Goal: Contribute content: Add original content to the website for others to see

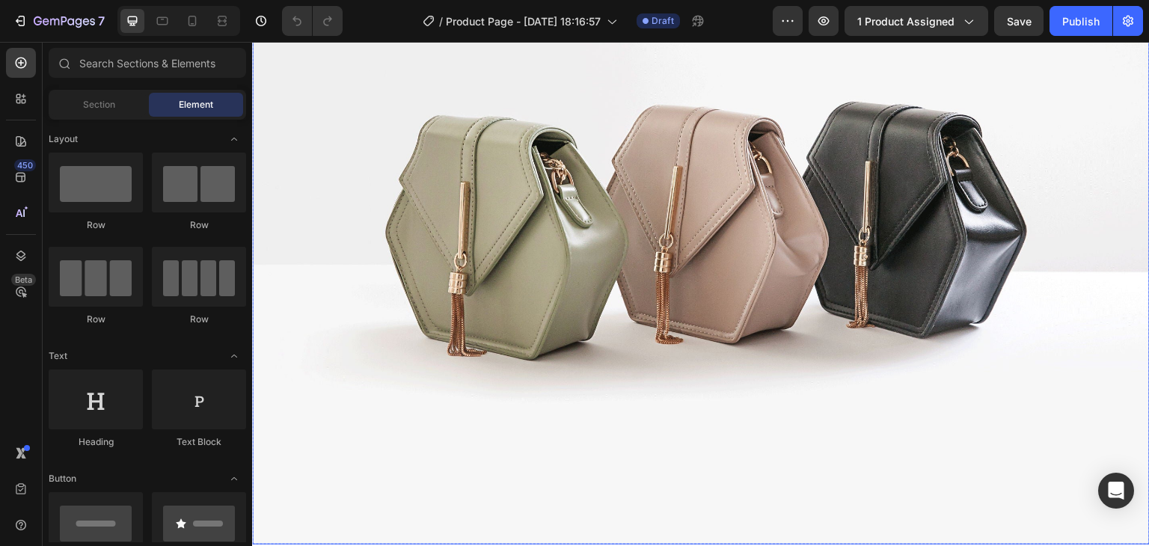
scroll to position [299, 0]
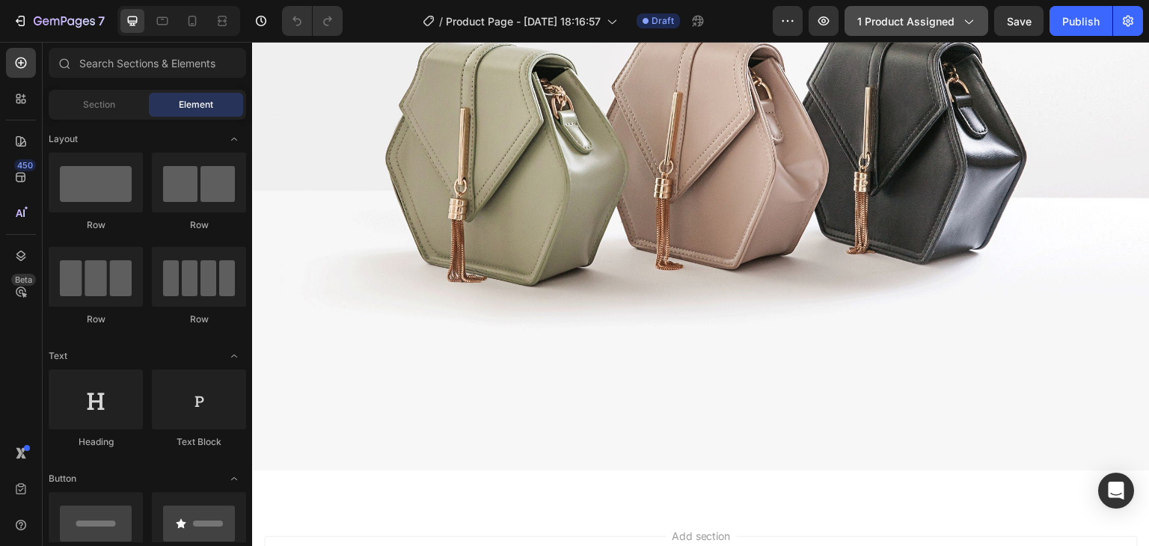
click at [976, 25] on icon "button" at bounding box center [968, 20] width 15 height 15
click at [186, 17] on icon at bounding box center [192, 20] width 15 height 15
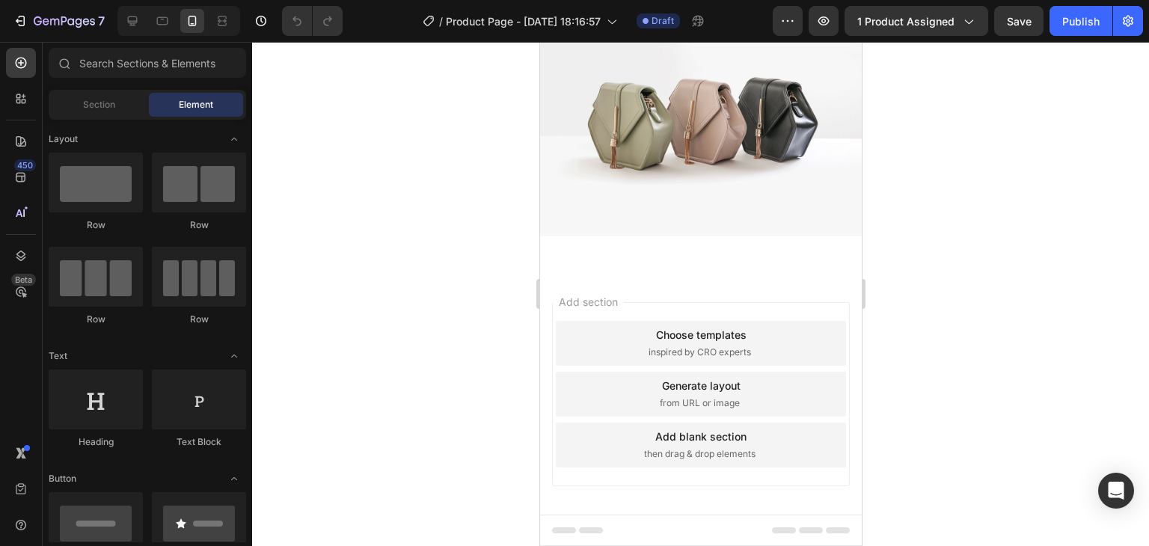
scroll to position [105, 0]
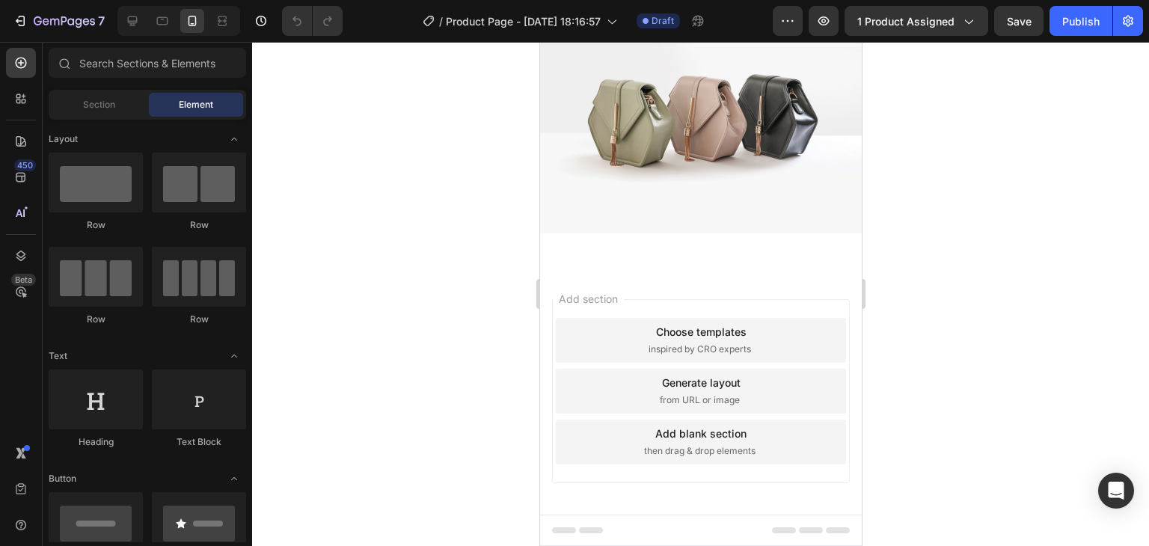
click at [817, 269] on div "Add section Choose templates inspired by CRO experts Generate layout from URL o…" at bounding box center [700, 412] width 322 height 286
click at [842, 303] on div "Add section Choose templates inspired by CRO experts Generate layout from URL o…" at bounding box center [700, 412] width 322 height 286
click at [549, 270] on div "Add section Choose templates inspired by CRO experts Generate layout from URL o…" at bounding box center [700, 412] width 322 height 286
click at [581, 281] on div "Add section Choose templates inspired by CRO experts Generate layout from URL o…" at bounding box center [700, 412] width 322 height 286
drag, startPoint x: 582, startPoint y: 282, endPoint x: 656, endPoint y: 330, distance: 88.2
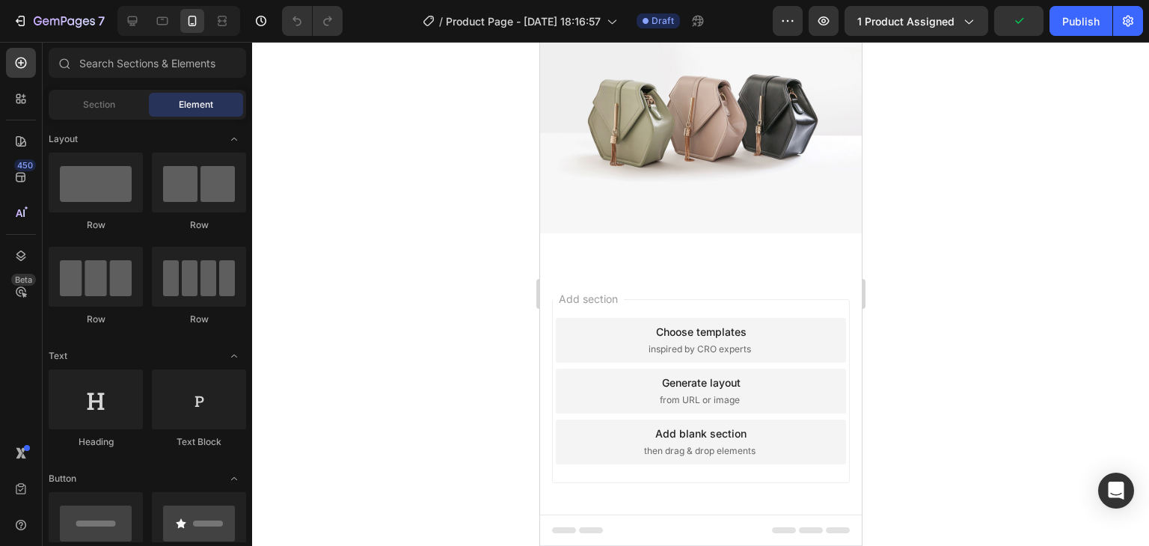
click at [584, 291] on span "Add section" at bounding box center [587, 299] width 71 height 16
click at [657, 330] on div "Choose templates" at bounding box center [700, 332] width 91 height 16
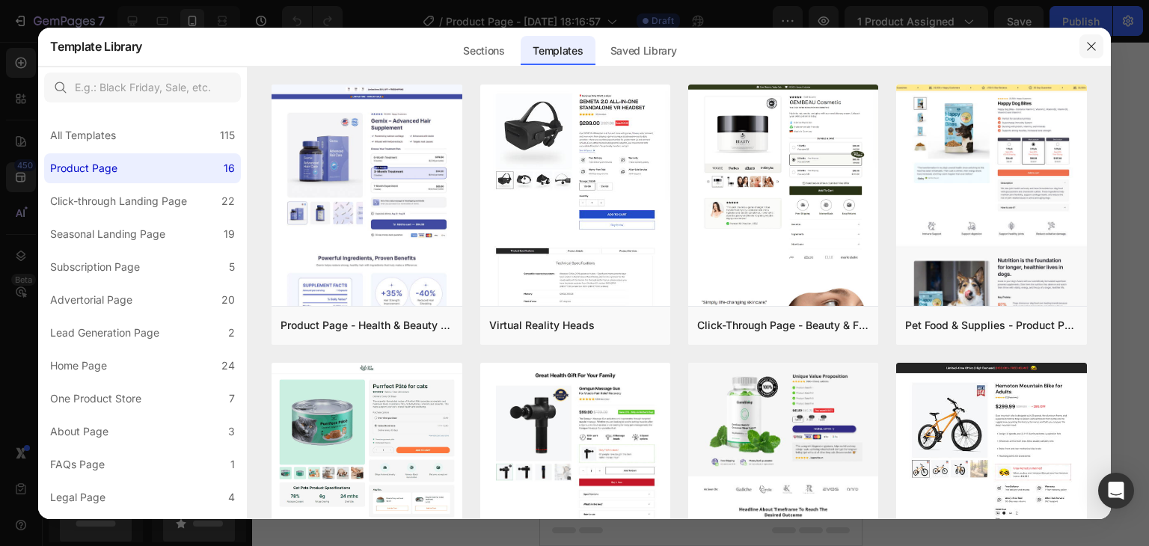
click at [1095, 46] on icon "button" at bounding box center [1091, 46] width 12 height 12
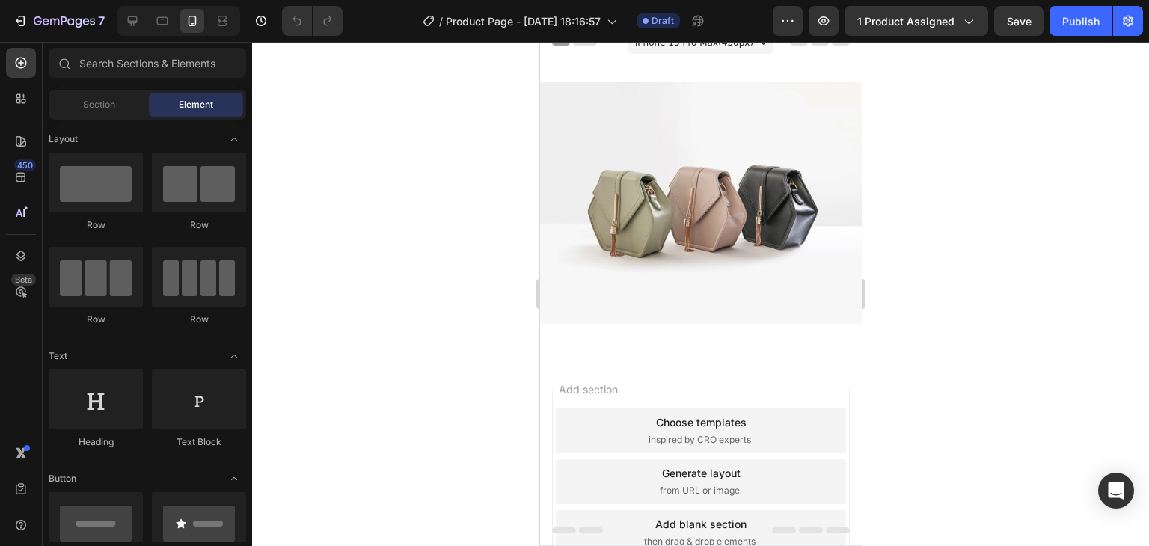
scroll to position [0, 0]
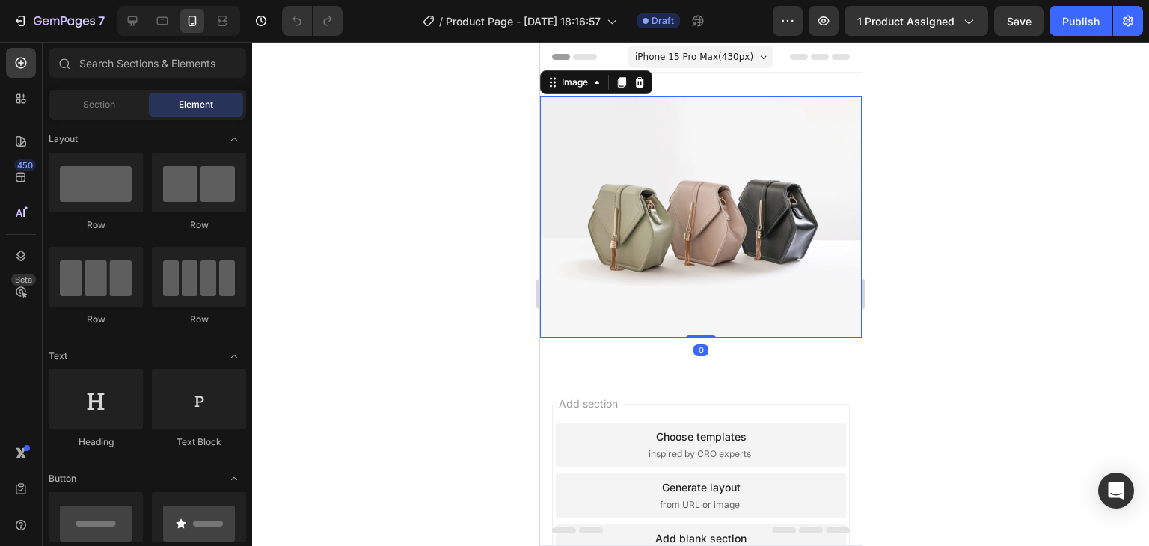
click at [712, 162] on img at bounding box center [700, 218] width 322 height 242
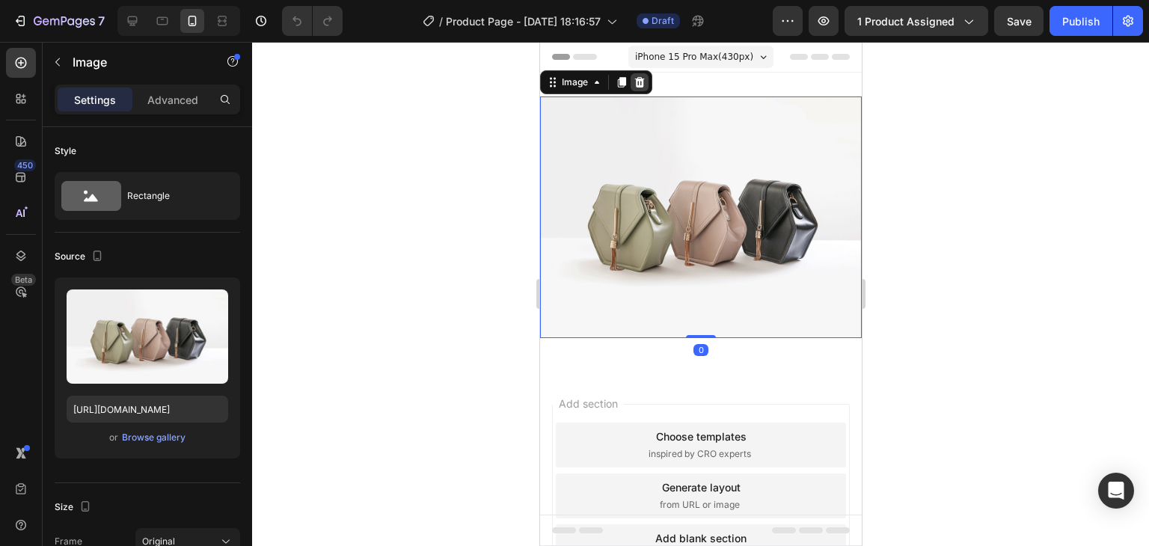
click at [635, 82] on icon at bounding box center [639, 82] width 12 height 12
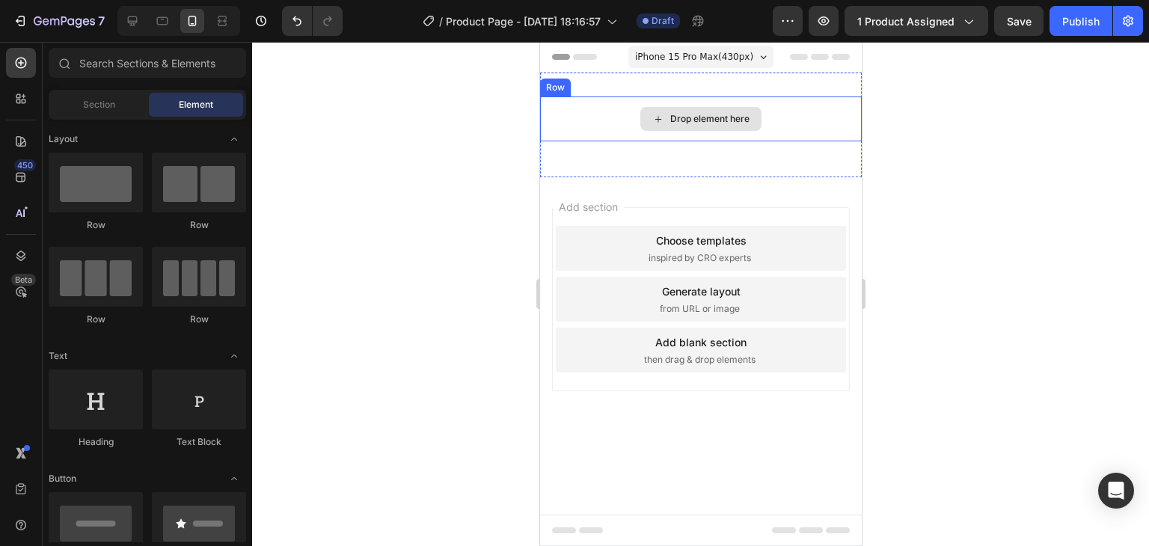
click at [714, 118] on div "Drop element here" at bounding box center [709, 119] width 79 height 12
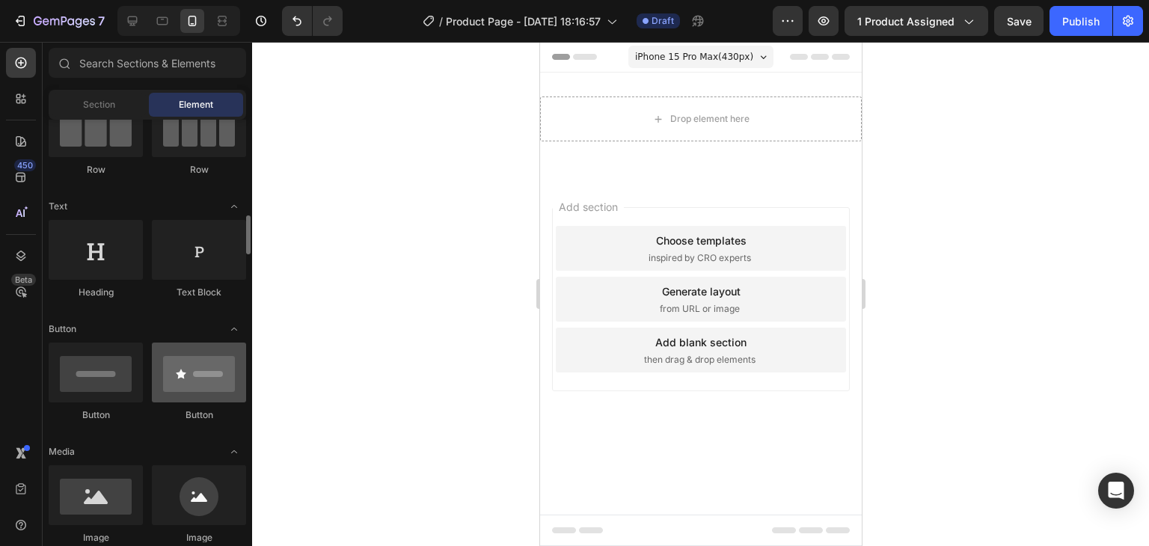
scroll to position [224, 0]
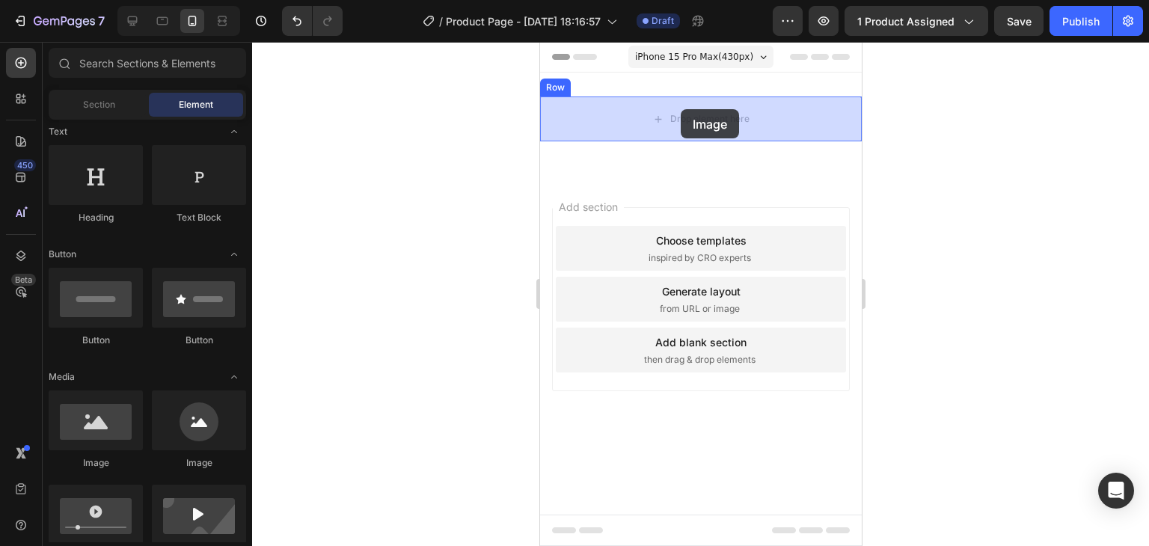
drag, startPoint x: 639, startPoint y: 489, endPoint x: 680, endPoint y: 109, distance: 382.2
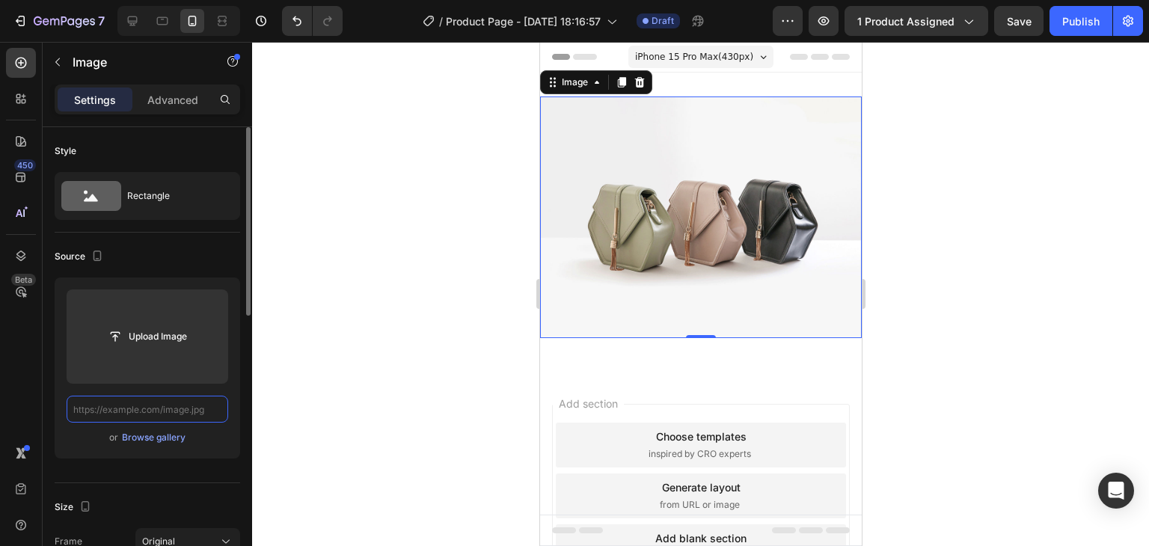
scroll to position [0, 0]
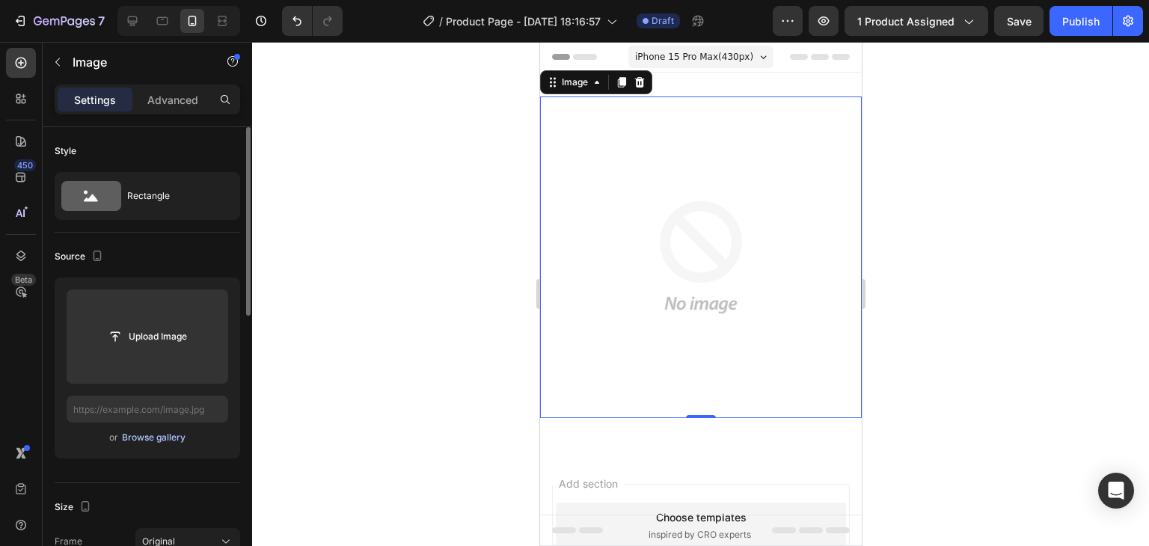
click at [162, 435] on div "Browse gallery" at bounding box center [154, 437] width 64 height 13
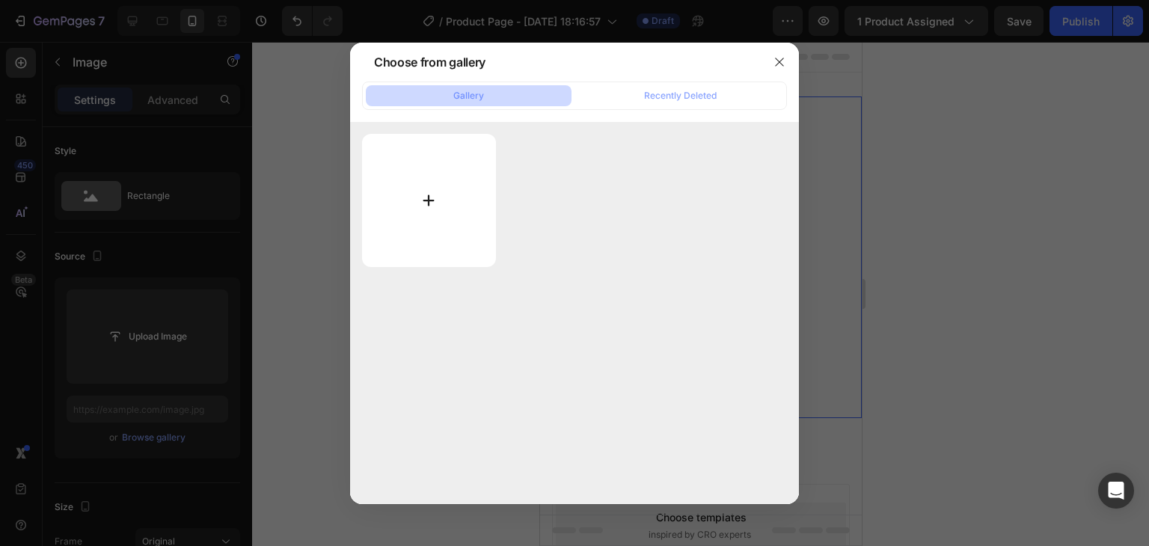
click at [444, 214] on input "file" at bounding box center [429, 200] width 134 height 133
type input "C:\fakepath\Best Vegetable in Winter.jpg"
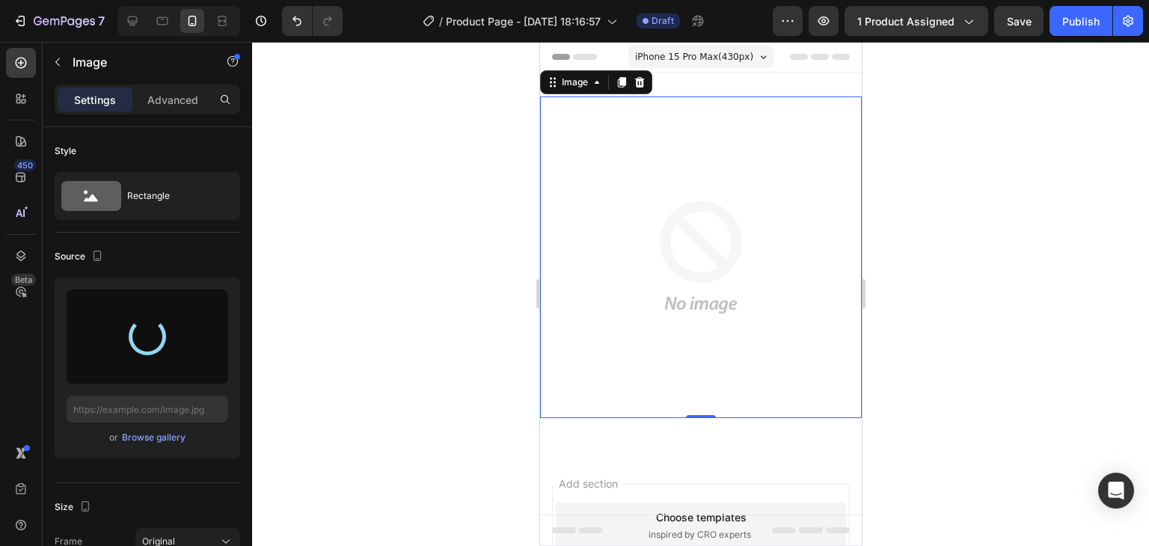
type input "[URL][DOMAIN_NAME]"
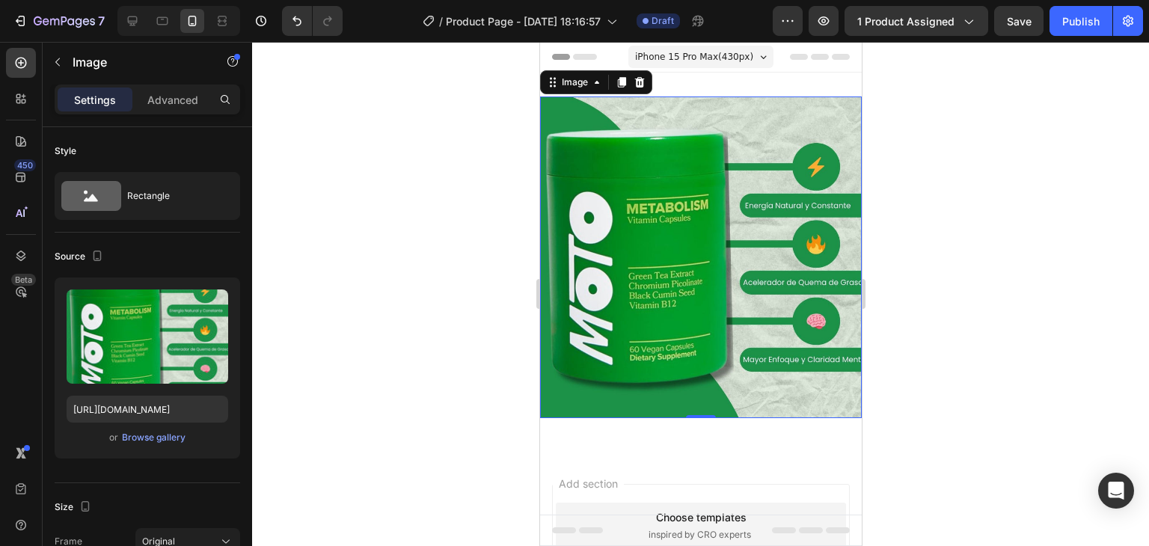
click at [952, 200] on div at bounding box center [700, 294] width 897 height 504
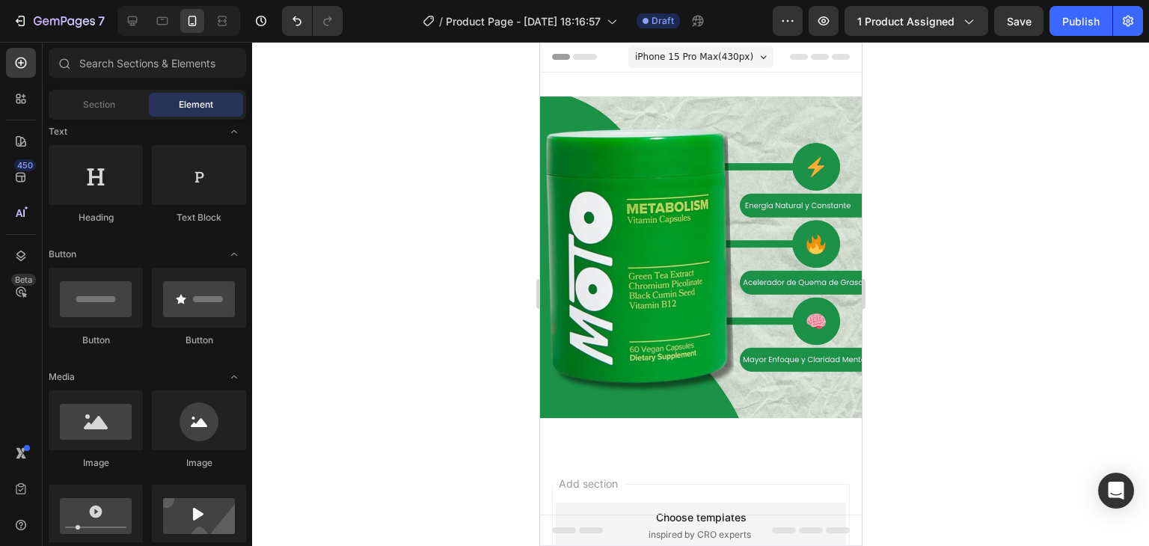
click at [980, 290] on div at bounding box center [700, 294] width 897 height 504
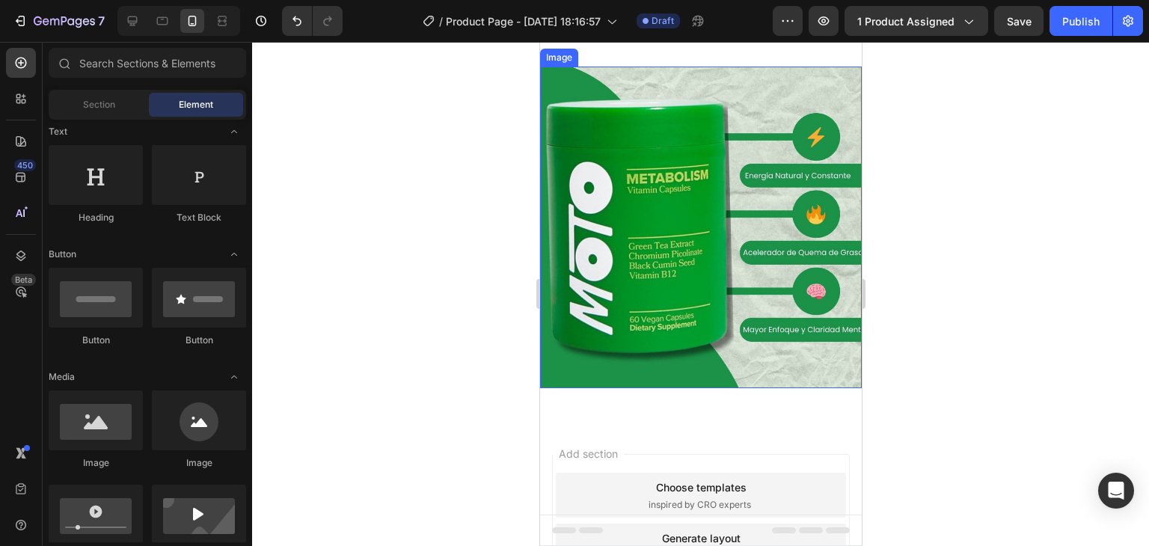
scroll to position [150, 0]
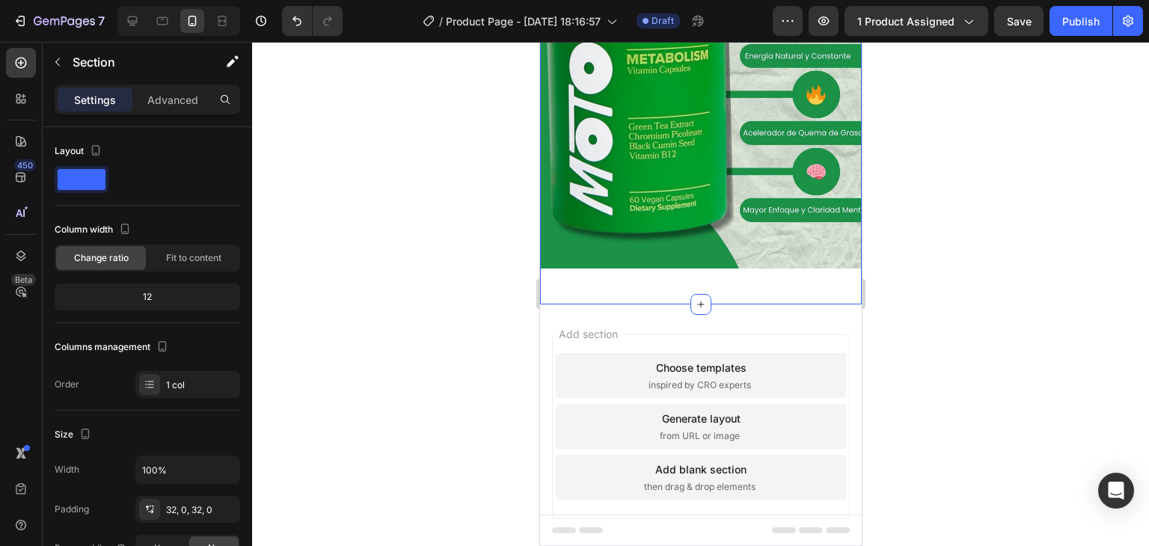
click at [641, 281] on div "Image Row Section 1" at bounding box center [700, 114] width 322 height 382
click at [190, 94] on p "Advanced" at bounding box center [172, 100] width 51 height 16
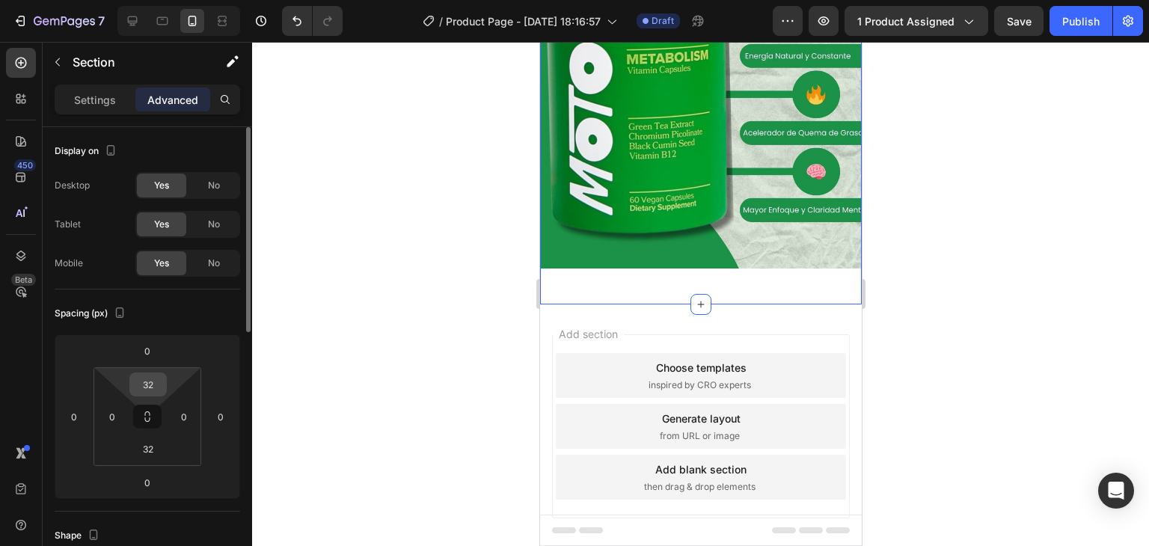
click at [145, 389] on input "32" at bounding box center [148, 384] width 30 height 22
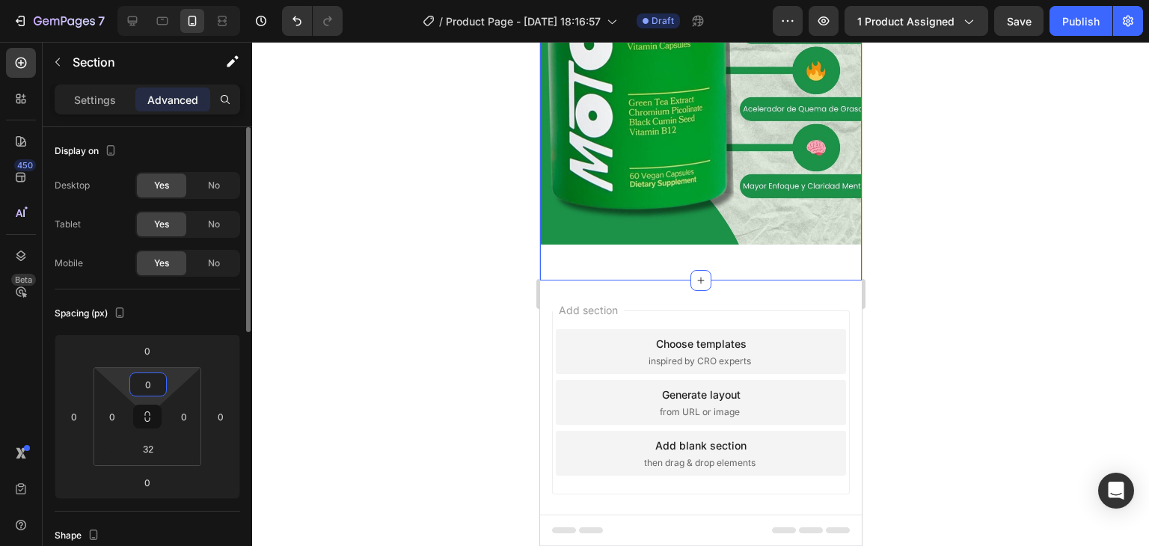
type input "0"
click at [150, 452] on input "32" at bounding box center [148, 449] width 30 height 22
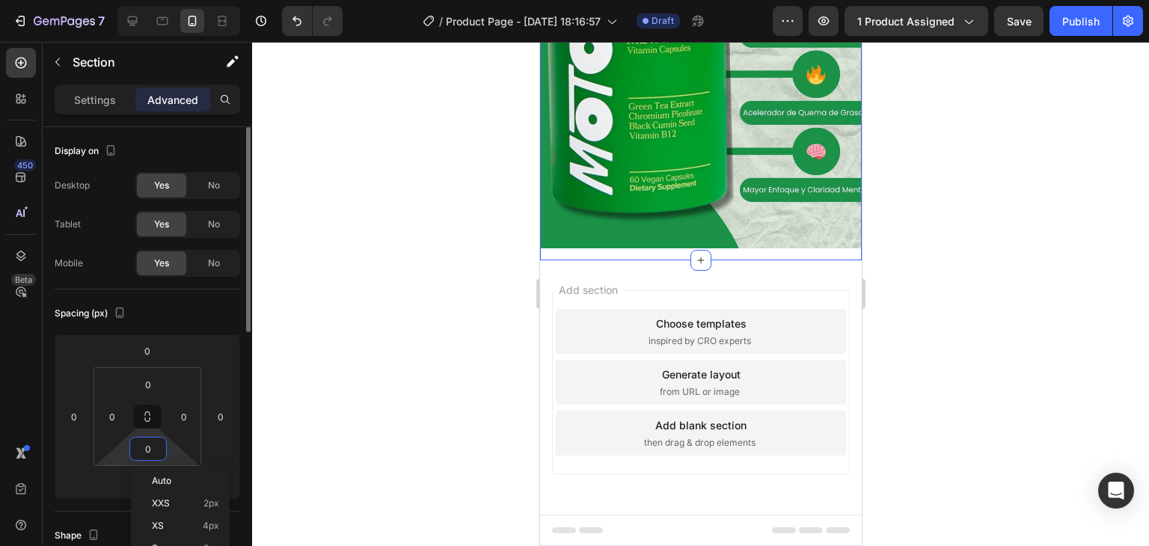
scroll to position [135, 0]
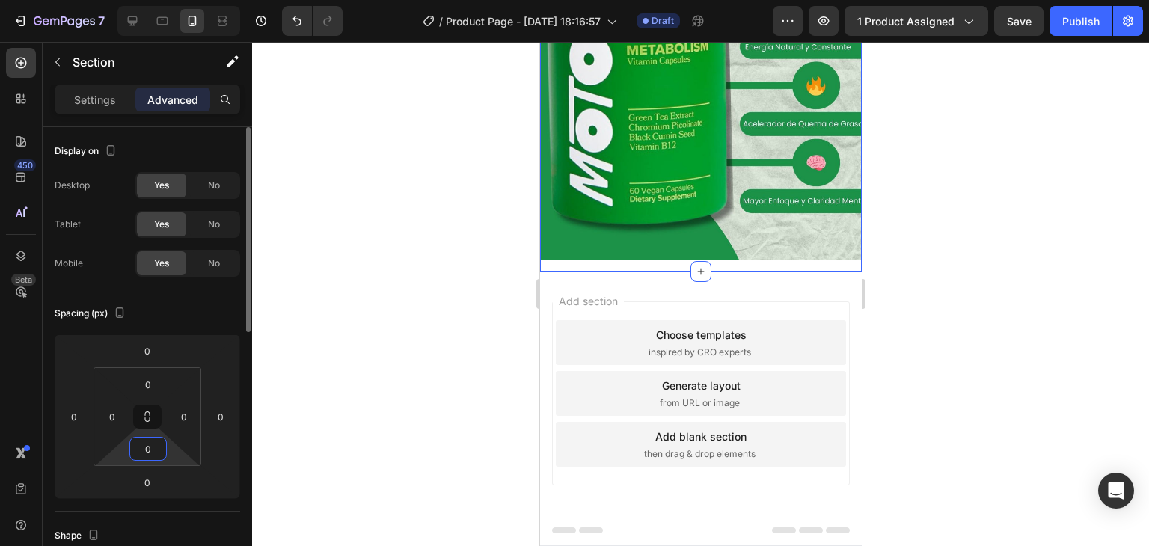
type input "0"
click at [913, 290] on div at bounding box center [700, 294] width 897 height 504
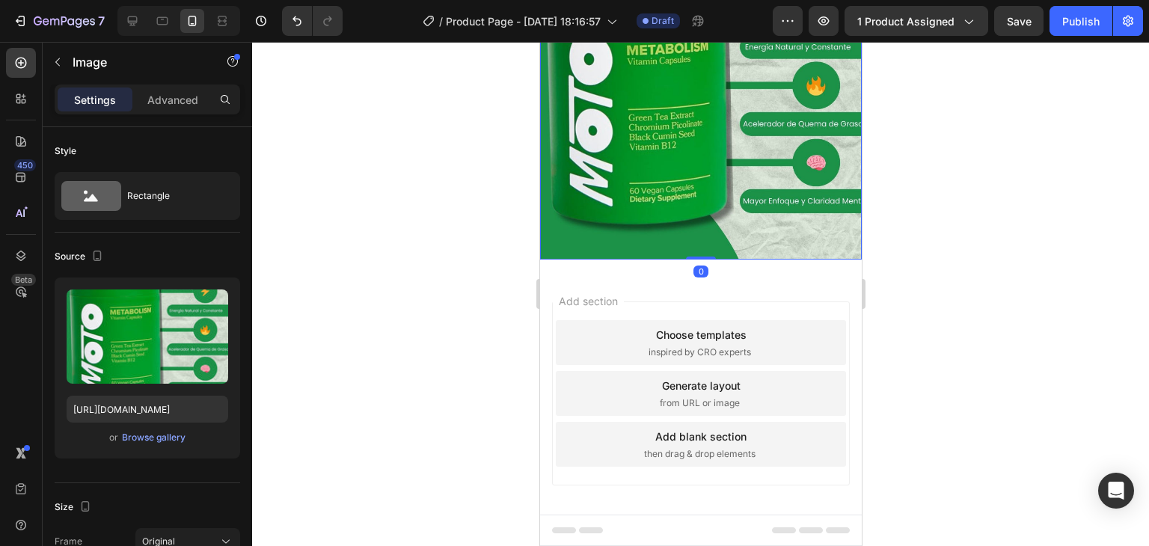
click at [785, 225] on img at bounding box center [700, 99] width 322 height 322
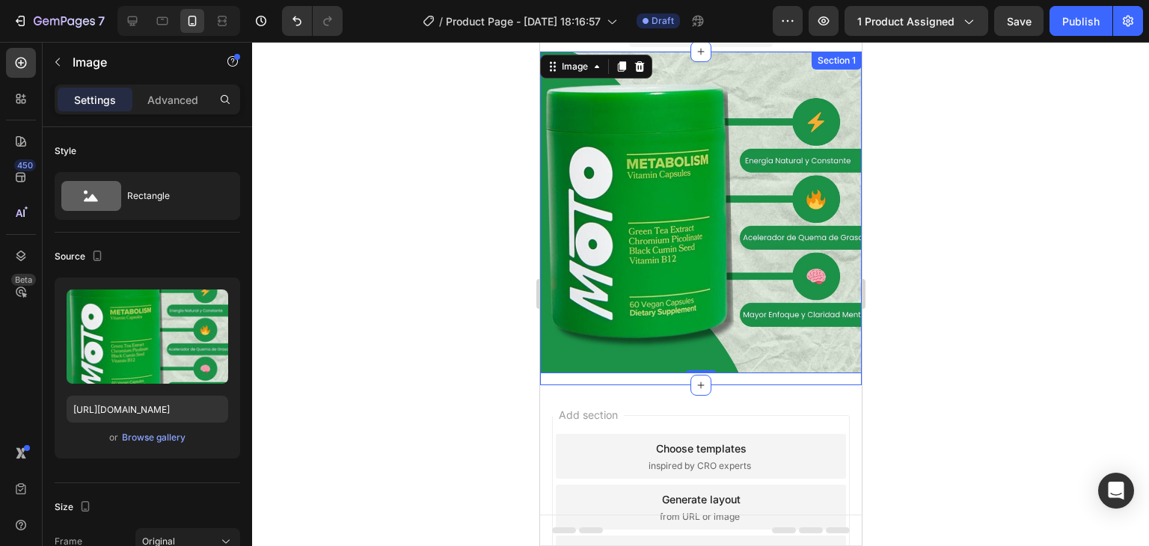
scroll to position [0, 0]
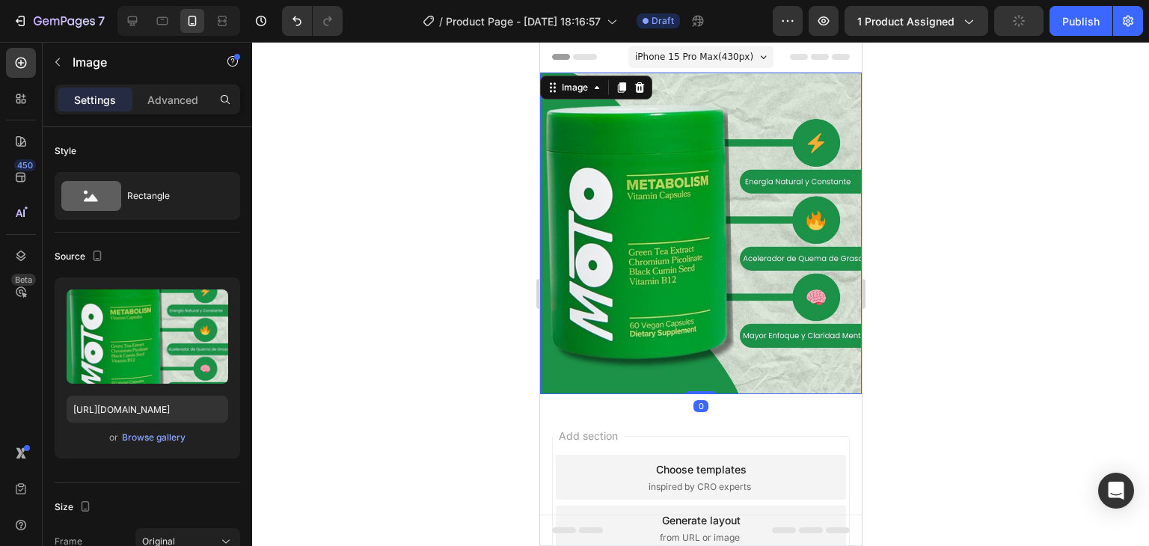
click at [777, 234] on img at bounding box center [700, 234] width 322 height 322
click at [1037, 230] on div at bounding box center [700, 294] width 897 height 504
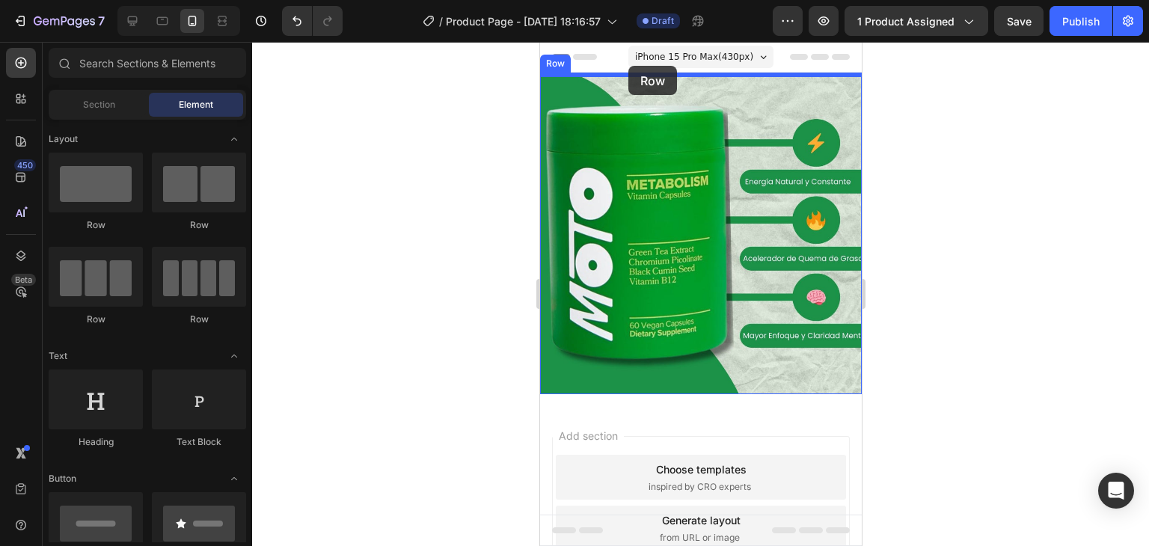
drag, startPoint x: 690, startPoint y: 237, endPoint x: 623, endPoint y: 70, distance: 179.9
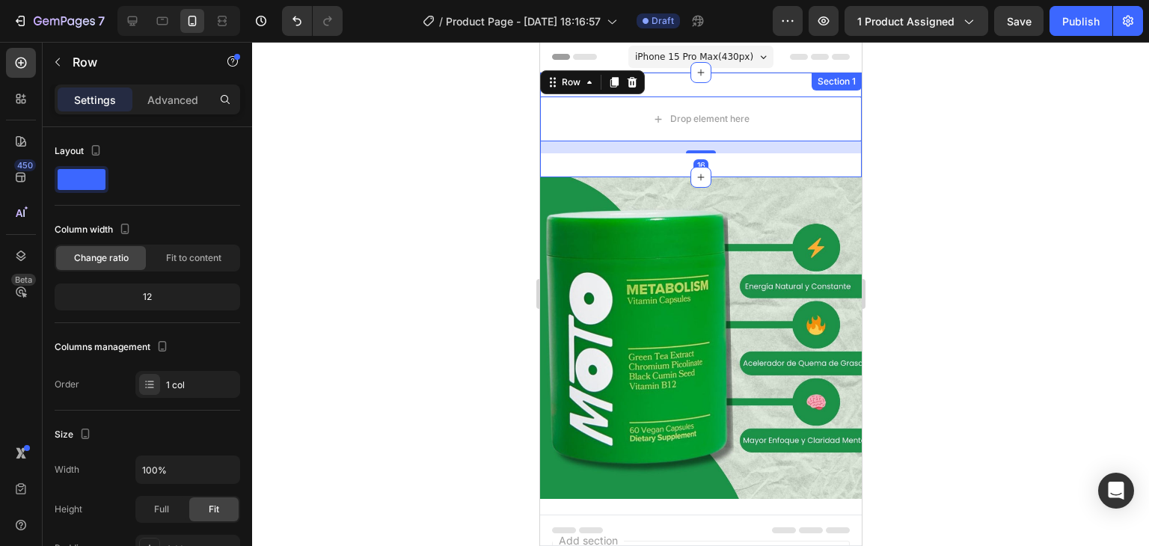
click at [710, 166] on div "Drop element here Row 16 Section 1" at bounding box center [700, 125] width 322 height 105
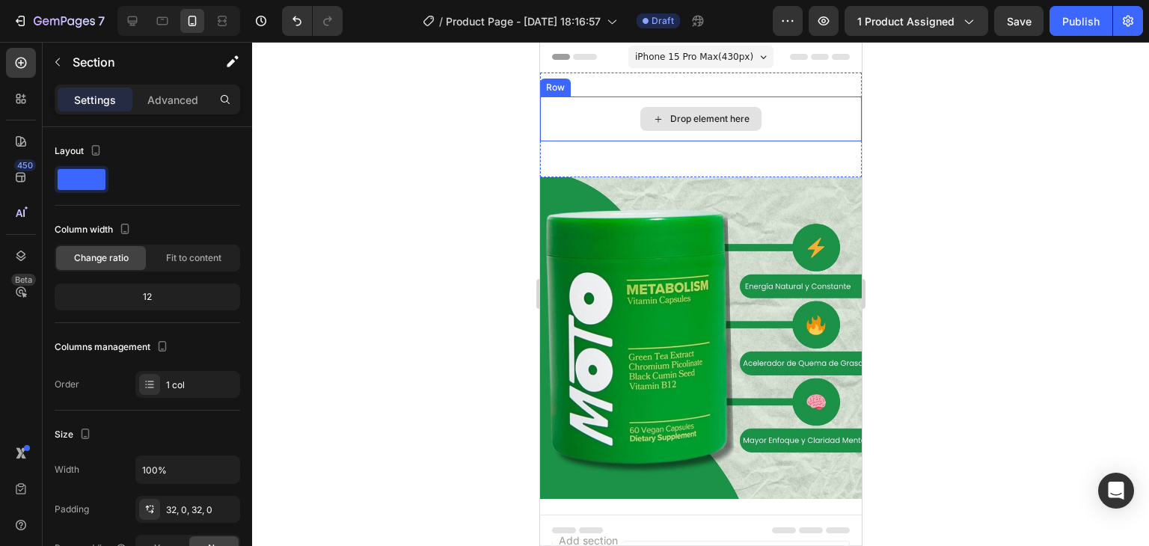
click at [736, 129] on div "Drop element here" at bounding box center [700, 119] width 121 height 24
click at [788, 123] on div "Drop element here" at bounding box center [700, 119] width 322 height 45
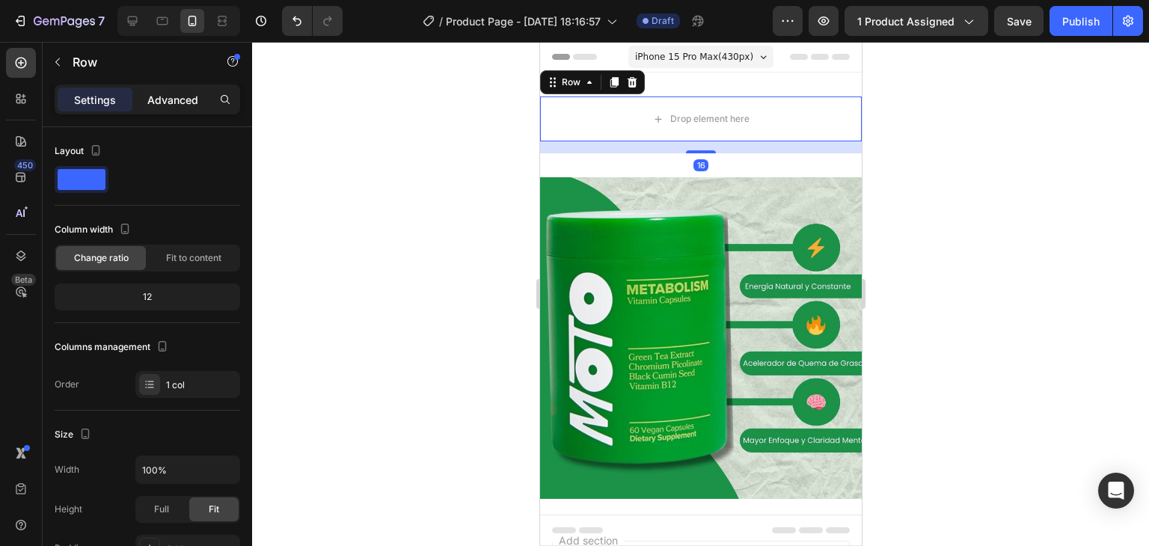
click at [197, 94] on p "Advanced" at bounding box center [172, 100] width 51 height 16
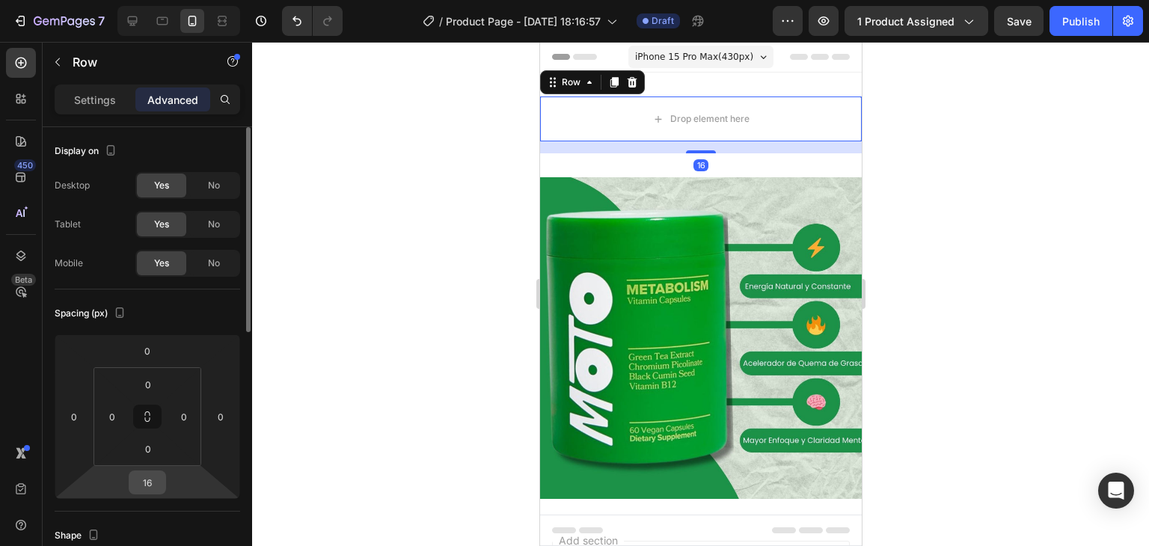
click at [144, 489] on input "16" at bounding box center [147, 482] width 30 height 22
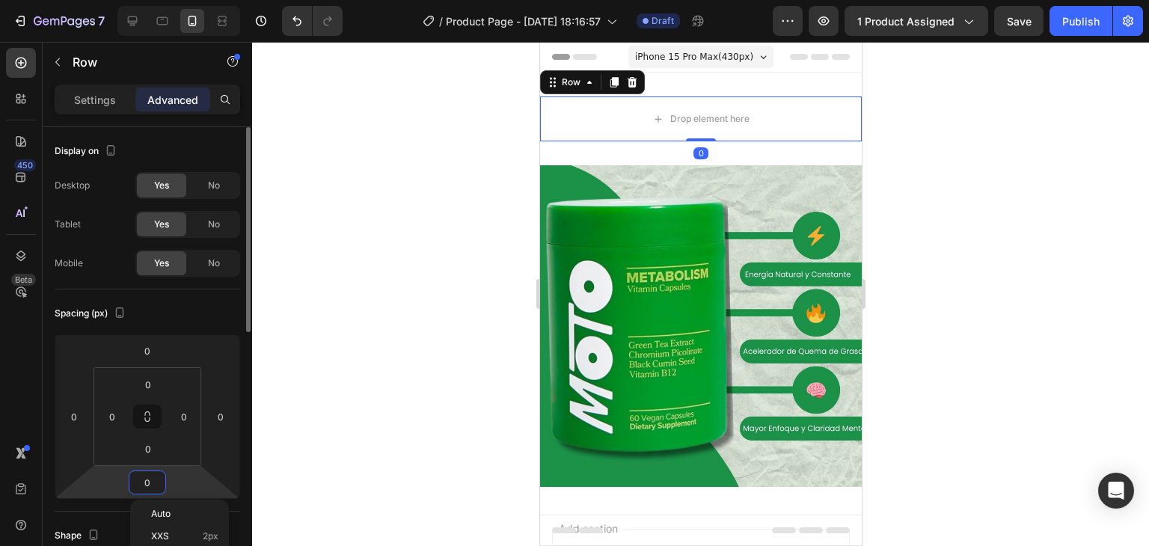
type input "0"
click at [967, 295] on div at bounding box center [700, 294] width 897 height 504
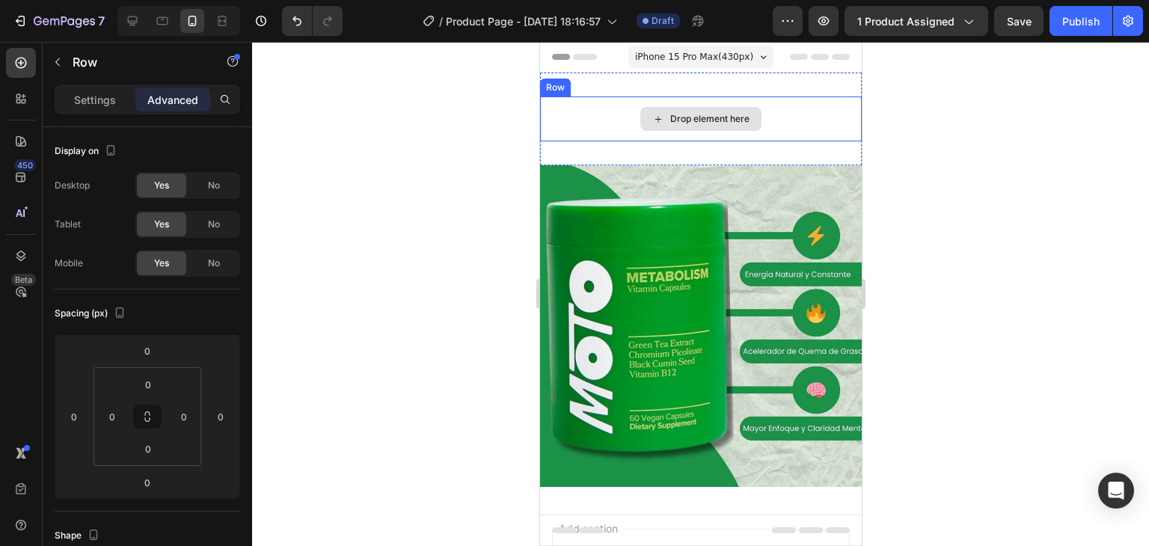
click at [801, 128] on div "Drop element here" at bounding box center [700, 119] width 322 height 45
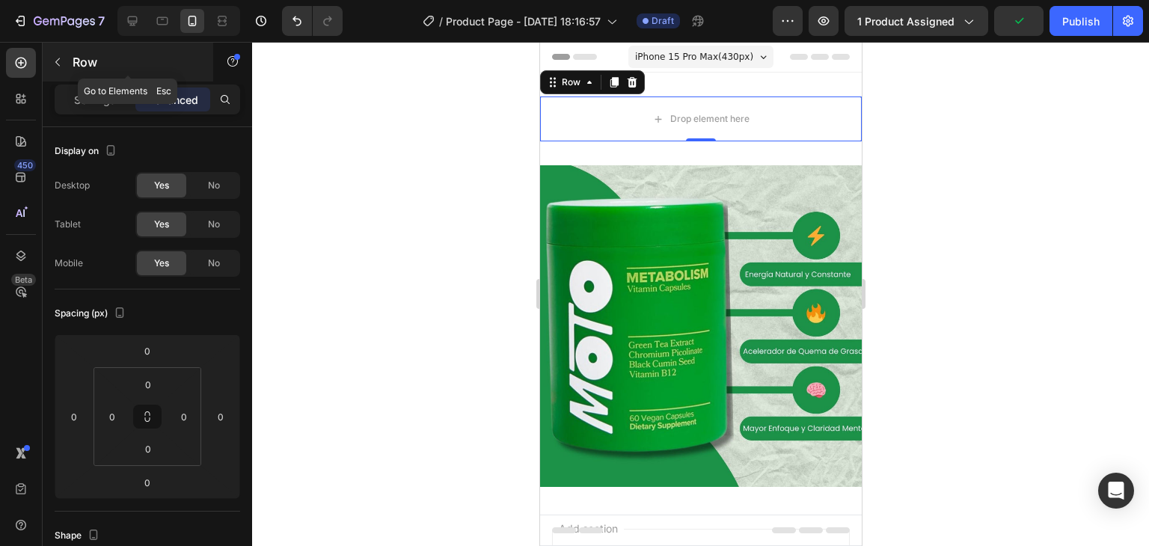
click at [59, 55] on button "button" at bounding box center [58, 62] width 24 height 24
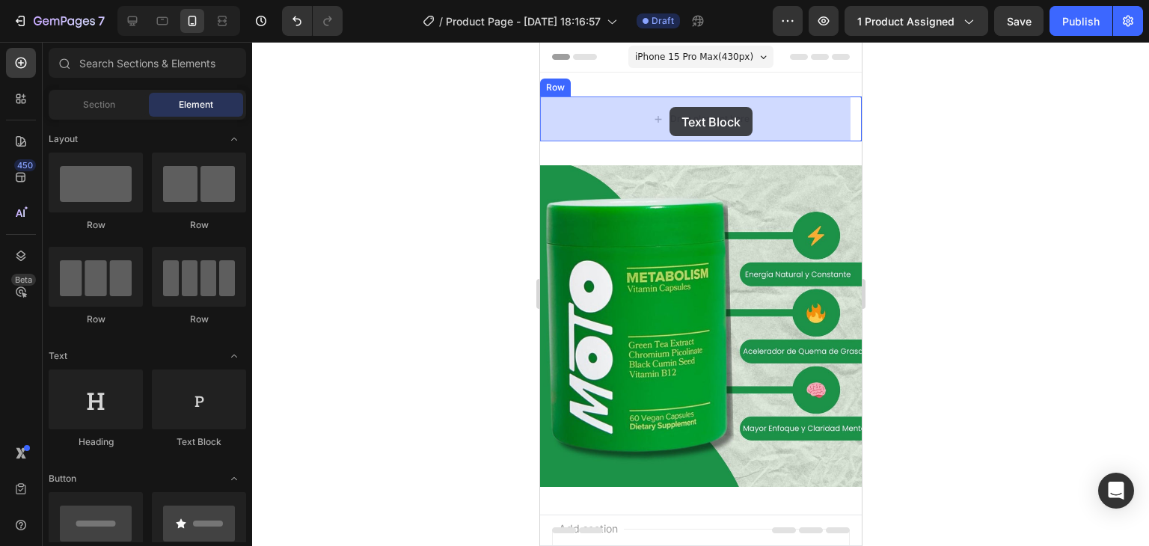
drag, startPoint x: 751, startPoint y: 448, endPoint x: 669, endPoint y: 107, distance: 350.9
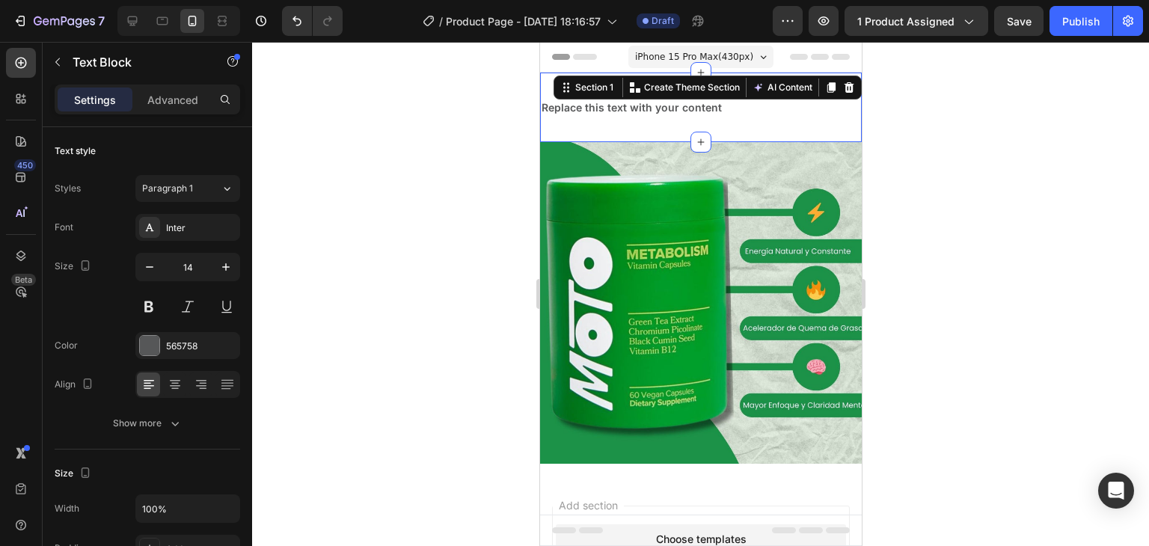
drag, startPoint x: 737, startPoint y: 91, endPoint x: 725, endPoint y: 111, distance: 23.5
click at [738, 91] on div "Replace this text with your content Text Block Row Section 1 You can create reu…" at bounding box center [700, 108] width 322 height 70
click at [725, 111] on div "Replace this text with your content" at bounding box center [700, 108] width 322 height 22
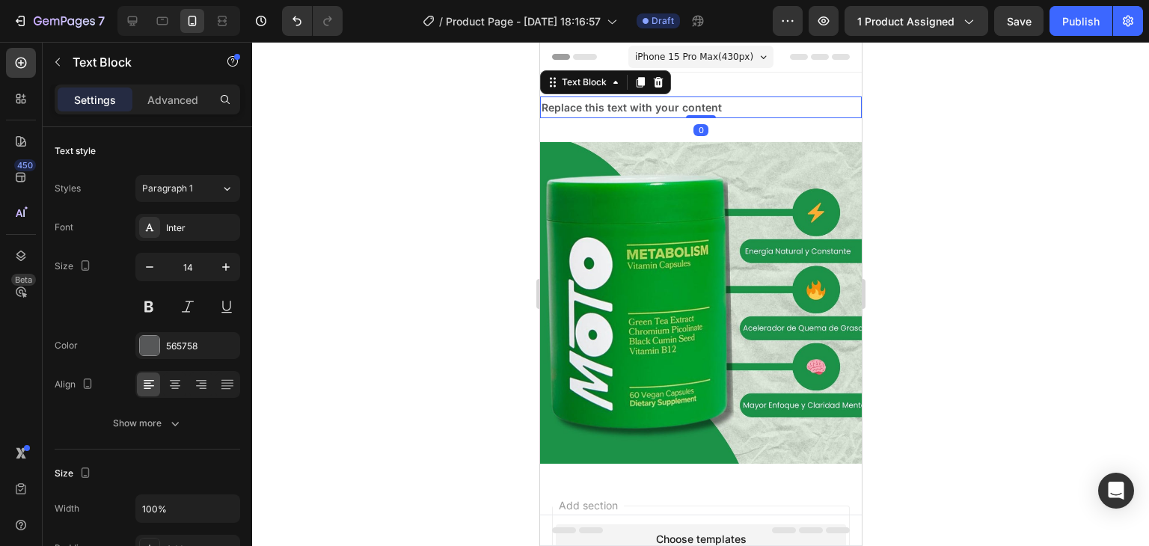
click at [725, 111] on div "Replace this text with your content" at bounding box center [700, 108] width 322 height 22
click at [725, 111] on p "Replace this text with your content" at bounding box center [700, 107] width 319 height 19
click at [711, 102] on p "Replace this text with your content" at bounding box center [700, 107] width 319 height 19
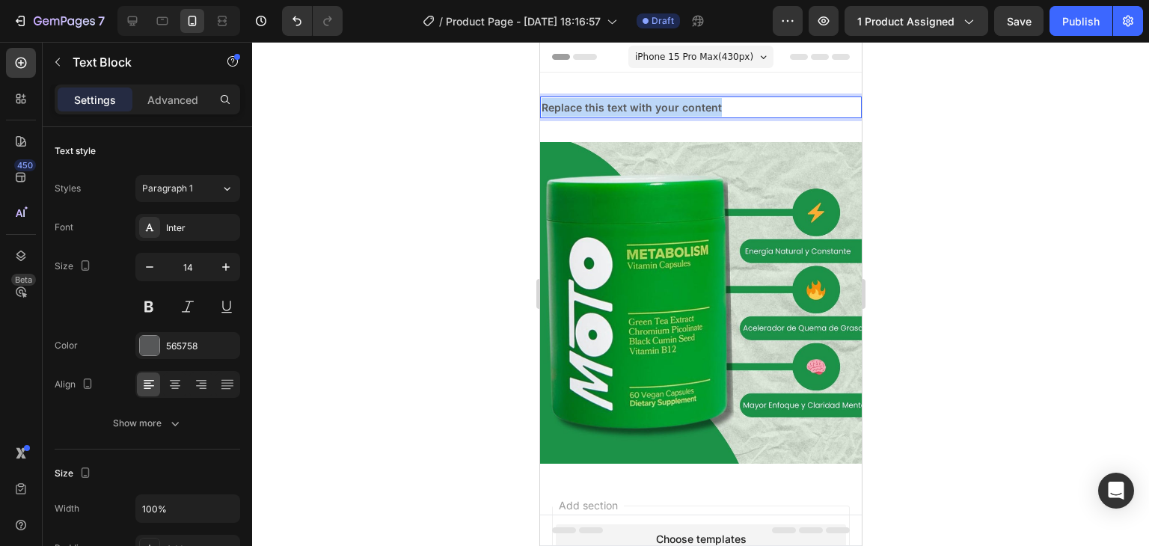
drag, startPoint x: 729, startPoint y: 106, endPoint x: 512, endPoint y: 128, distance: 218.0
click at [539, 128] on html "iPhone 15 Pro Max ( 430 px) iPhone 13 Mini iPhone 13 Pro iPhone 11 Pro Max iPho…" at bounding box center [700, 402] width 322 height 720
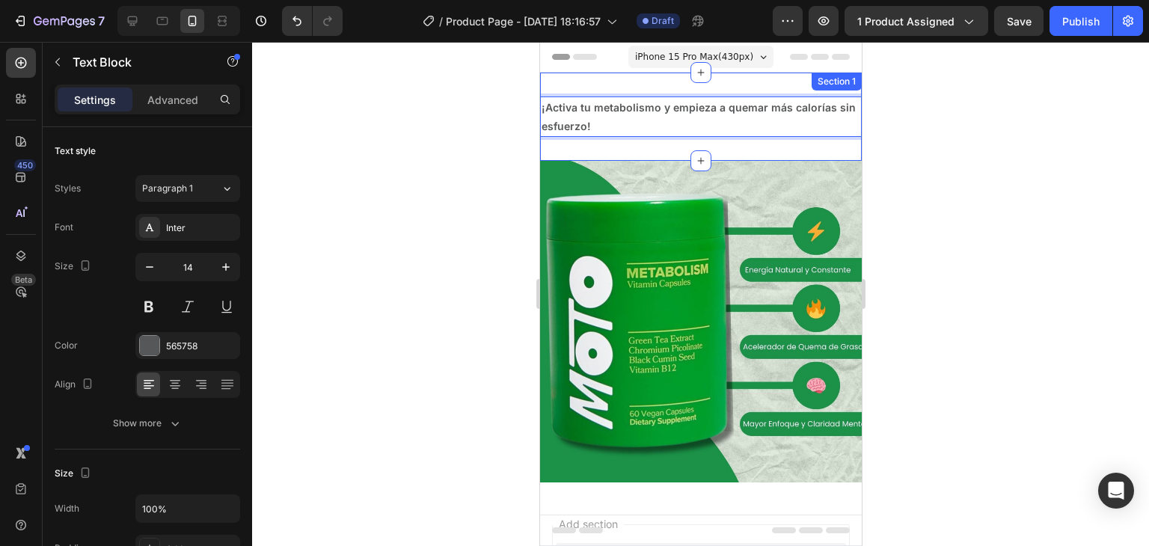
drag, startPoint x: 946, startPoint y: 157, endPoint x: 319, endPoint y: 119, distance: 628.8
click at [946, 157] on div at bounding box center [700, 294] width 897 height 504
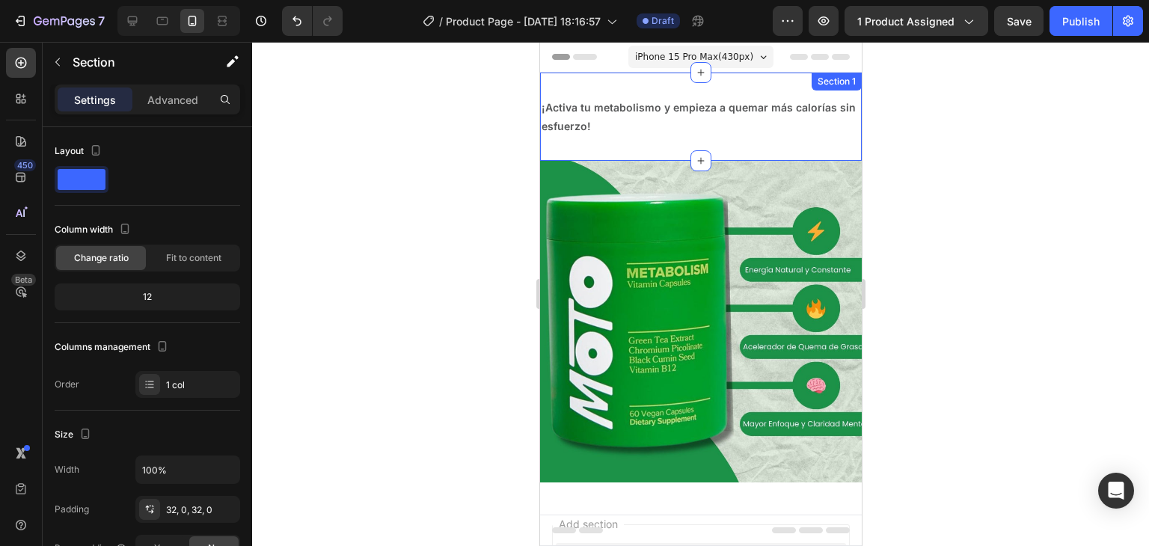
click at [768, 143] on div "¡Activa tu metabolismo y empieza a quemar más calorías sin esfuerzo! Text Block…" at bounding box center [700, 117] width 322 height 88
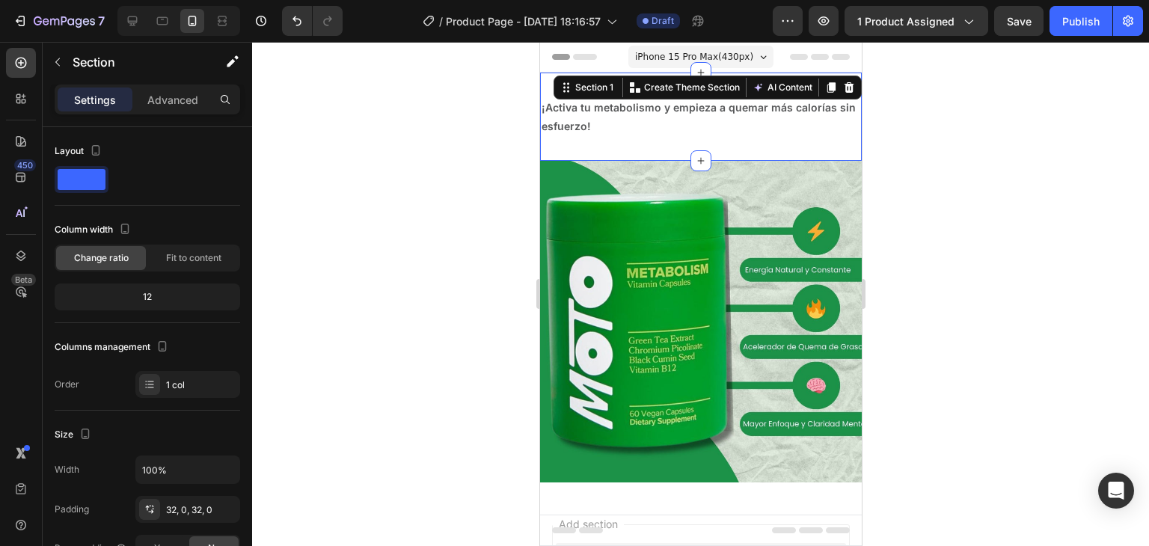
click at [763, 147] on div "¡Activa tu metabolismo y empieza a quemar más calorías sin esfuerzo! Text Block…" at bounding box center [700, 117] width 322 height 88
click at [169, 92] on p "Advanced" at bounding box center [172, 100] width 51 height 16
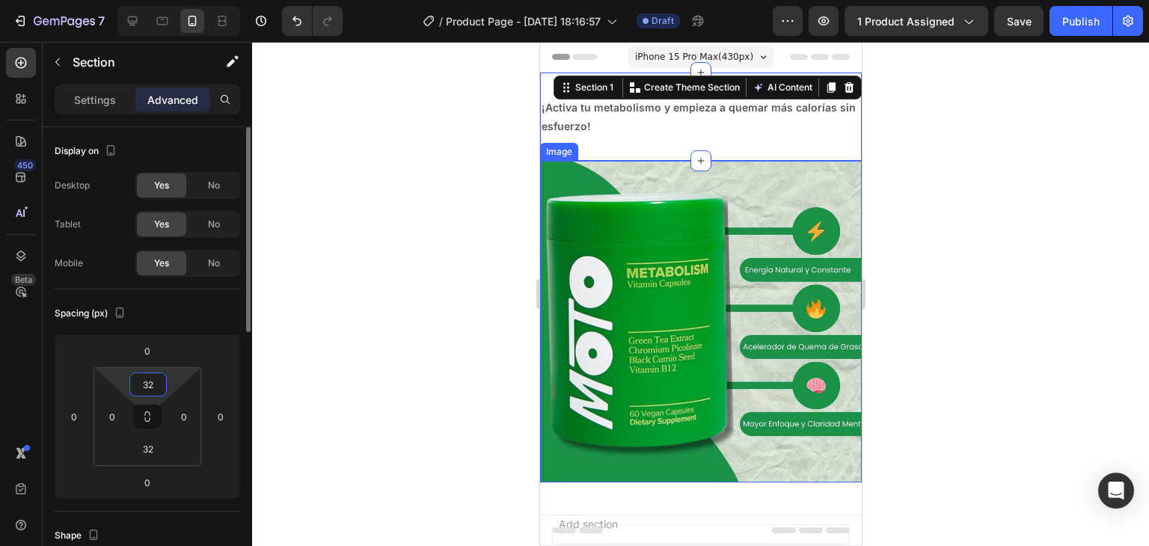
click at [146, 389] on input "32" at bounding box center [148, 384] width 30 height 22
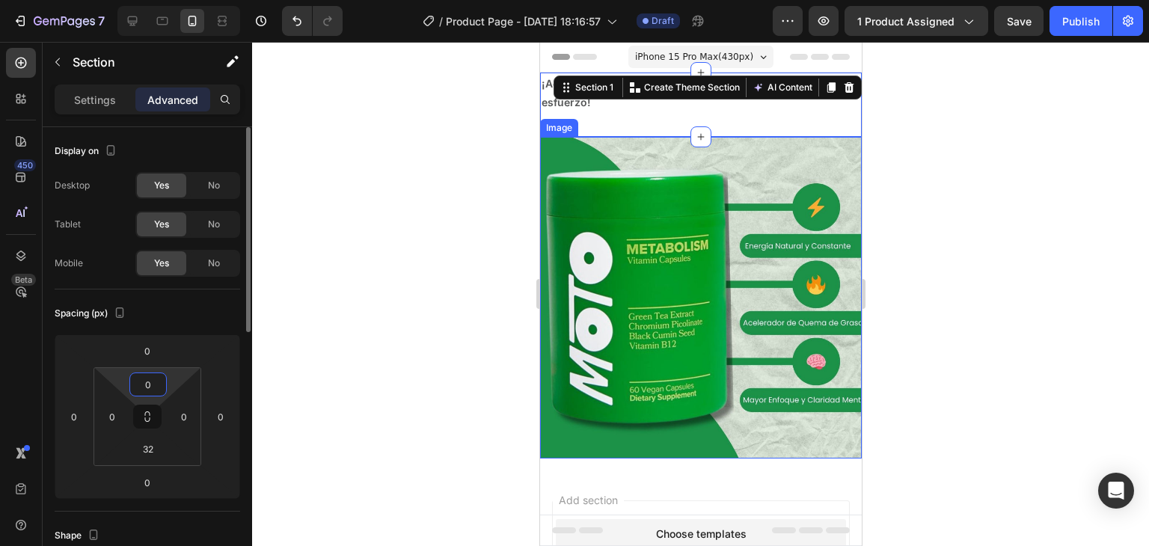
type input "0"
click at [144, 441] on input "32" at bounding box center [148, 449] width 30 height 22
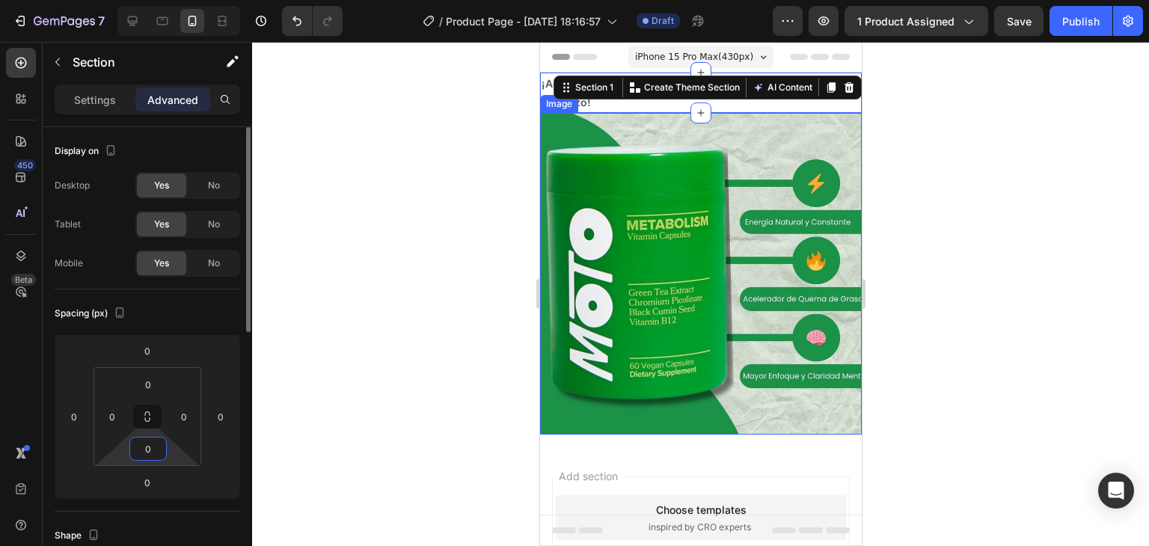
type input "0"
click at [987, 258] on div at bounding box center [700, 294] width 897 height 504
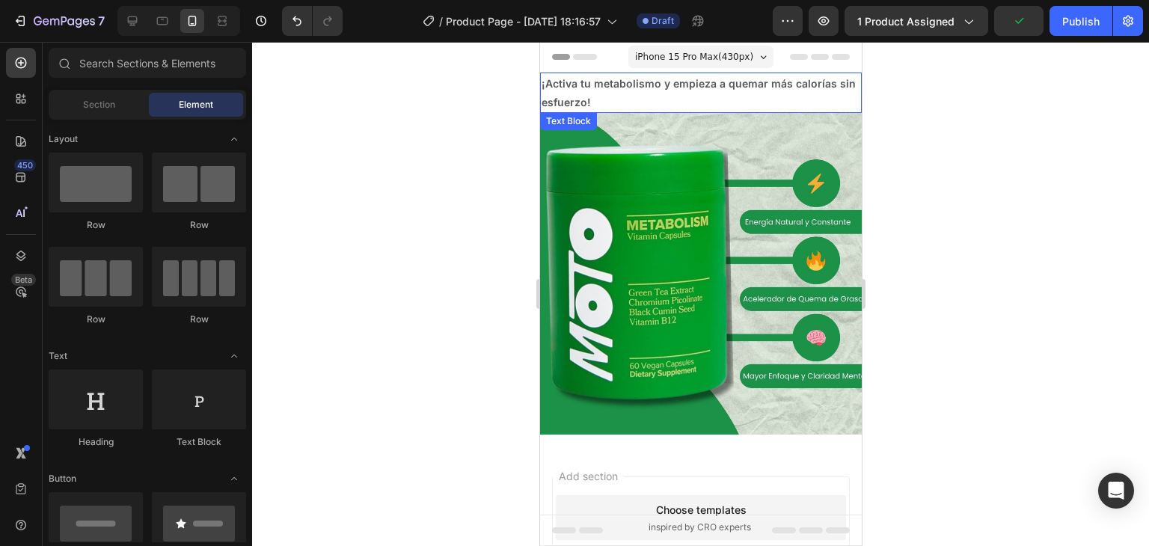
click at [772, 105] on p "¡Activa tu metabolismo y empieza a quemar más calorías sin esfuerzo!" at bounding box center [700, 92] width 319 height 37
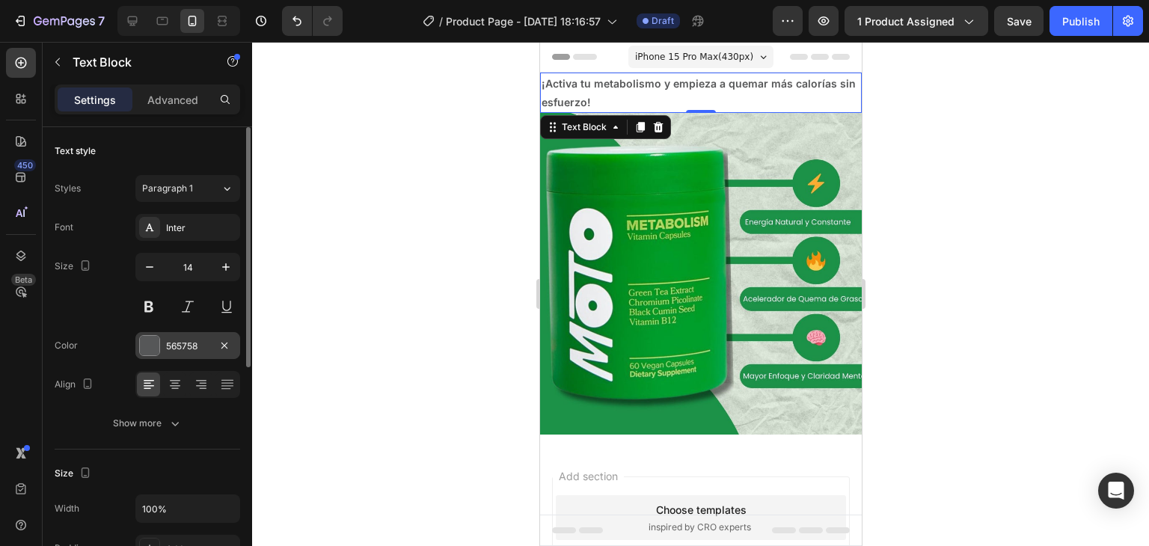
click at [156, 353] on div at bounding box center [149, 345] width 19 height 19
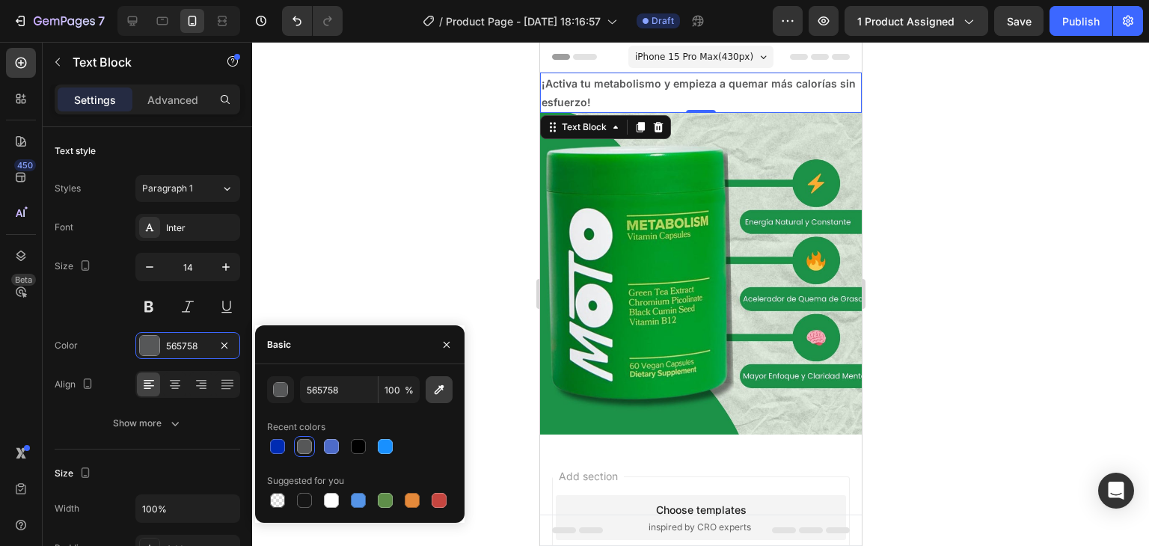
click at [441, 388] on icon "button" at bounding box center [440, 390] width 10 height 10
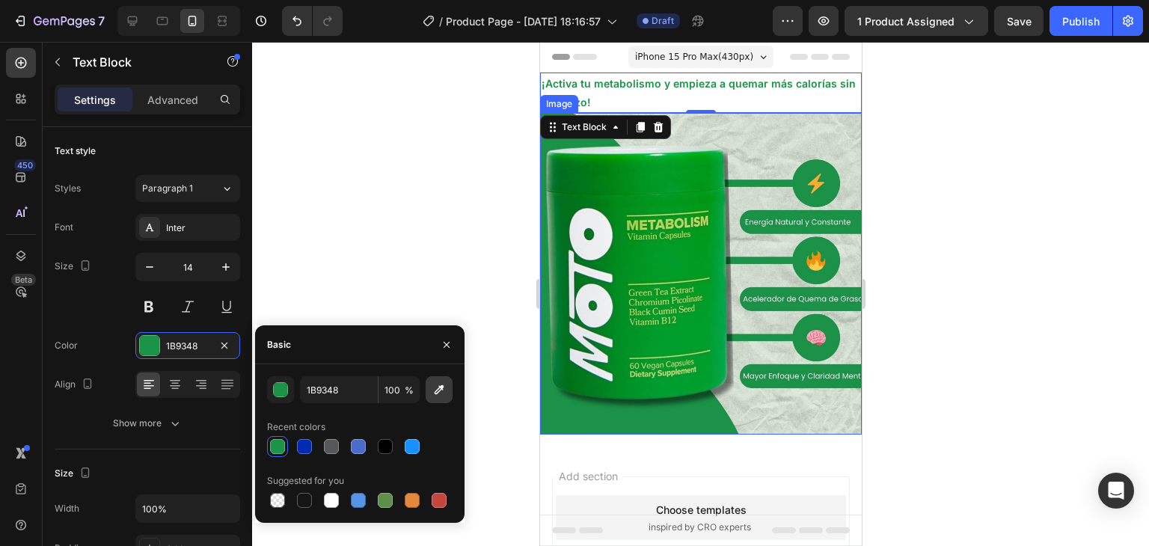
click at [434, 382] on icon "button" at bounding box center [439, 389] width 15 height 15
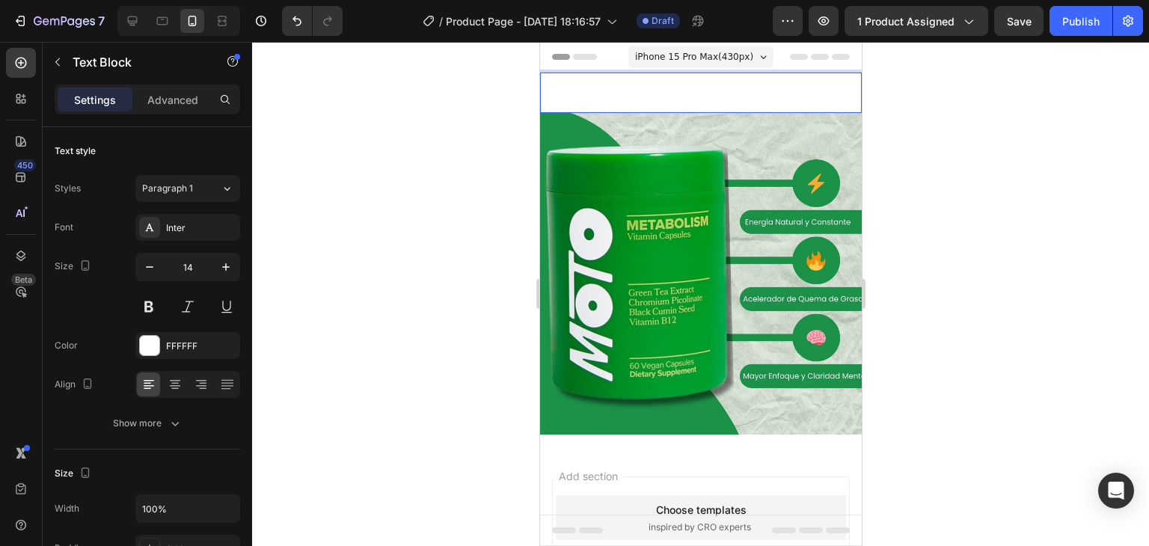
click at [683, 94] on p "¡Activa tu metabolismo y empieza a quemar más calorías sin esfuerzo!" at bounding box center [700, 92] width 319 height 37
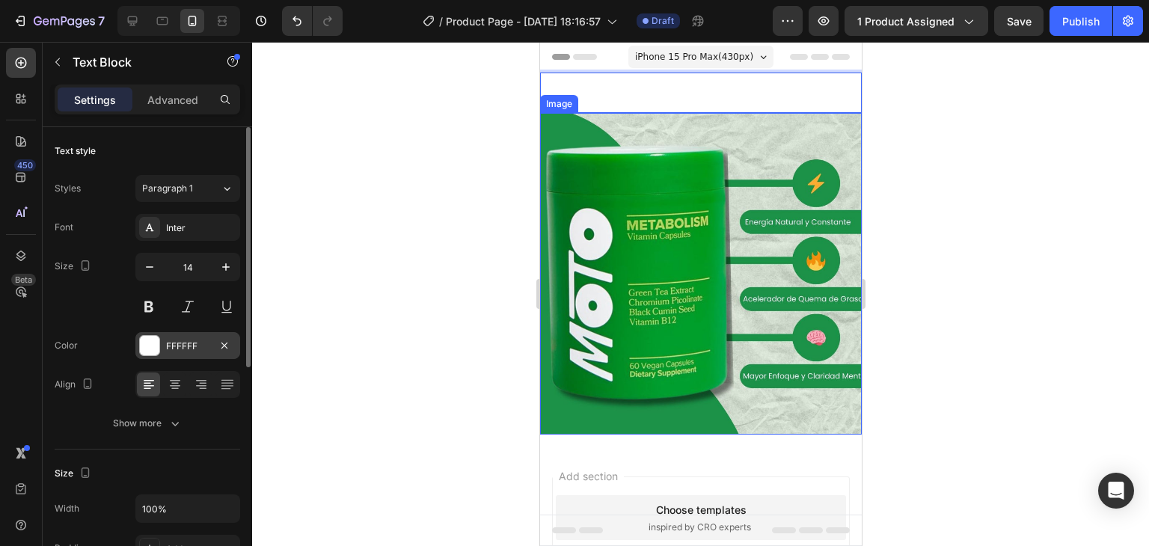
click at [150, 340] on div at bounding box center [149, 345] width 19 height 19
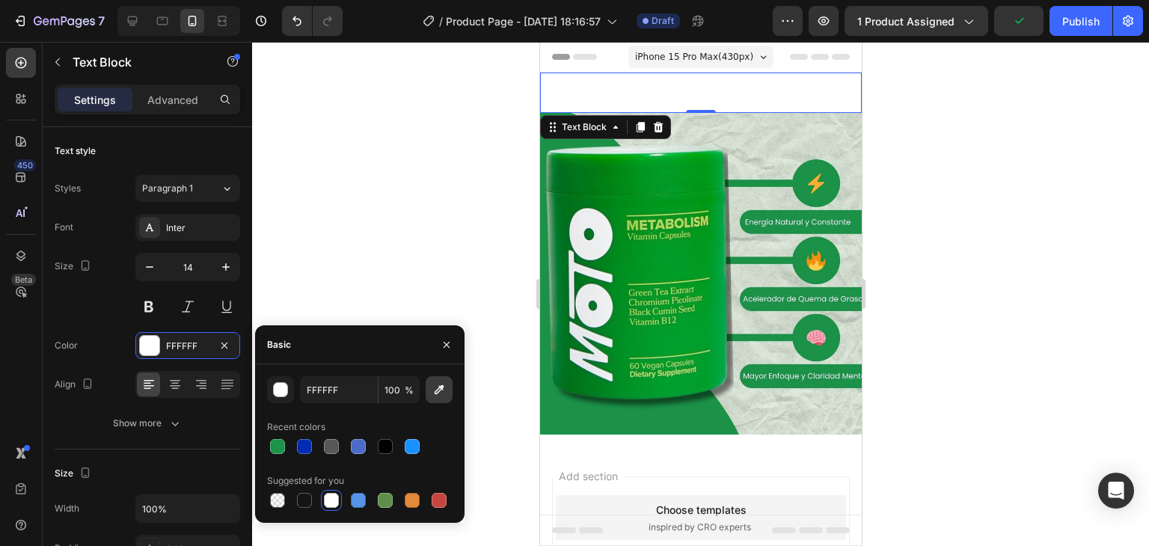
click at [435, 388] on icon "button" at bounding box center [439, 389] width 15 height 15
type input "151515"
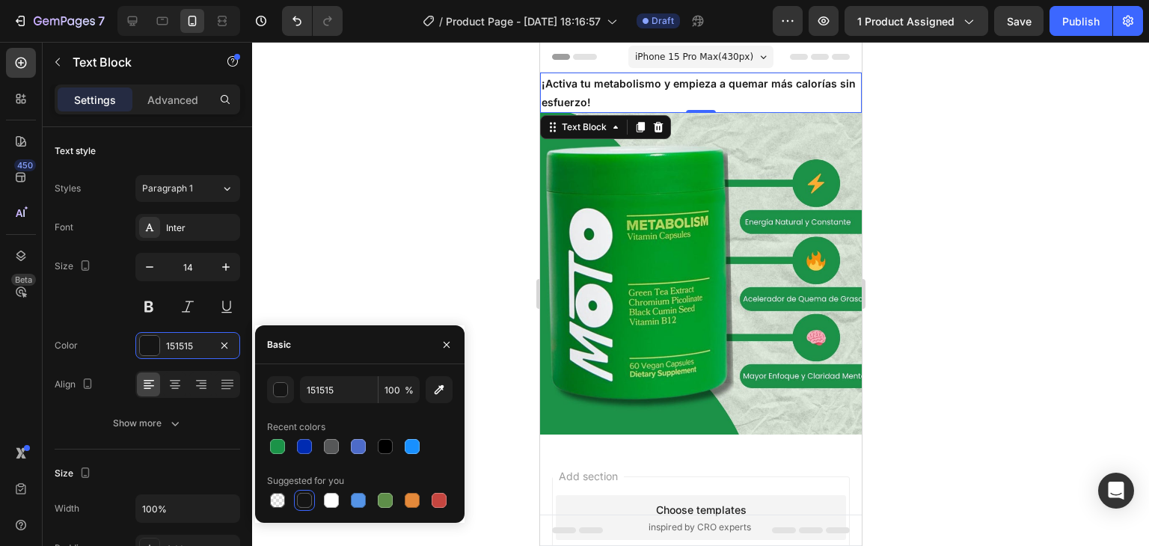
click at [987, 241] on div at bounding box center [700, 294] width 897 height 504
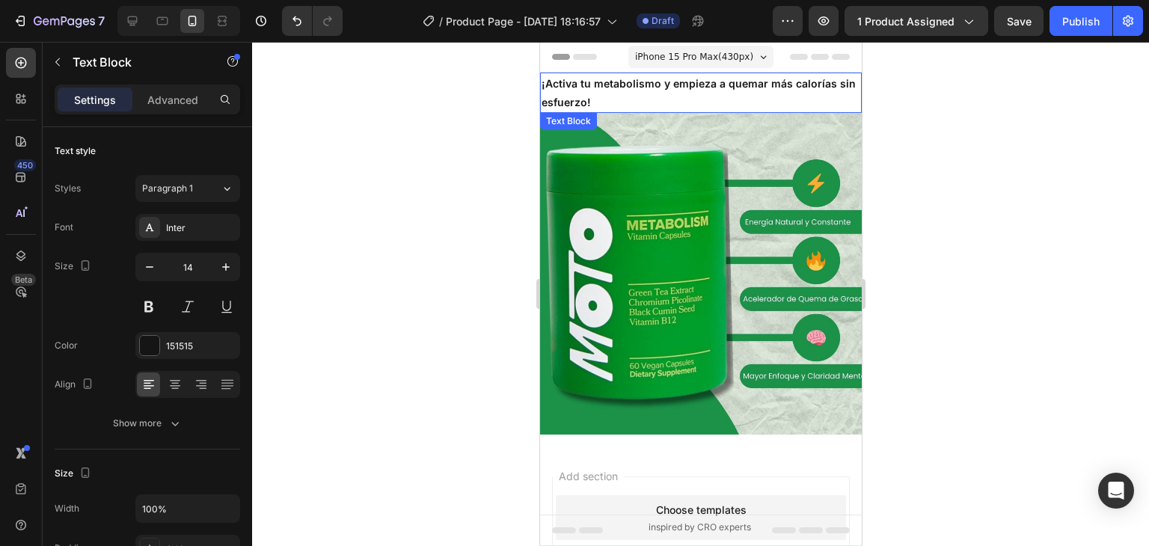
click at [654, 99] on p "¡Activa tu metabolismo y empieza a quemar más calorías sin esfuerzo!" at bounding box center [700, 92] width 319 height 37
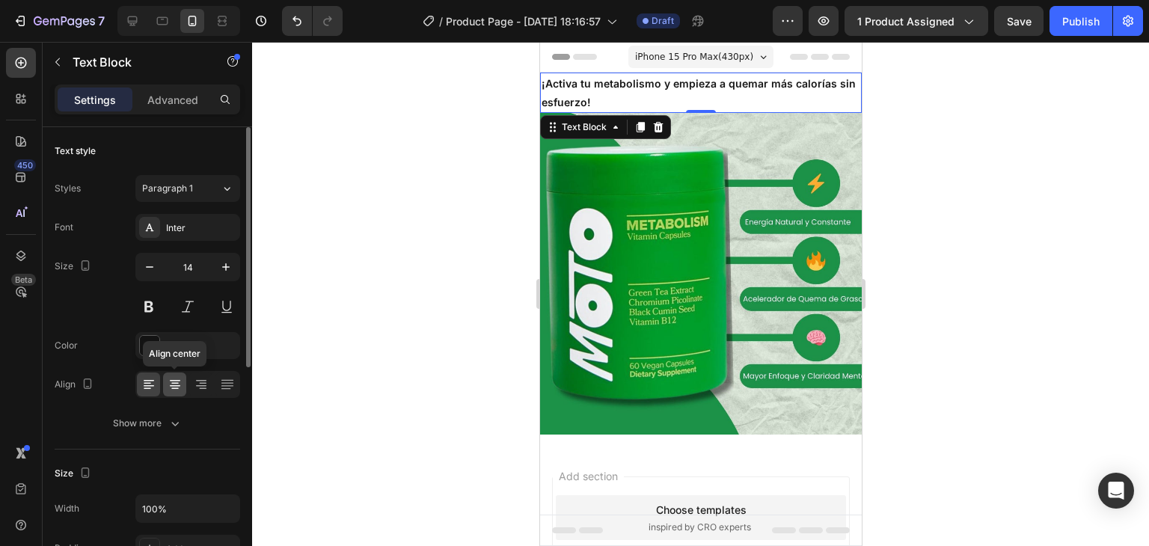
click at [179, 384] on icon at bounding box center [175, 384] width 15 height 15
click at [185, 98] on p "Advanced" at bounding box center [172, 100] width 51 height 16
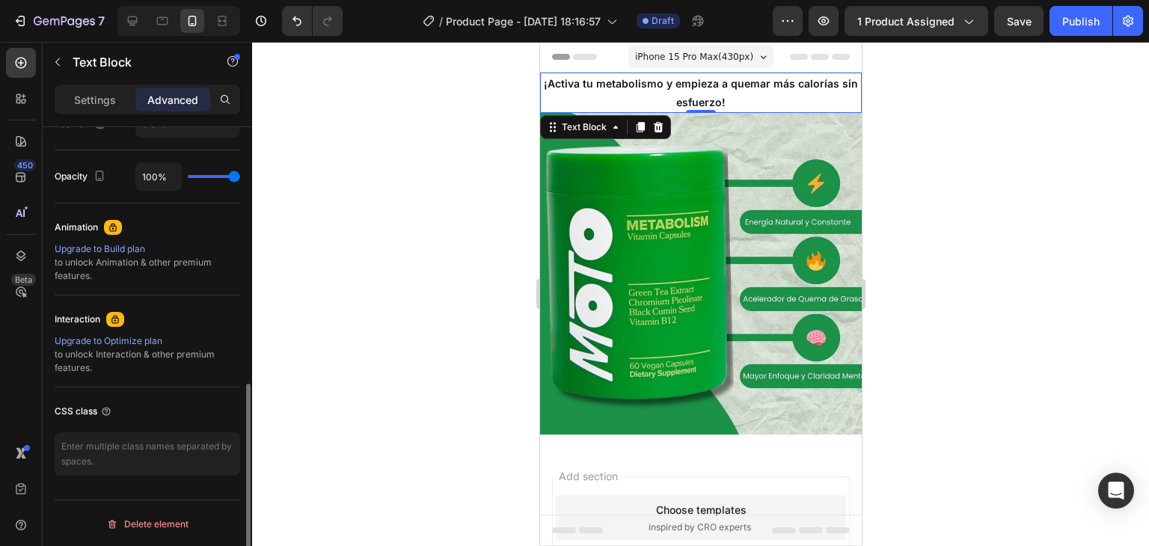
scroll to position [276, 0]
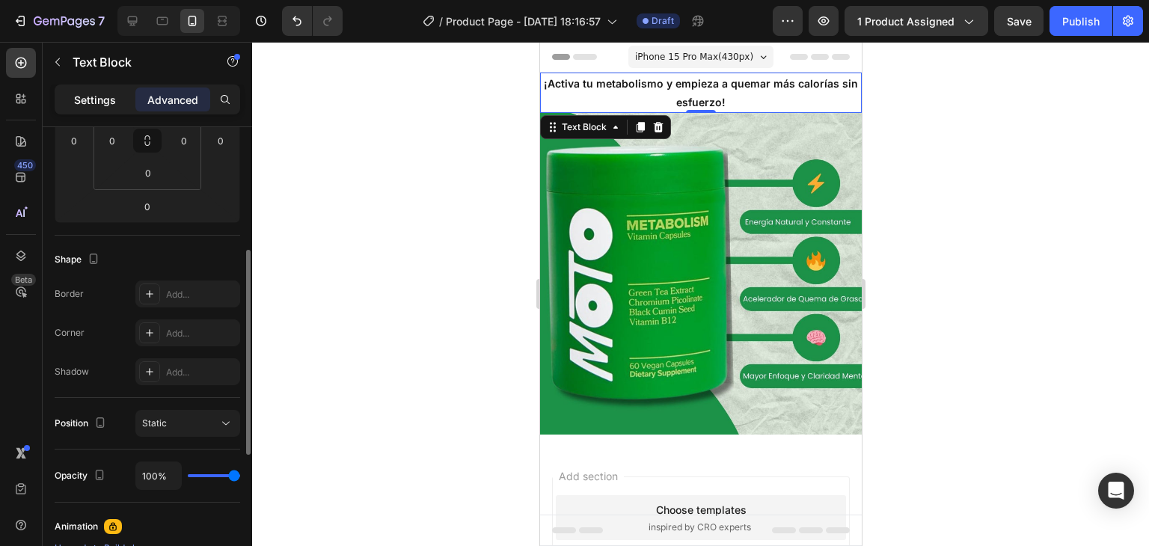
click at [94, 102] on p "Settings" at bounding box center [95, 100] width 42 height 16
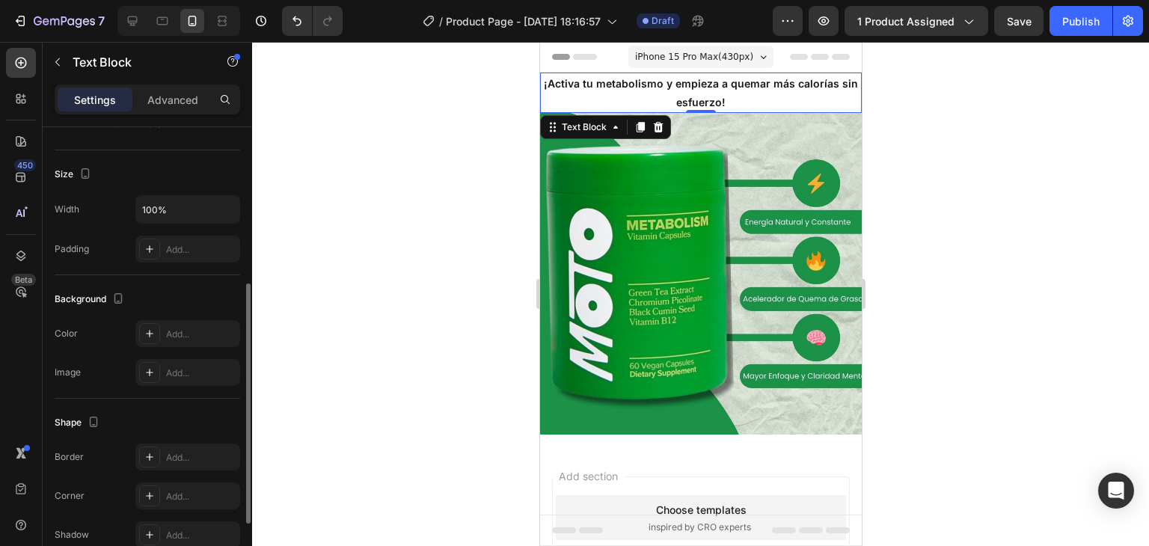
scroll to position [423, 0]
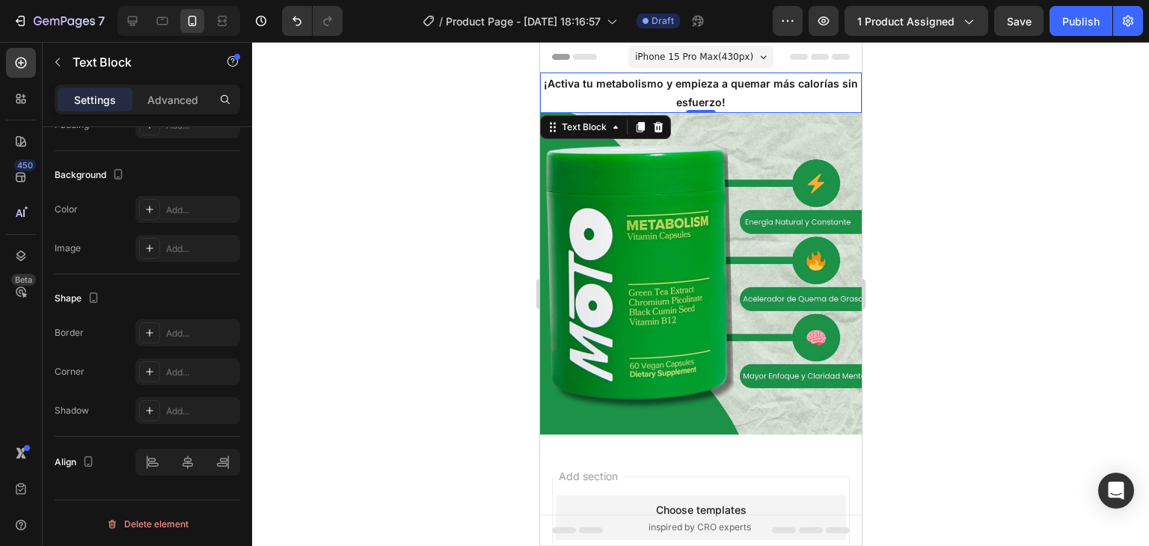
click at [110, 91] on div "Settings" at bounding box center [95, 100] width 75 height 24
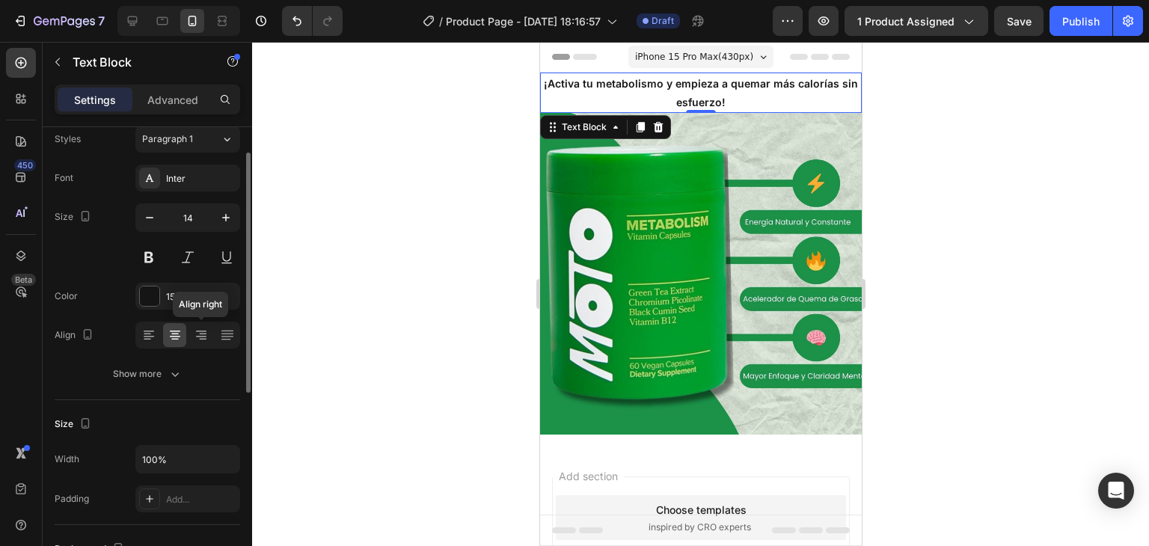
scroll to position [0, 0]
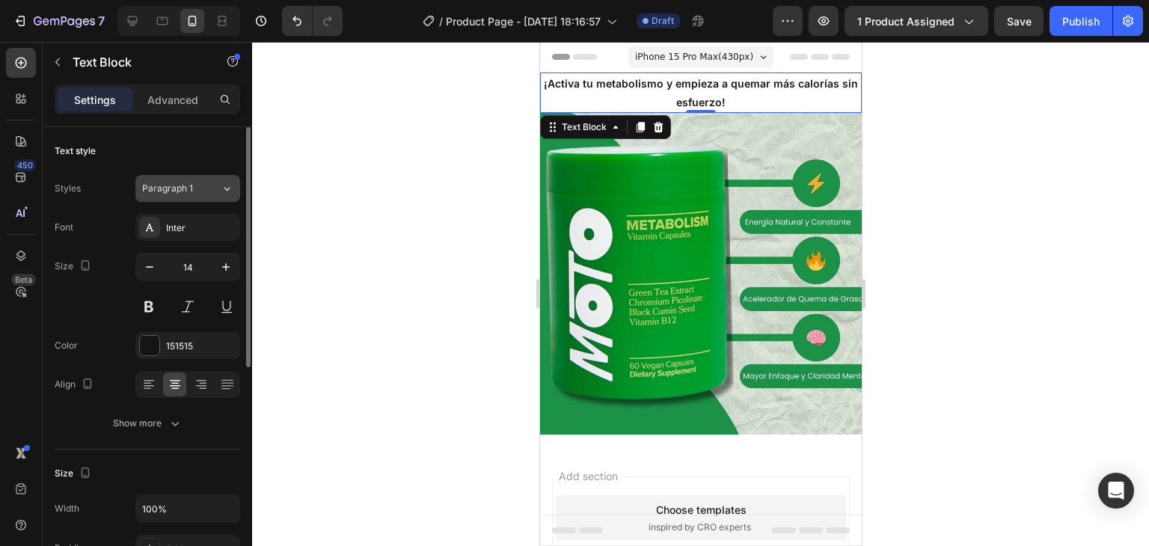
click at [231, 186] on icon at bounding box center [227, 188] width 13 height 15
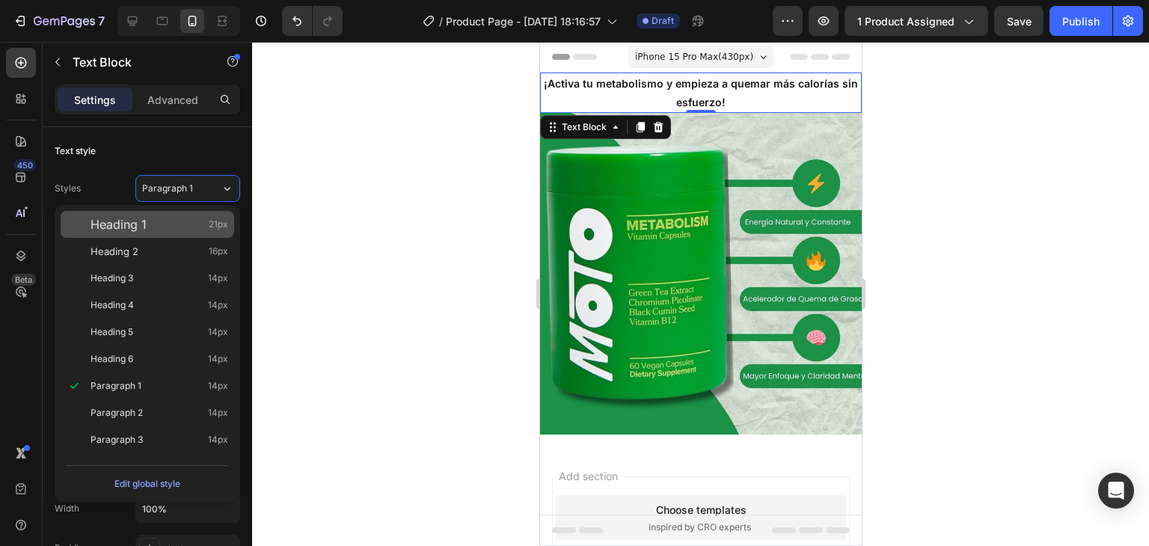
click at [155, 218] on div "Heading 1 21px" at bounding box center [160, 224] width 138 height 15
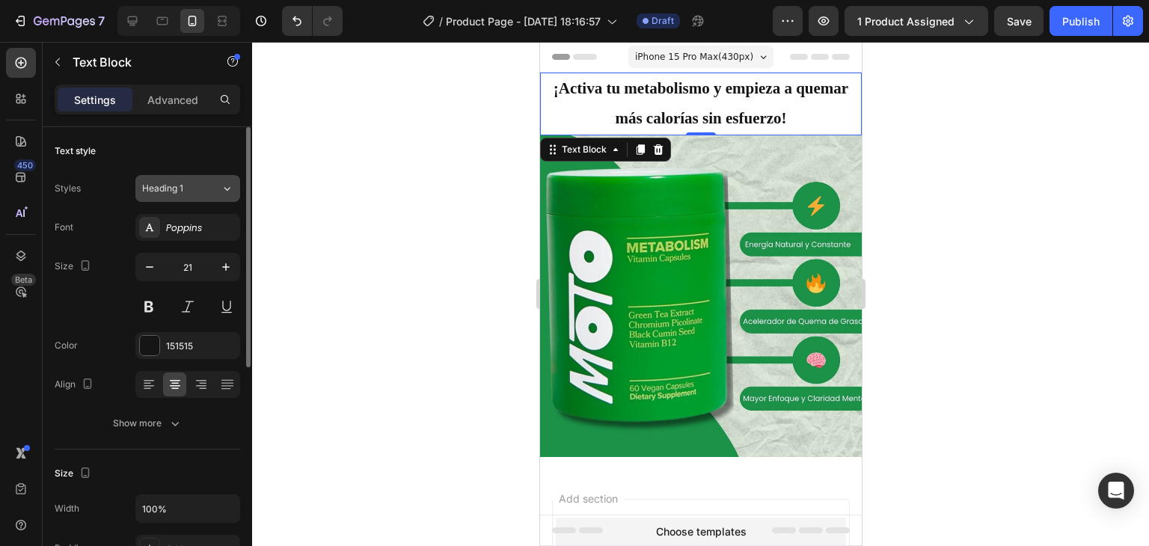
click at [224, 186] on icon at bounding box center [227, 188] width 13 height 15
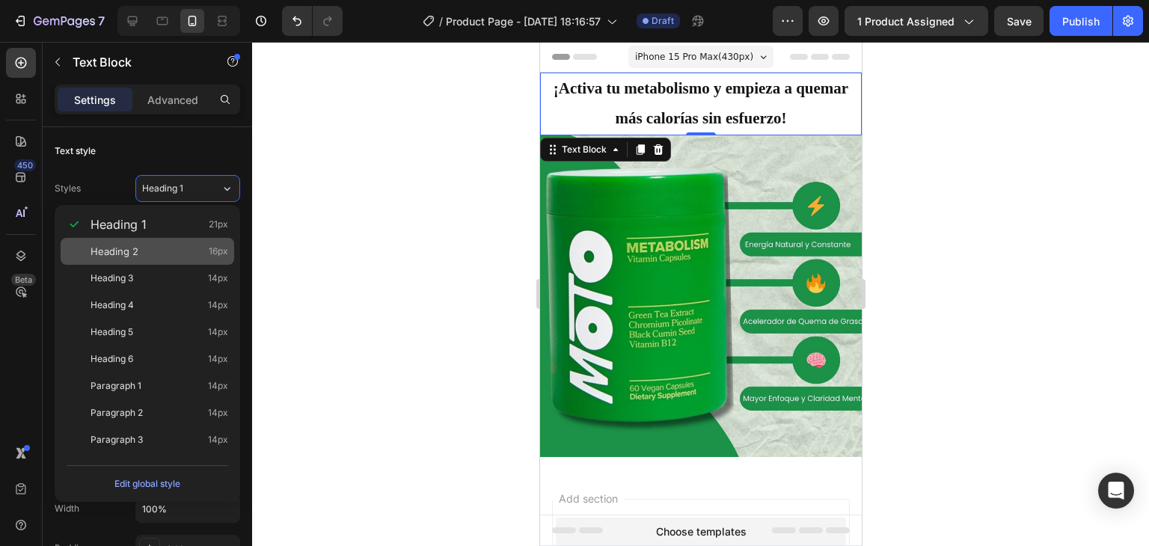
click at [147, 253] on div "Heading 2 16px" at bounding box center [160, 251] width 138 height 15
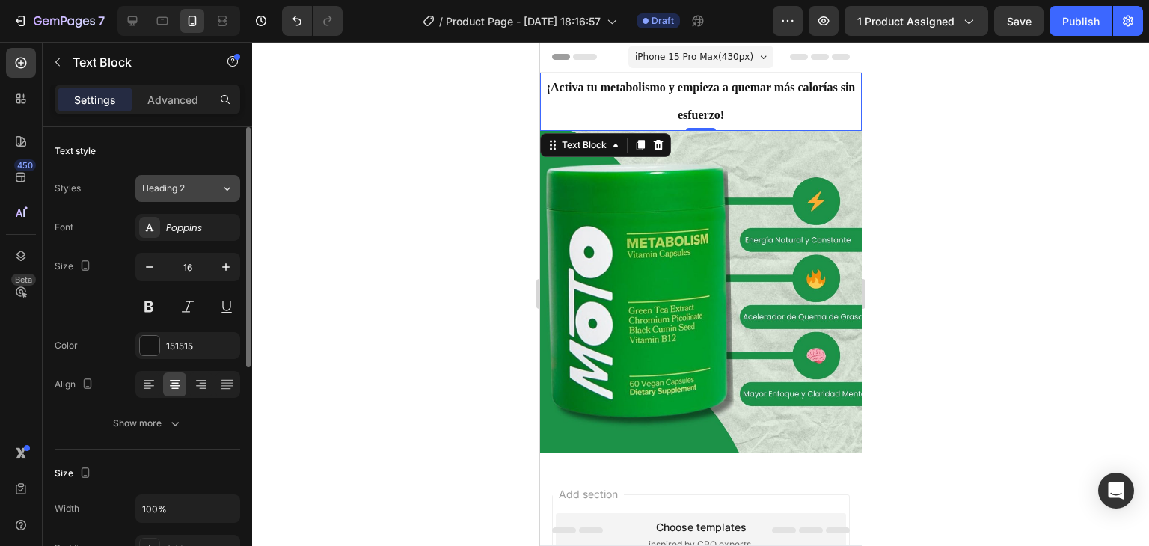
click at [230, 195] on icon at bounding box center [227, 188] width 13 height 15
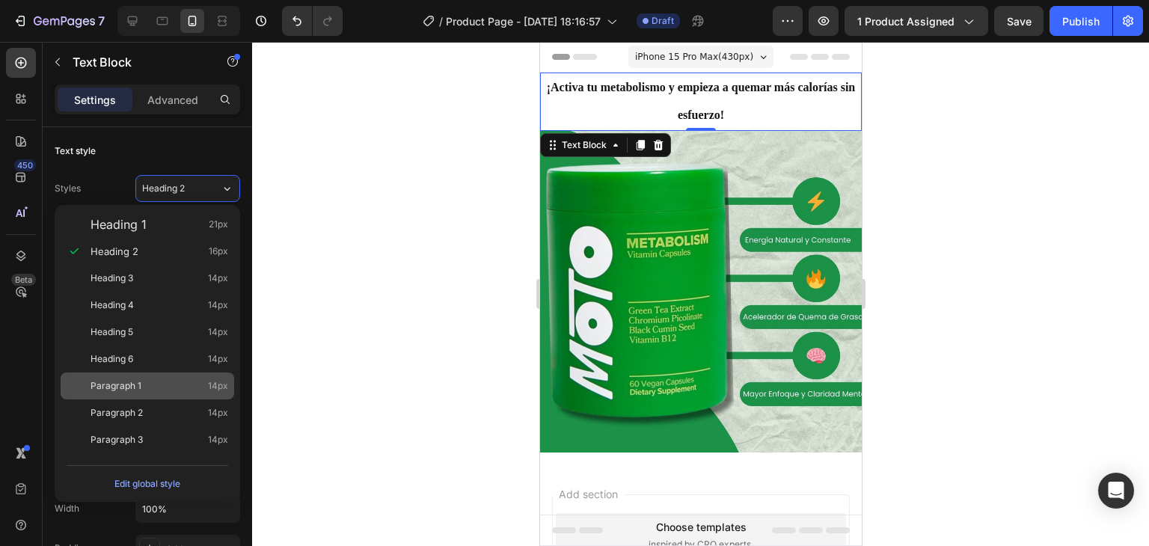
click at [138, 381] on span "Paragraph 1" at bounding box center [116, 386] width 51 height 15
type input "14"
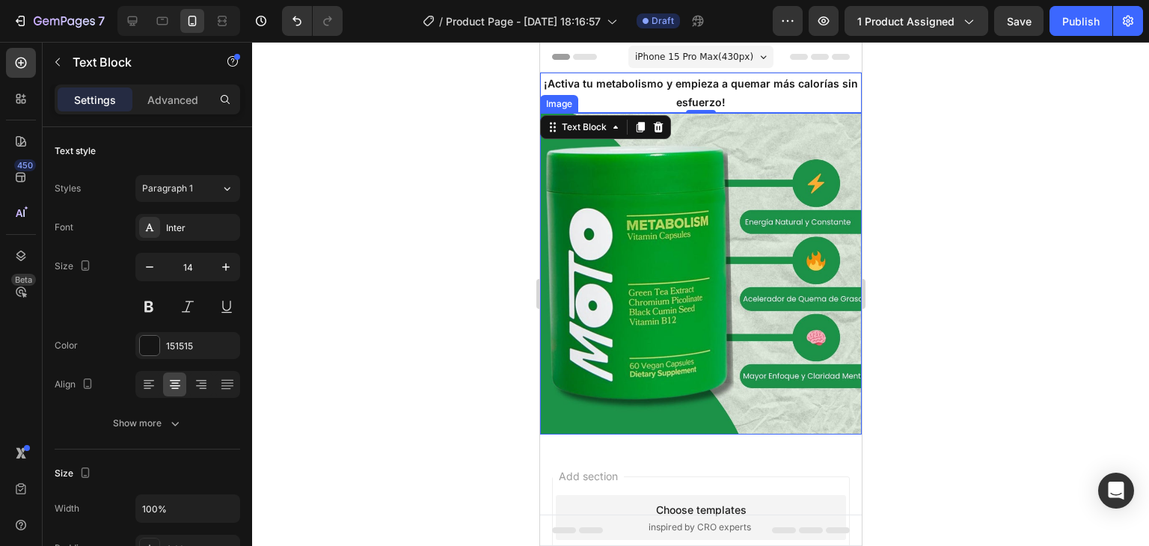
click at [976, 159] on div at bounding box center [700, 294] width 897 height 504
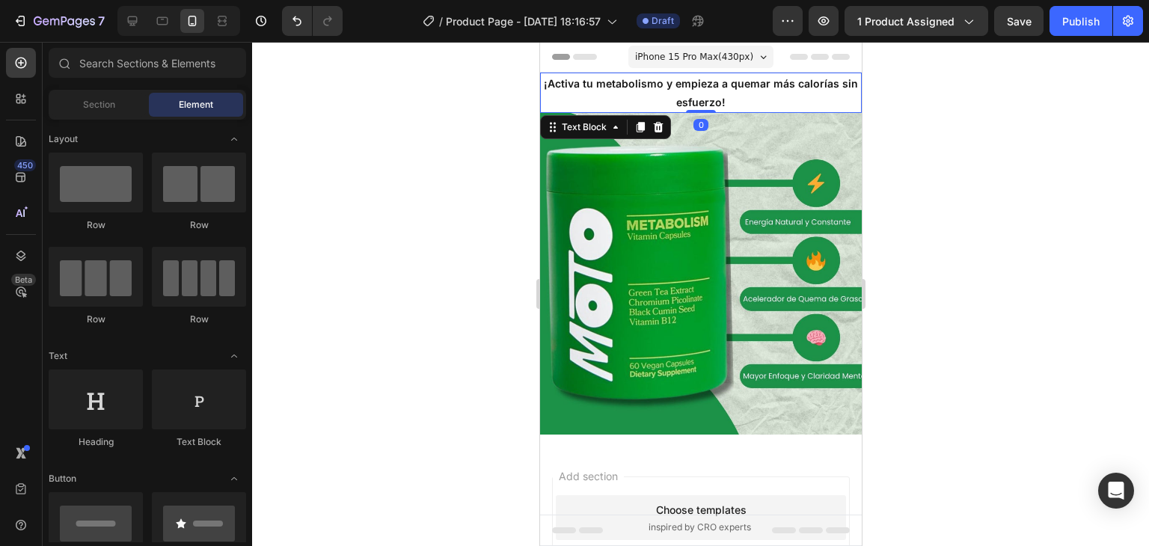
click at [843, 104] on p "¡Activa tu metabolismo y empieza a quemar más calorías sin esfuerzo!" at bounding box center [700, 92] width 319 height 37
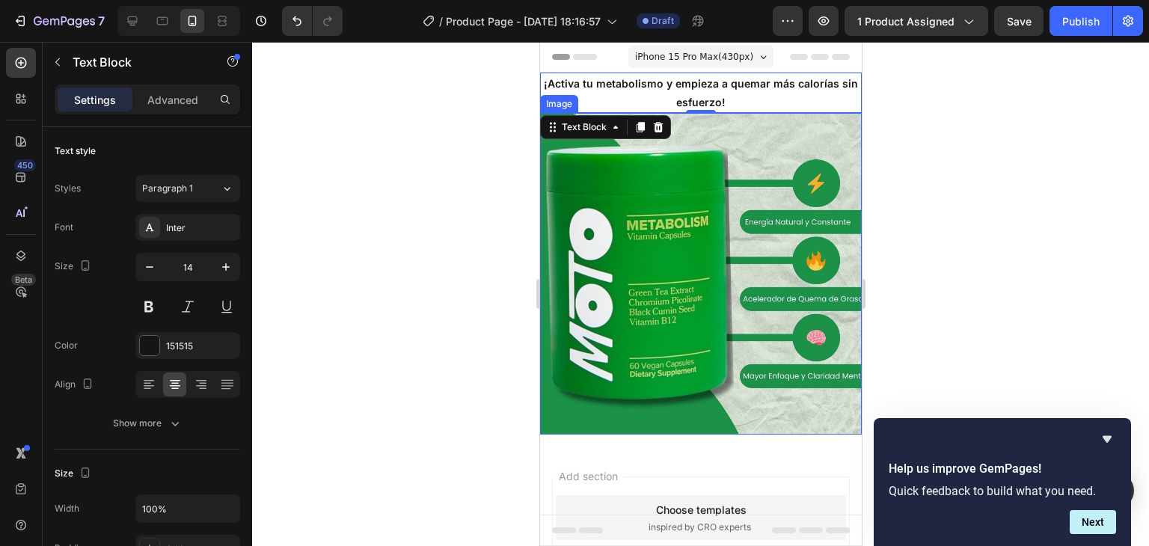
click at [677, 193] on img at bounding box center [700, 274] width 322 height 322
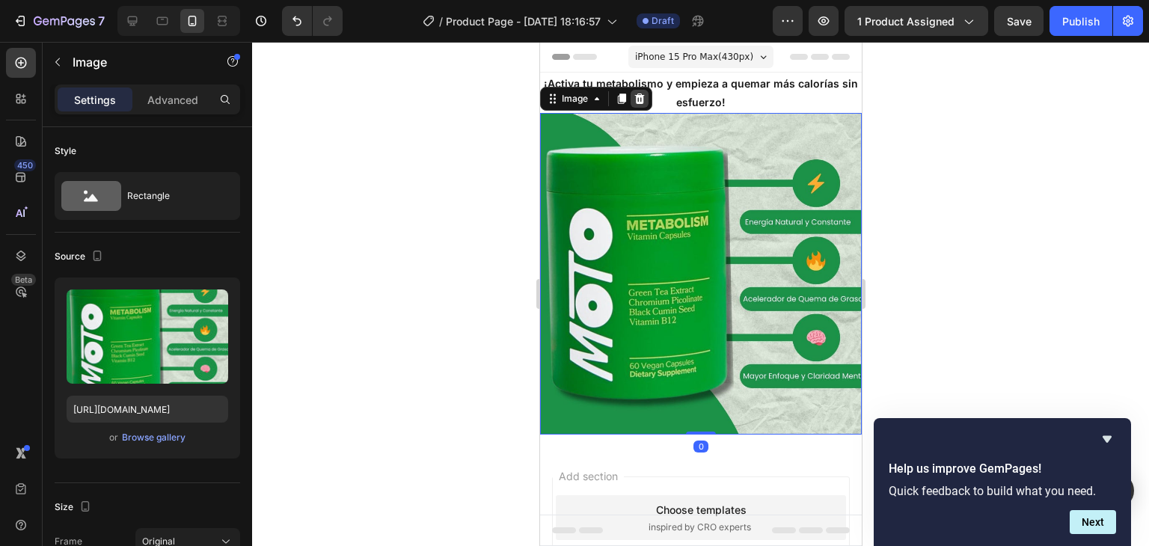
click at [641, 101] on icon at bounding box center [639, 99] width 10 height 10
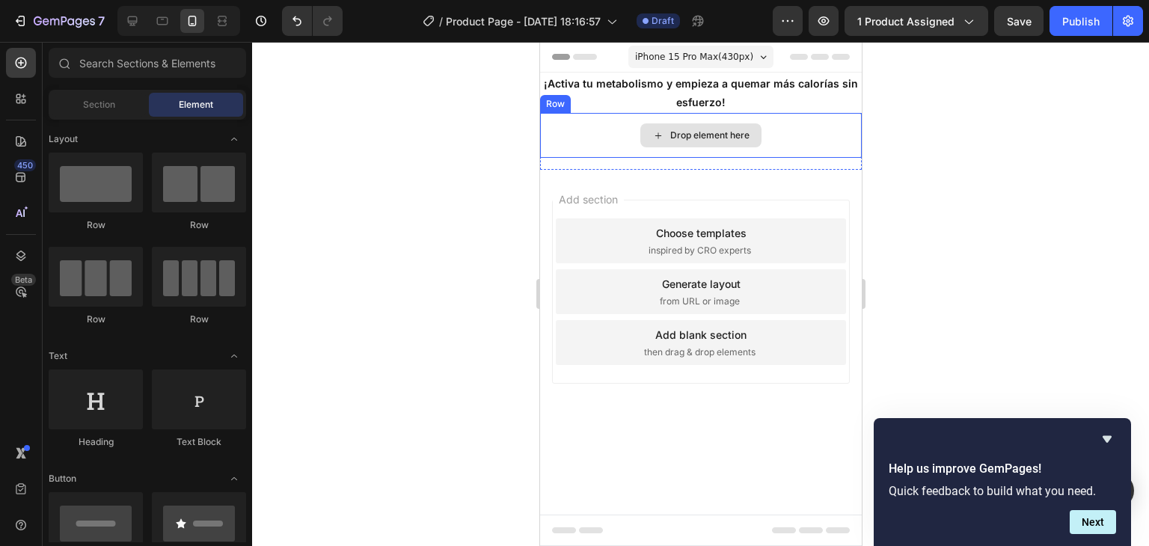
click at [675, 135] on div "Drop element here" at bounding box center [709, 135] width 79 height 12
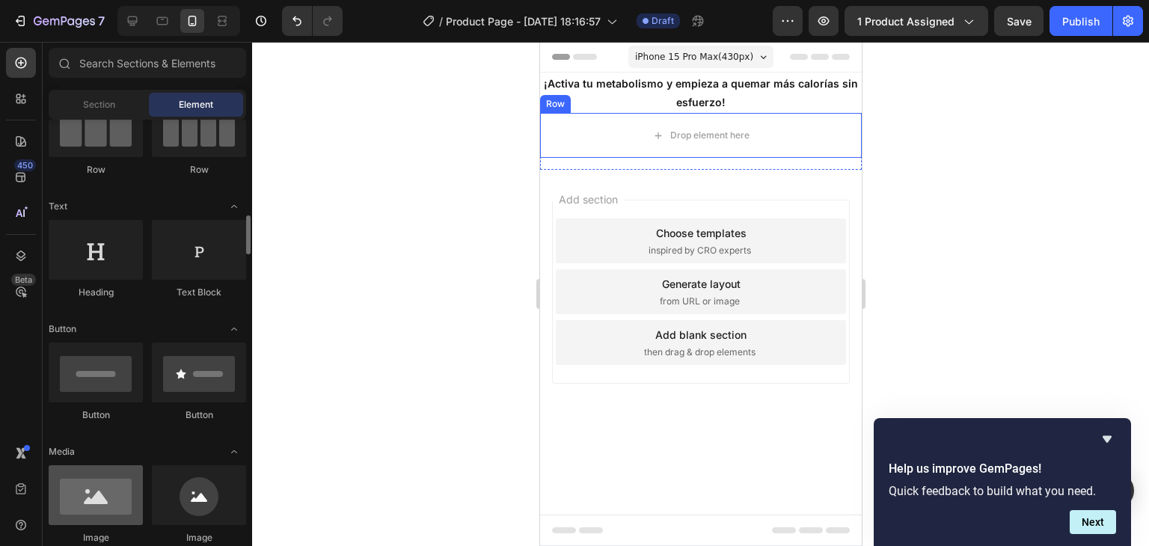
scroll to position [224, 0]
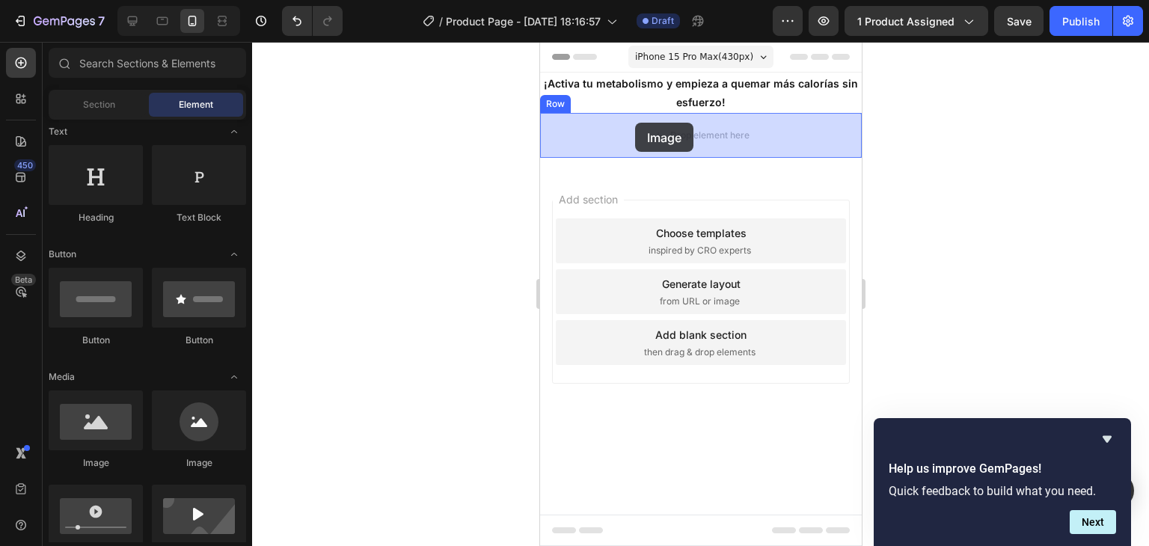
drag, startPoint x: 641, startPoint y: 471, endPoint x: 634, endPoint y: 123, distance: 347.9
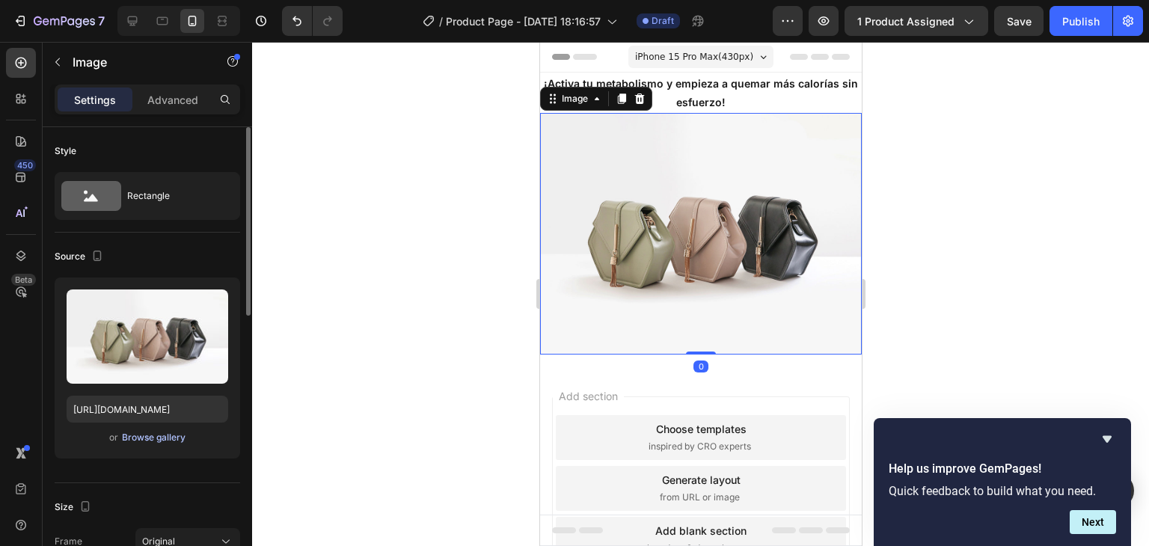
click at [168, 439] on div "Browse gallery" at bounding box center [154, 437] width 64 height 13
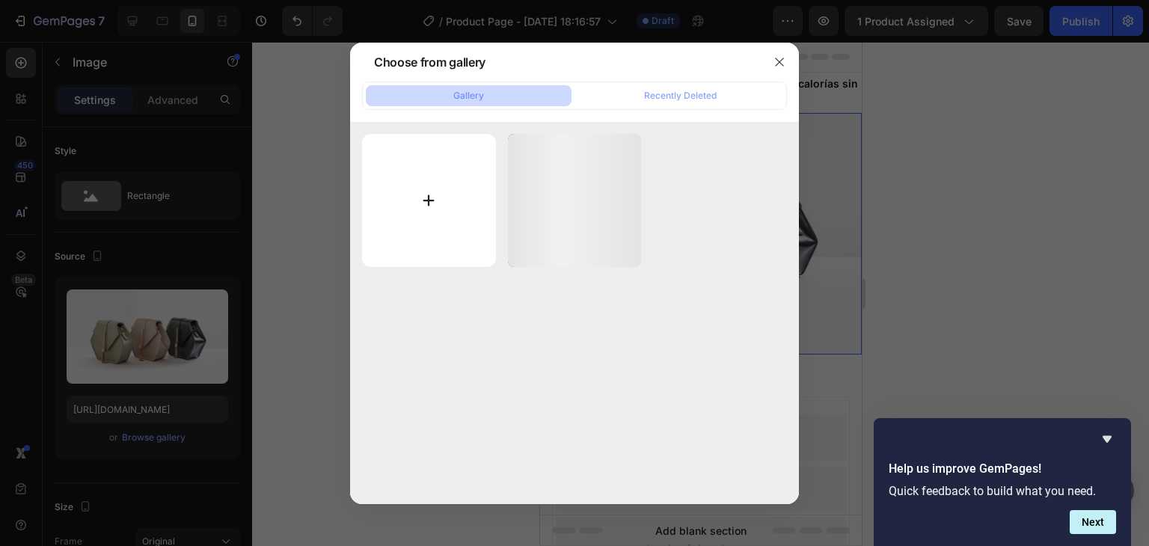
click at [432, 213] on input "file" at bounding box center [429, 201] width 134 height 134
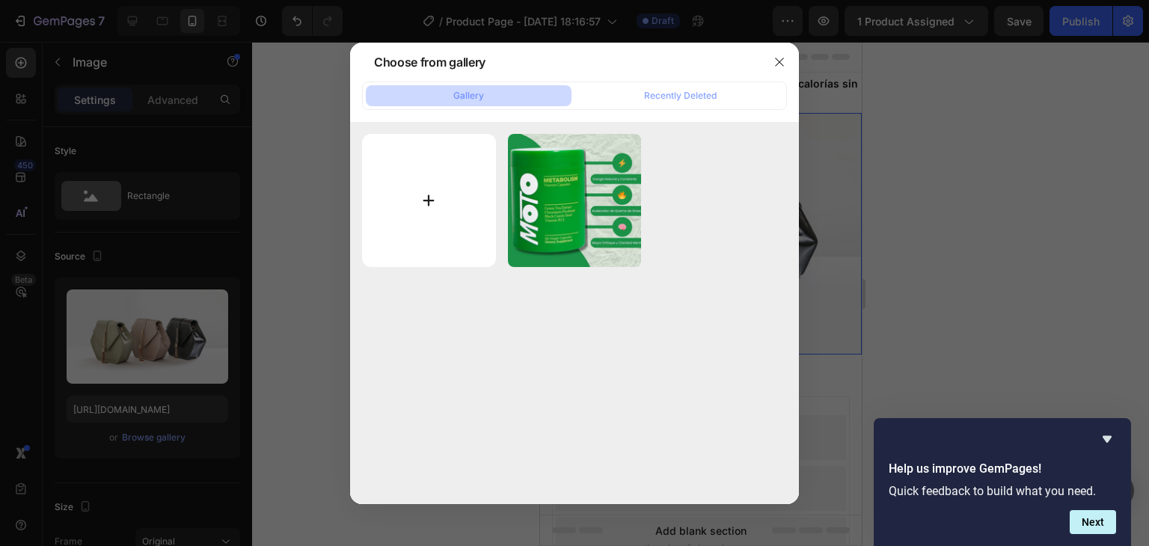
type input "C:\fakepath\Best Vegetable in Winter (1).jpg"
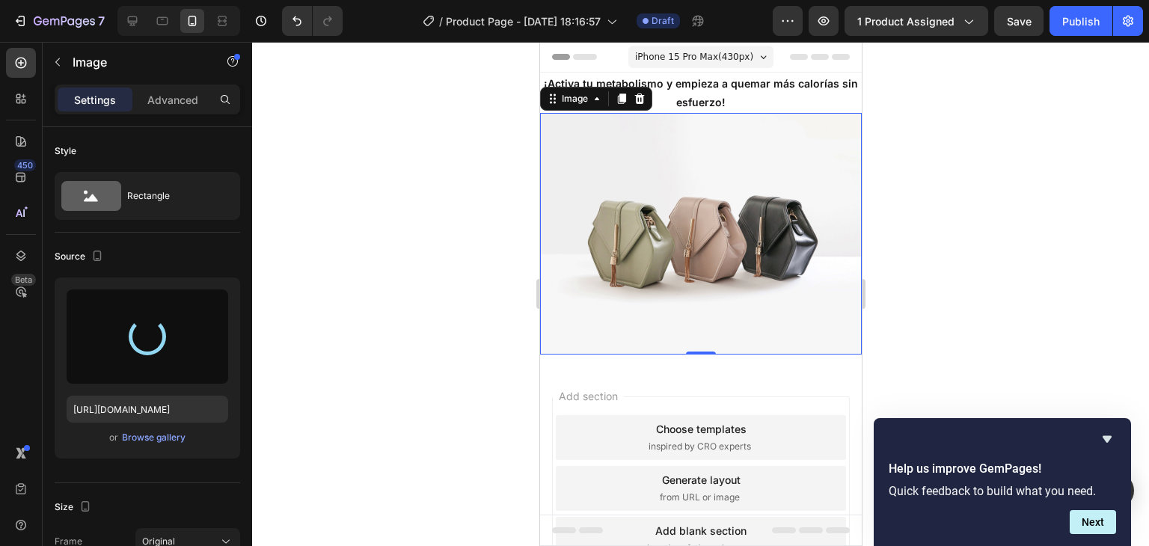
type input "[URL][DOMAIN_NAME]"
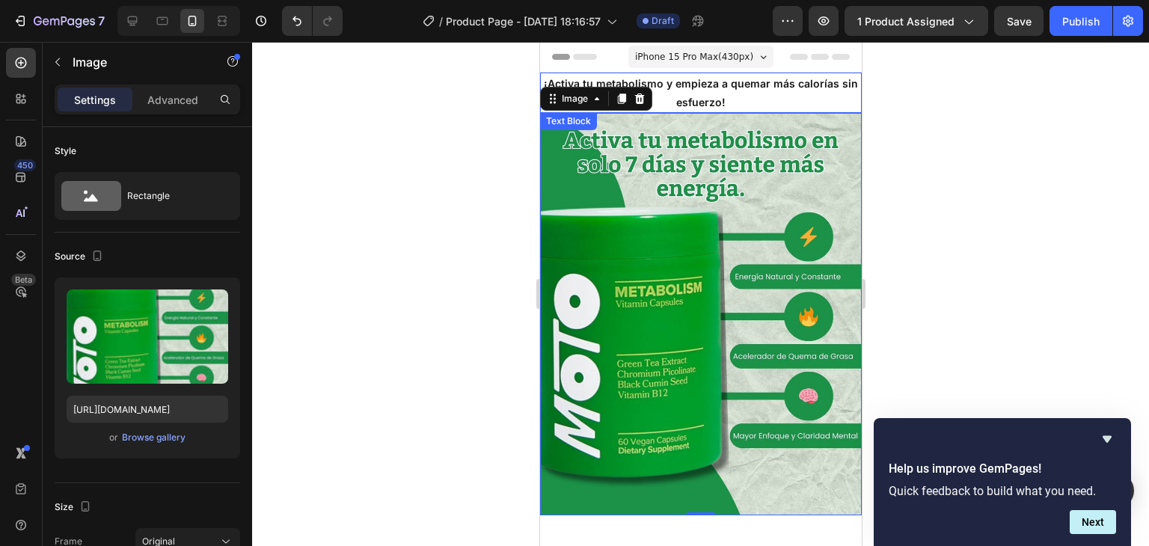
click at [757, 88] on p "¡Activa tu metabolismo y empieza a quemar más calorías sin esfuerzo!" at bounding box center [700, 92] width 319 height 37
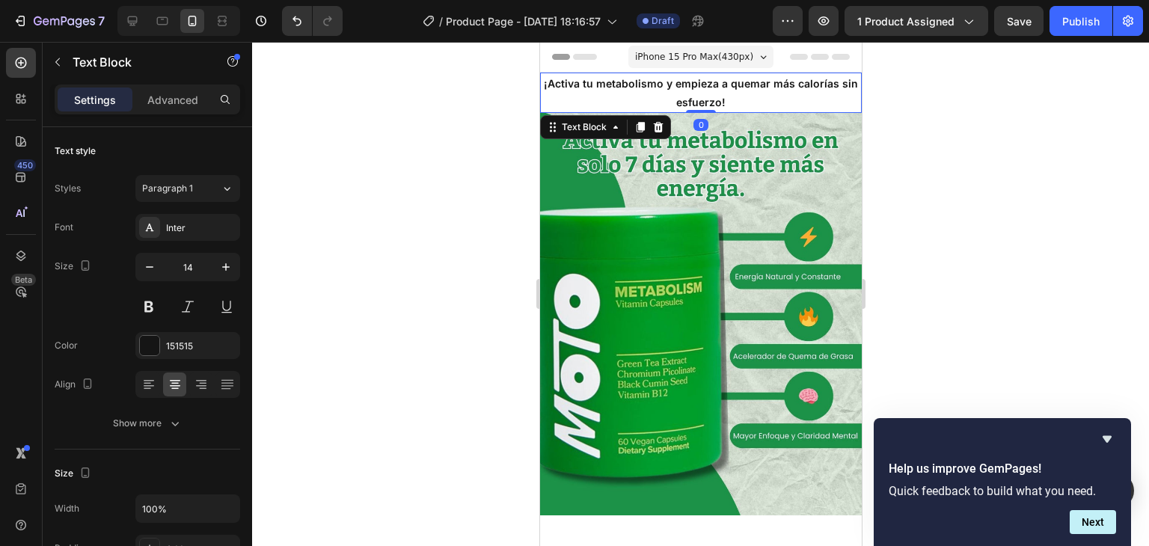
click at [659, 127] on icon at bounding box center [658, 127] width 10 height 10
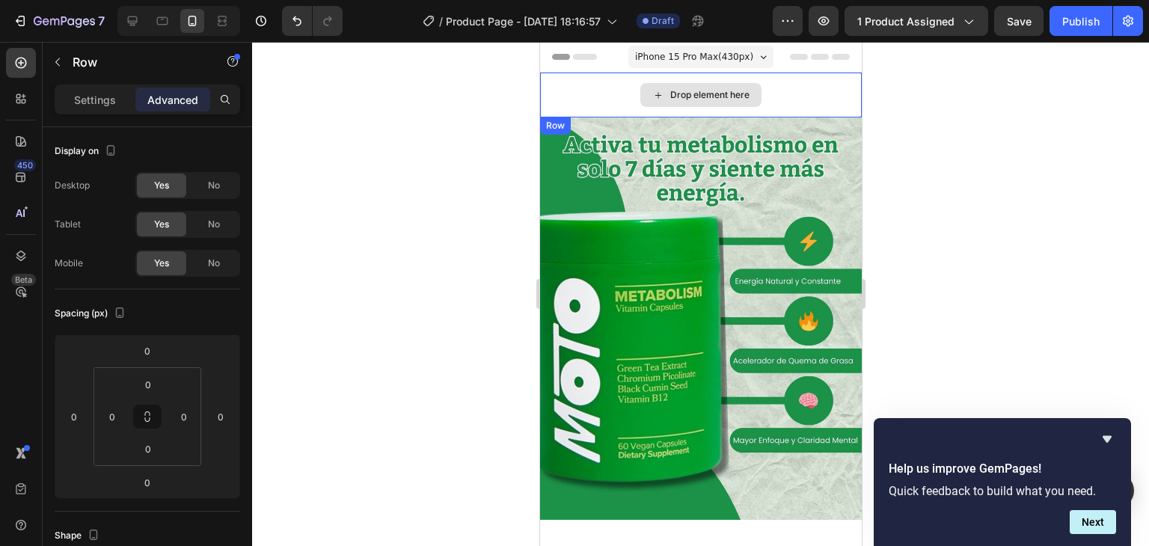
click at [781, 96] on div "Drop element here" at bounding box center [700, 95] width 322 height 45
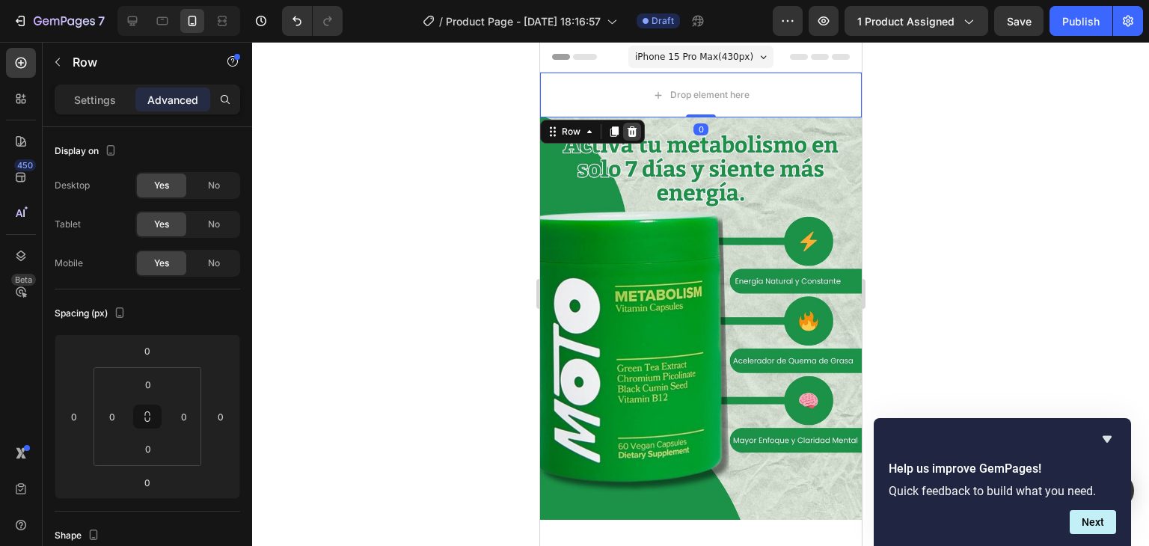
click at [629, 129] on icon at bounding box center [632, 131] width 10 height 10
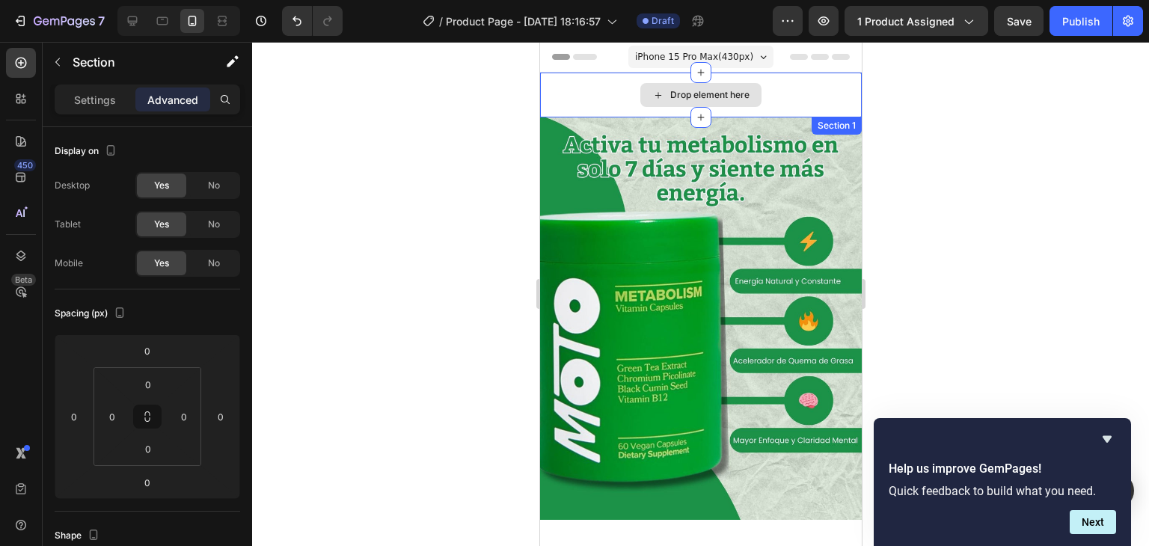
click at [798, 94] on div "Drop element here" at bounding box center [700, 95] width 322 height 45
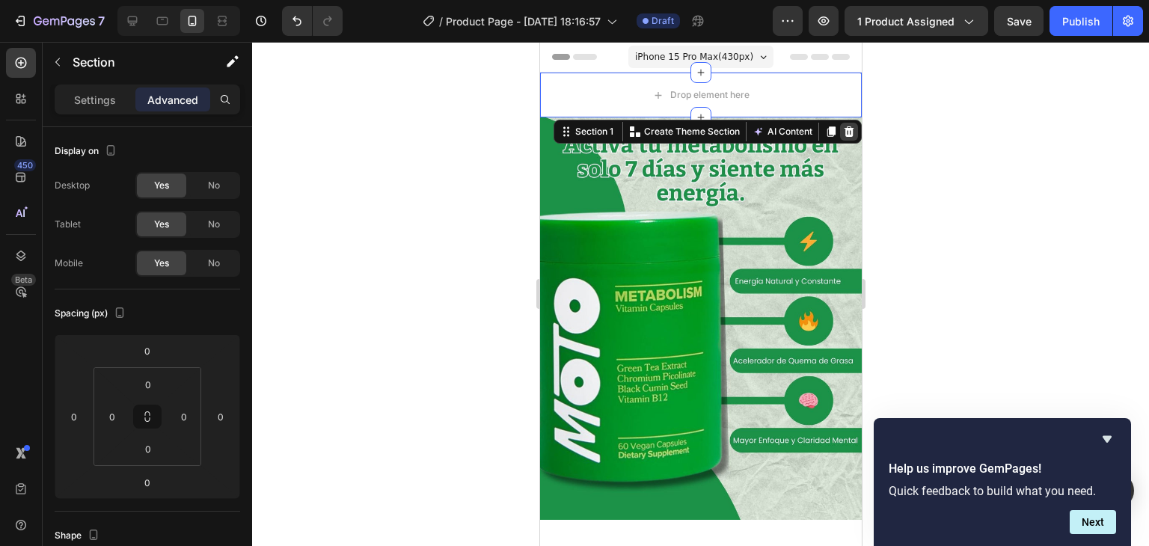
click at [844, 129] on icon at bounding box center [849, 131] width 10 height 10
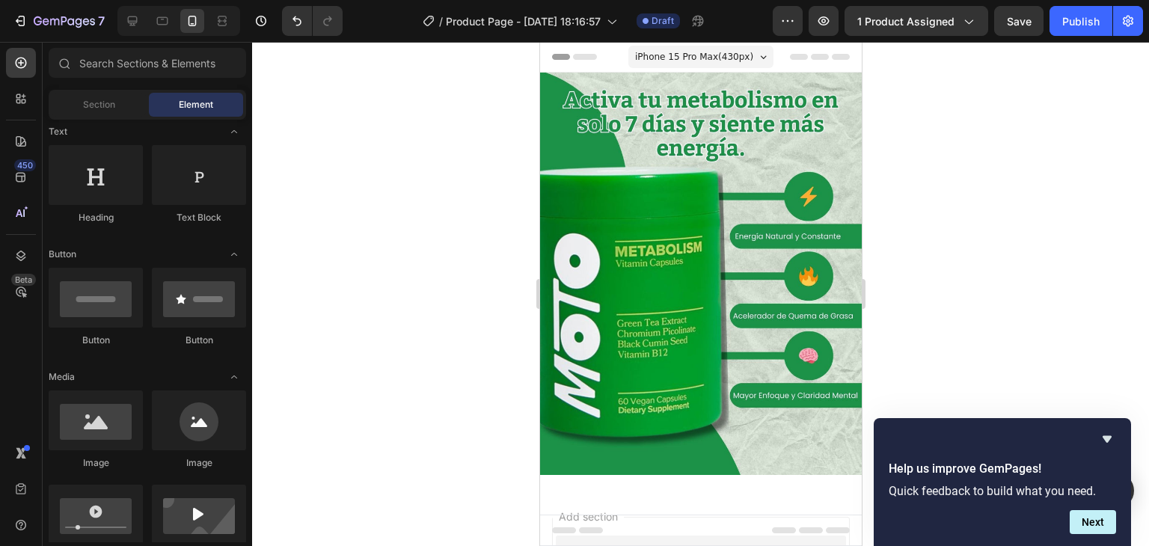
click at [922, 111] on div at bounding box center [700, 294] width 897 height 504
click at [765, 214] on img at bounding box center [700, 274] width 322 height 402
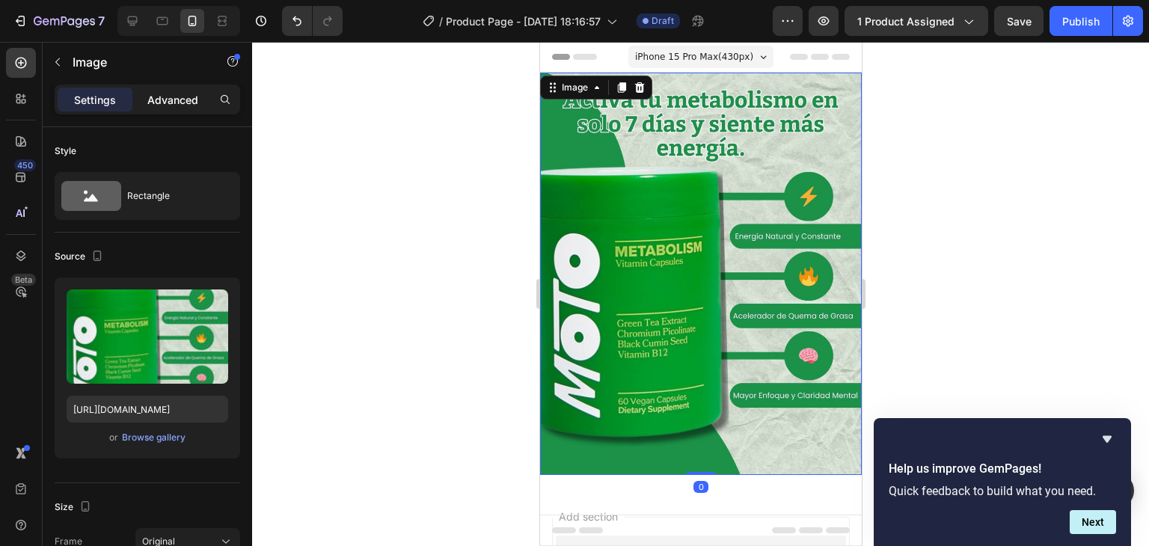
click at [180, 98] on p "Advanced" at bounding box center [172, 100] width 51 height 16
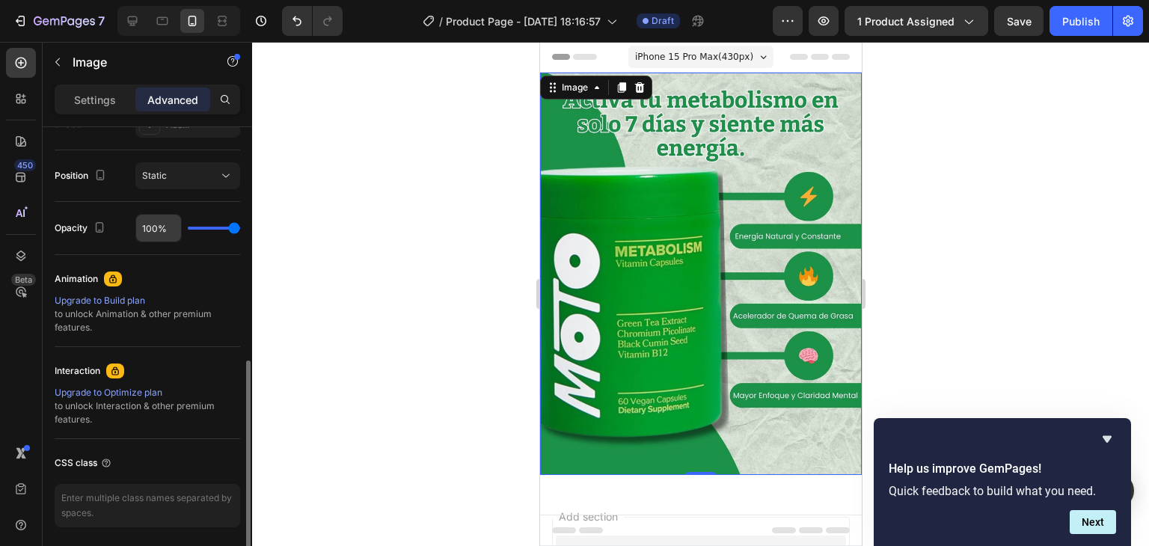
scroll to position [575, 0]
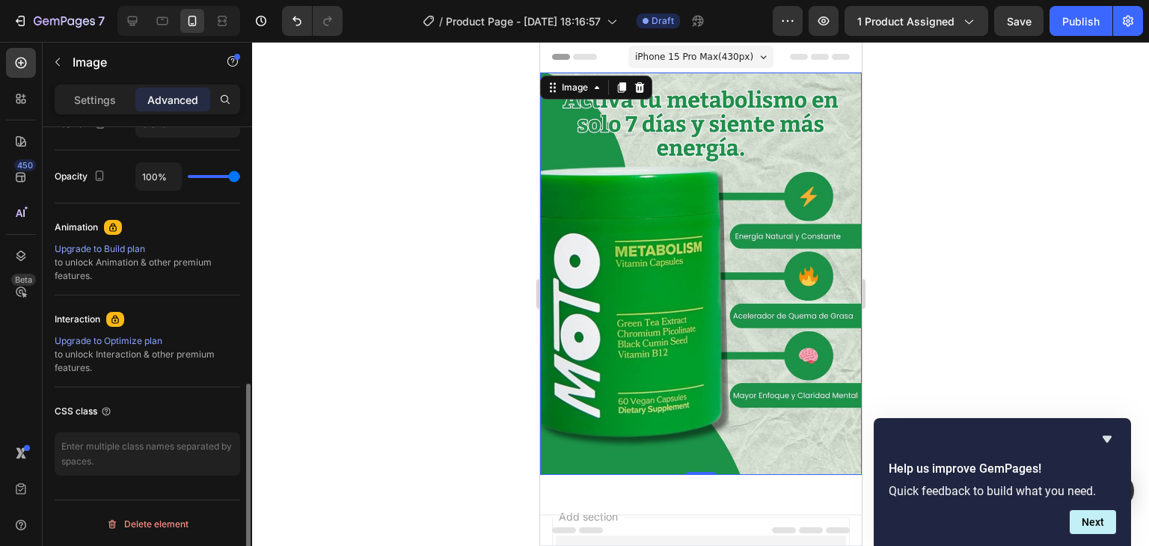
type input "98%"
type input "98"
type input "94%"
type input "94"
type input "91%"
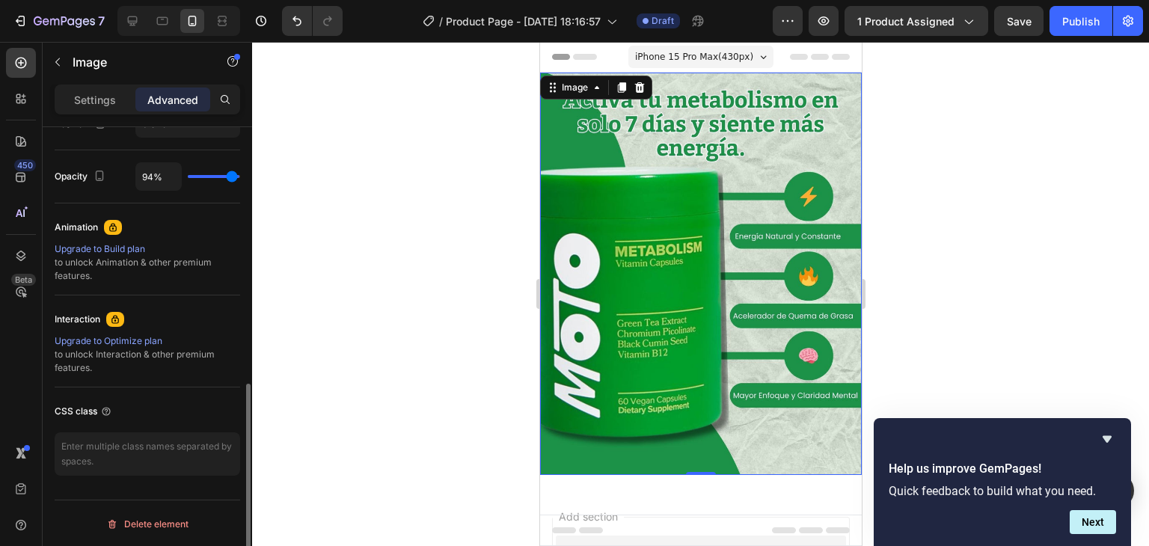
type input "91"
type input "86%"
type input "86"
type input "80%"
type input "80"
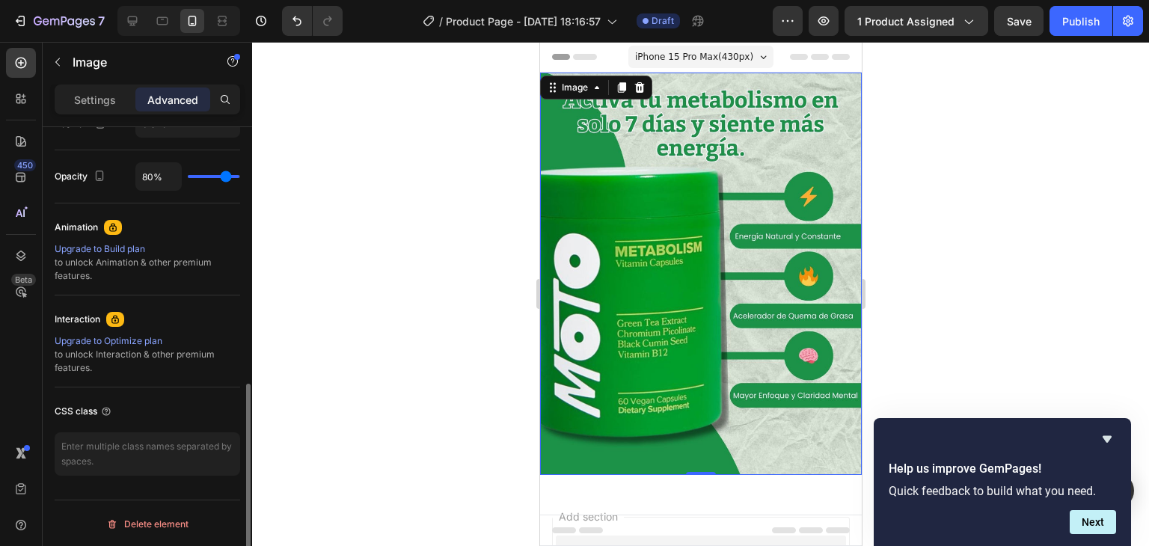
type input "77%"
type input "77"
type input "73%"
type input "73"
type input "71%"
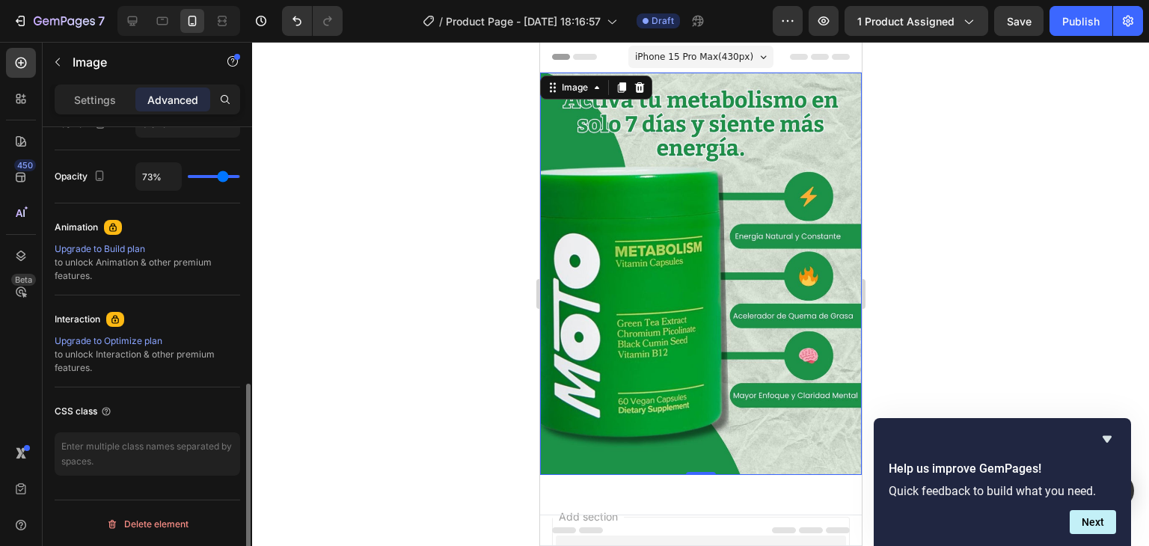
type input "71"
type input "66%"
type input "66"
type input "64%"
type input "64"
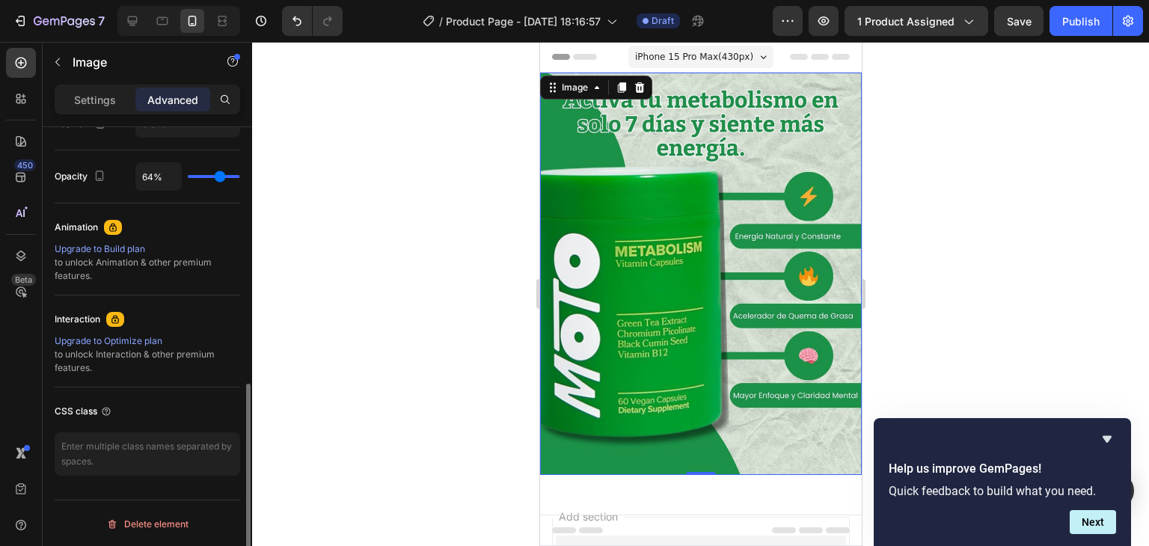
type input "58%"
type input "58"
type input "55%"
type input "55"
type input "49%"
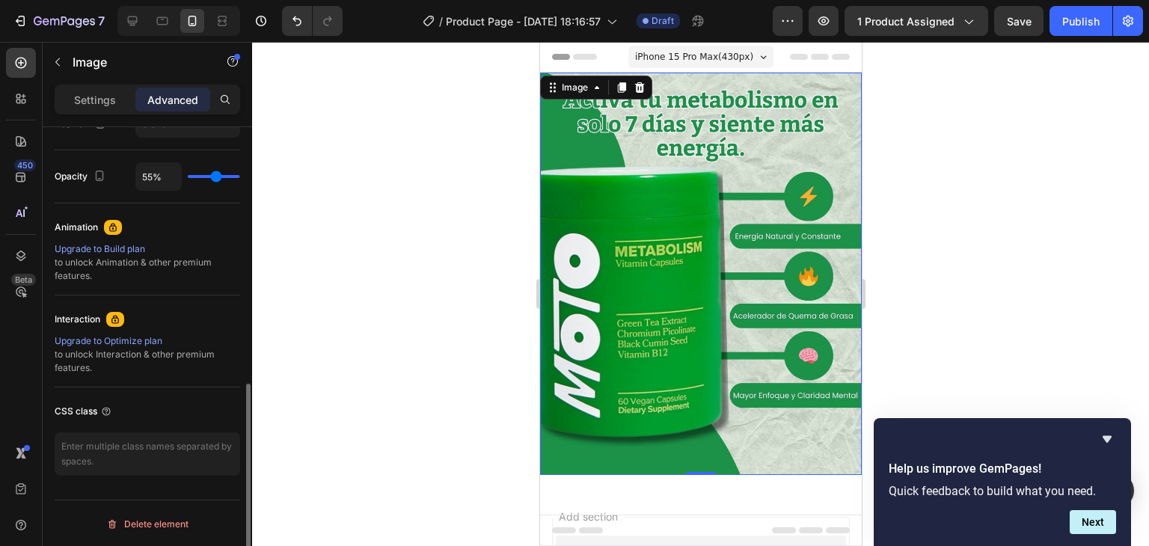
type input "49"
type input "43%"
type input "43"
type input "39%"
type input "39"
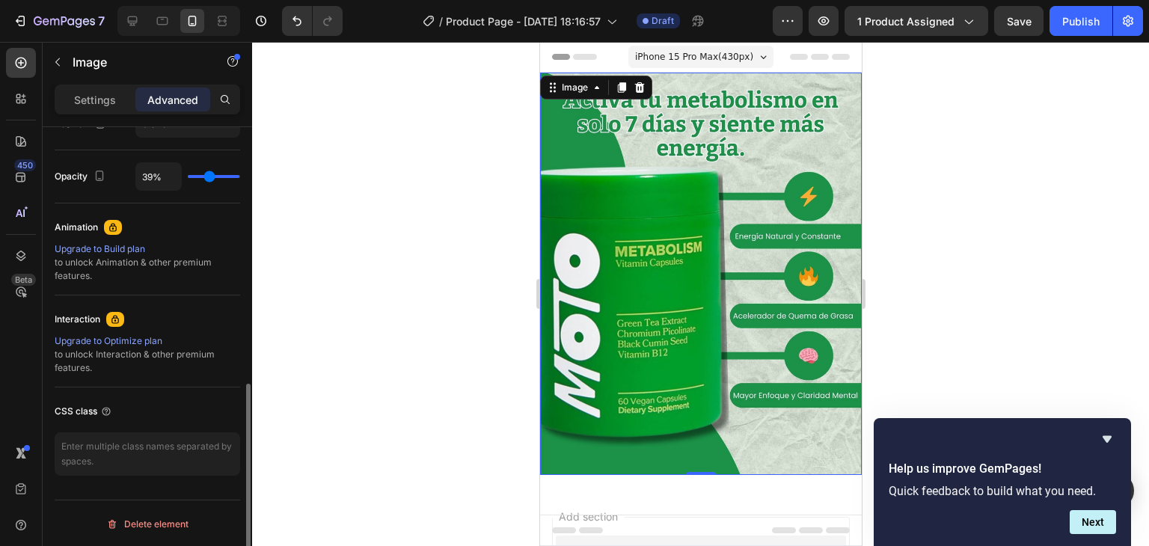
type input "34%"
type input "34"
type input "27%"
type input "27"
type input "20%"
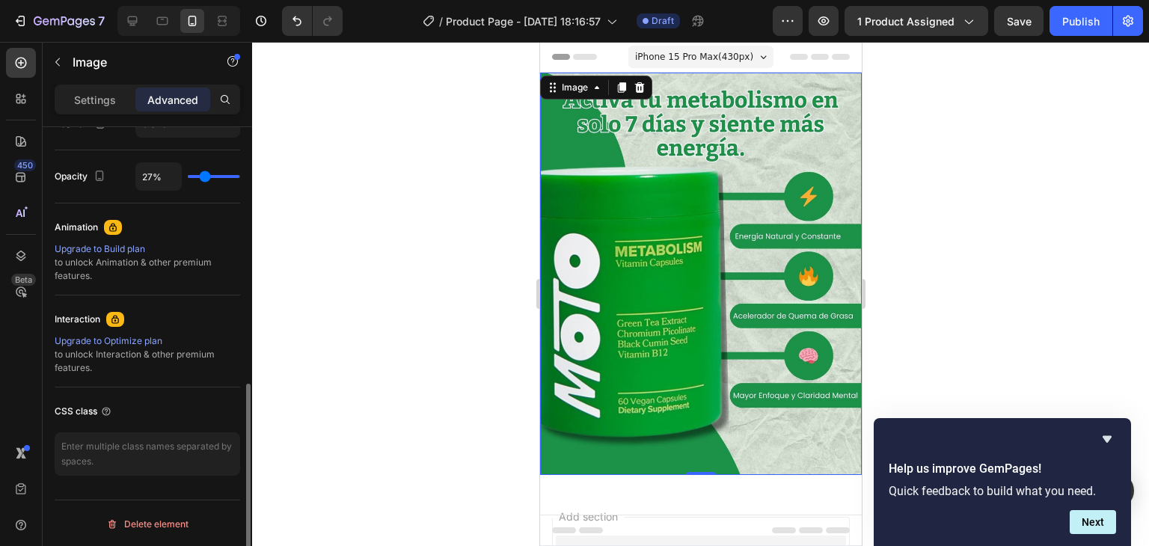
type input "20"
type input "17%"
type input "17"
type input "11%"
type input "11"
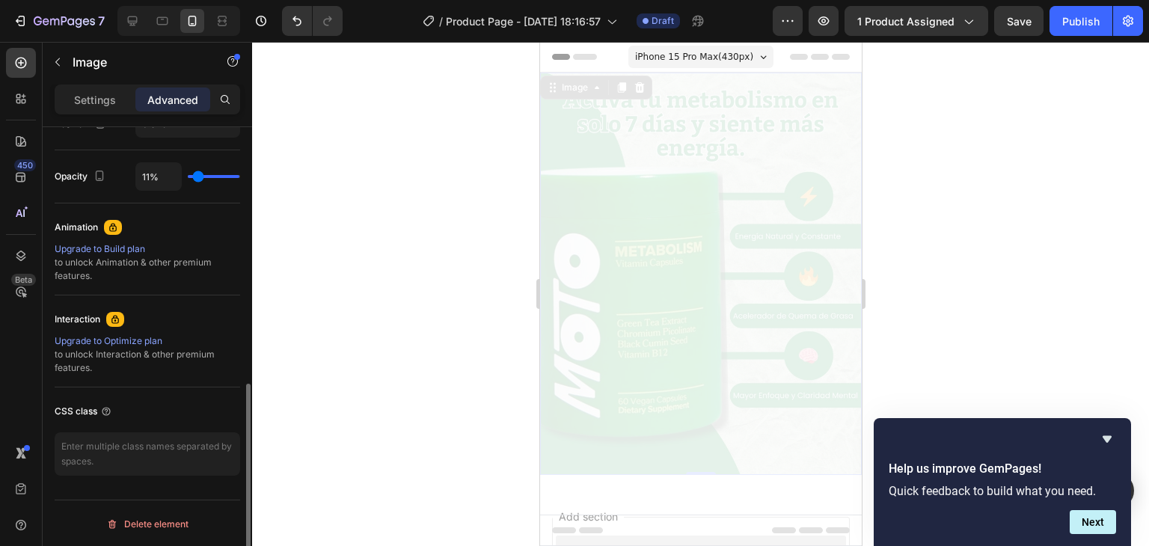
type input "8%"
type input "8"
type input "6%"
type input "6"
type input "5%"
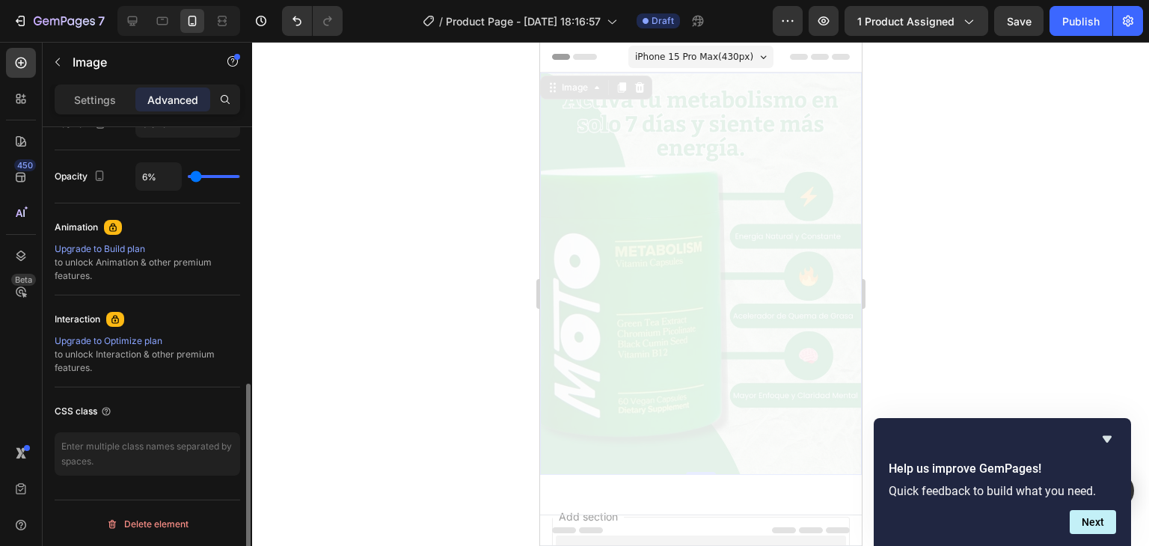
type input "5"
type input "3%"
type input "3"
type input "0%"
type input "0"
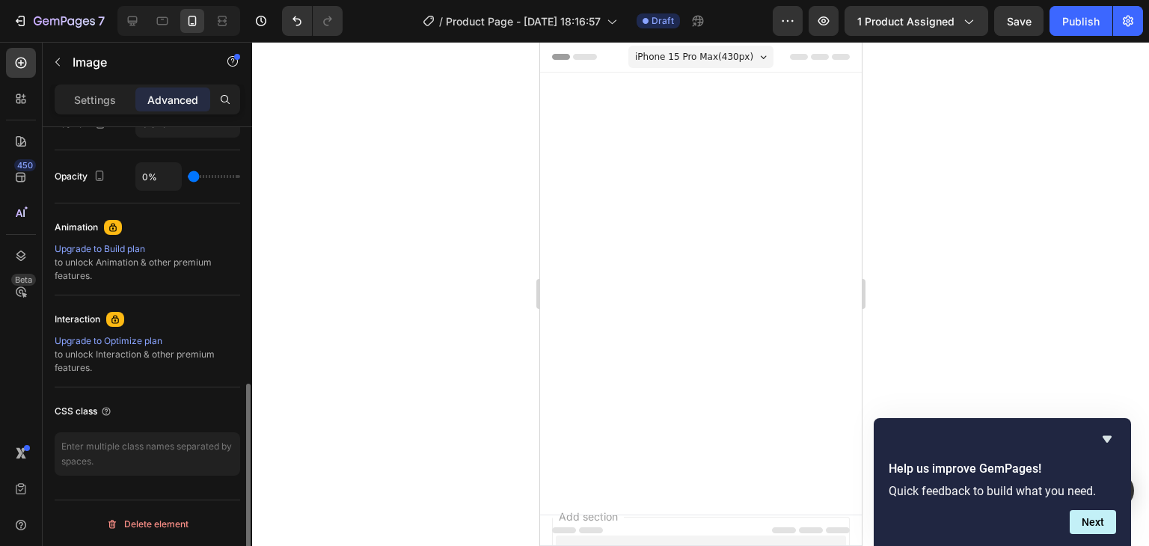
type input "6%"
type input "6"
type input "9%"
type input "9"
type input "15%"
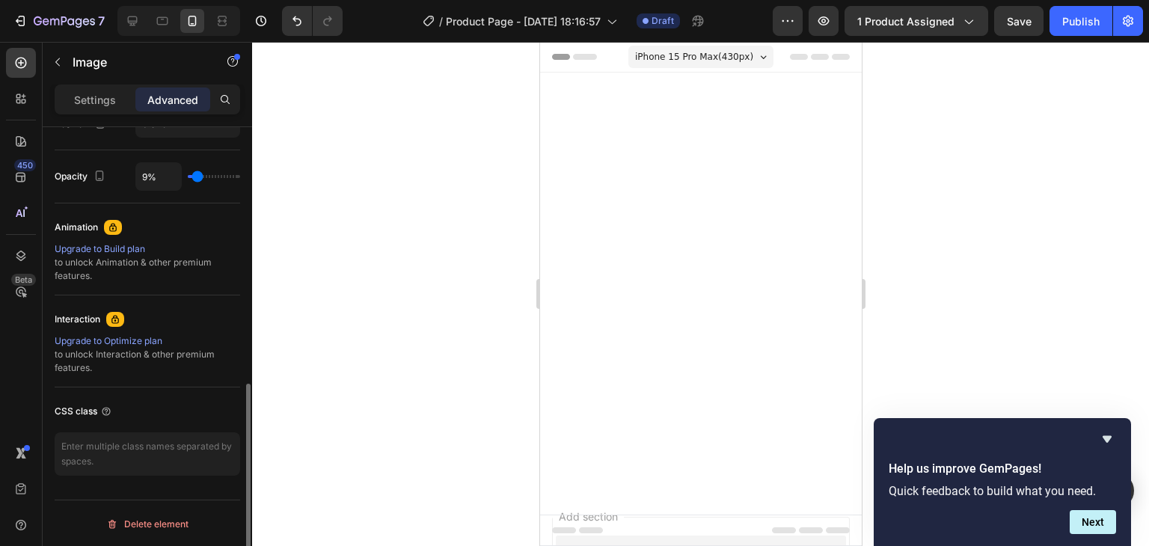
type input "15"
type input "21%"
type input "21"
type input "26%"
type input "26"
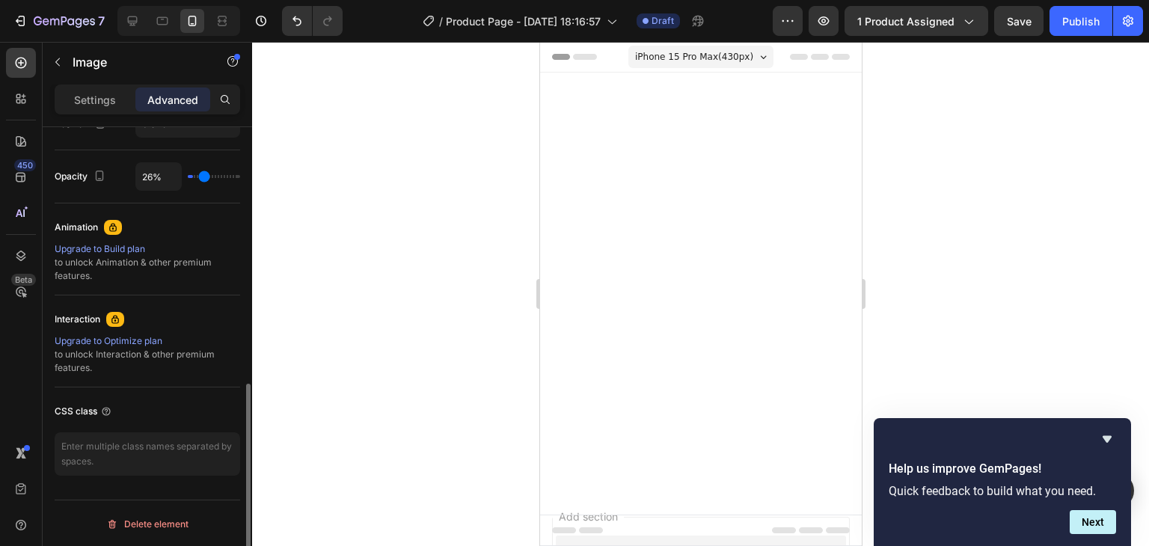
type input "34%"
type input "34"
type input "37%"
type input "37"
type input "43%"
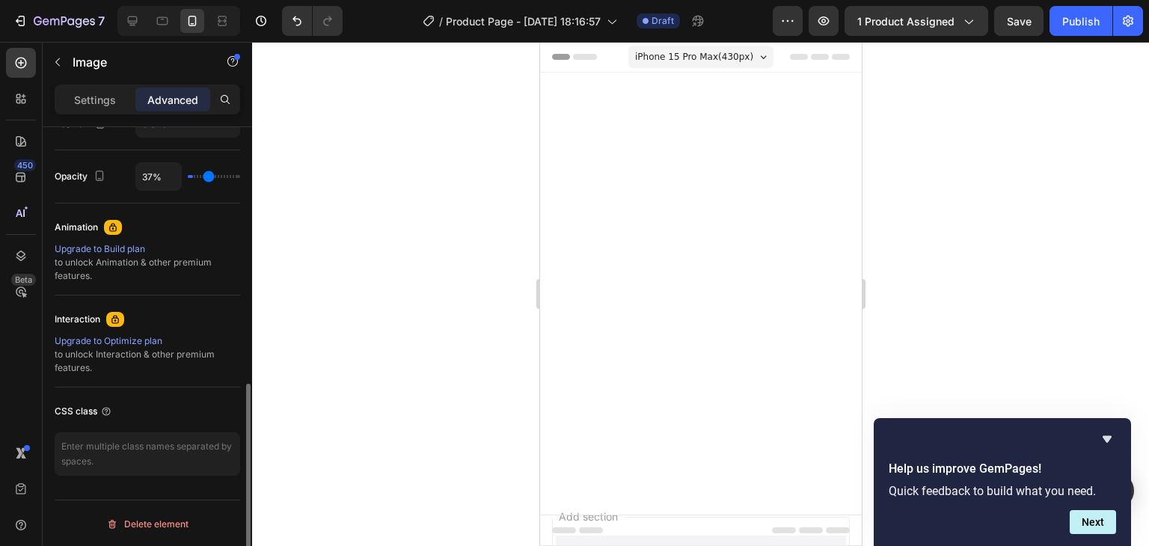
type input "43"
type input "46%"
type input "46"
type input "52%"
type input "52"
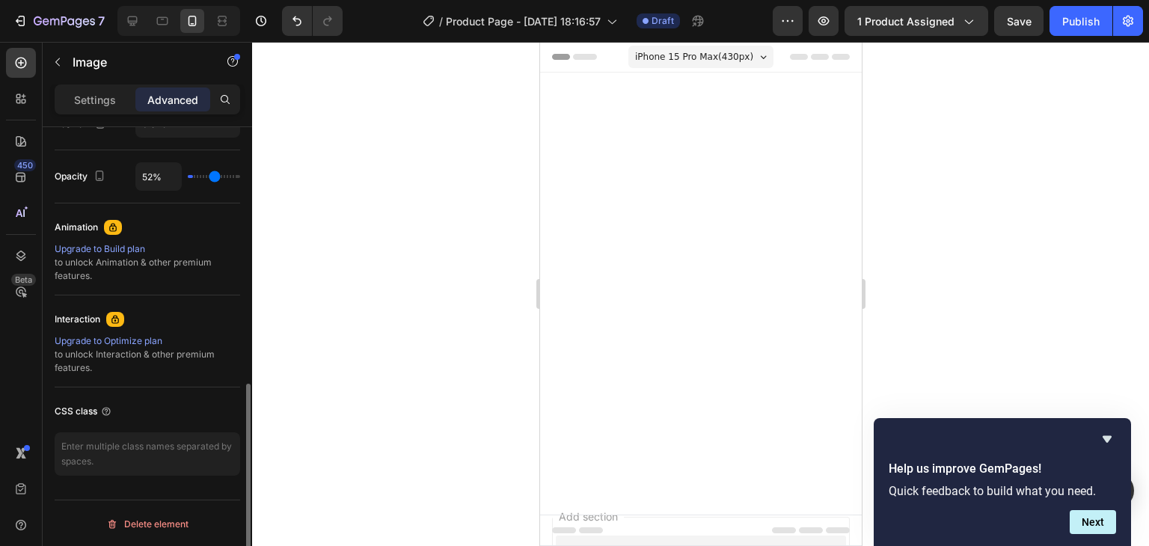
type input "55%"
type input "55"
type input "61%"
type input "61"
type input "64%"
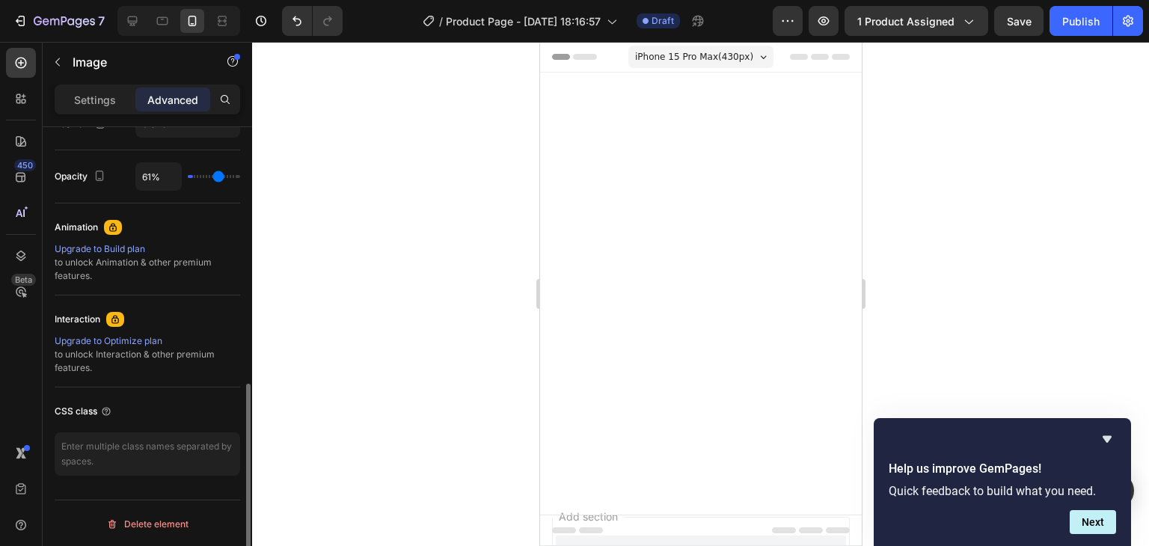
type input "64"
type input "67%"
type input "67"
type input "73%"
type input "73"
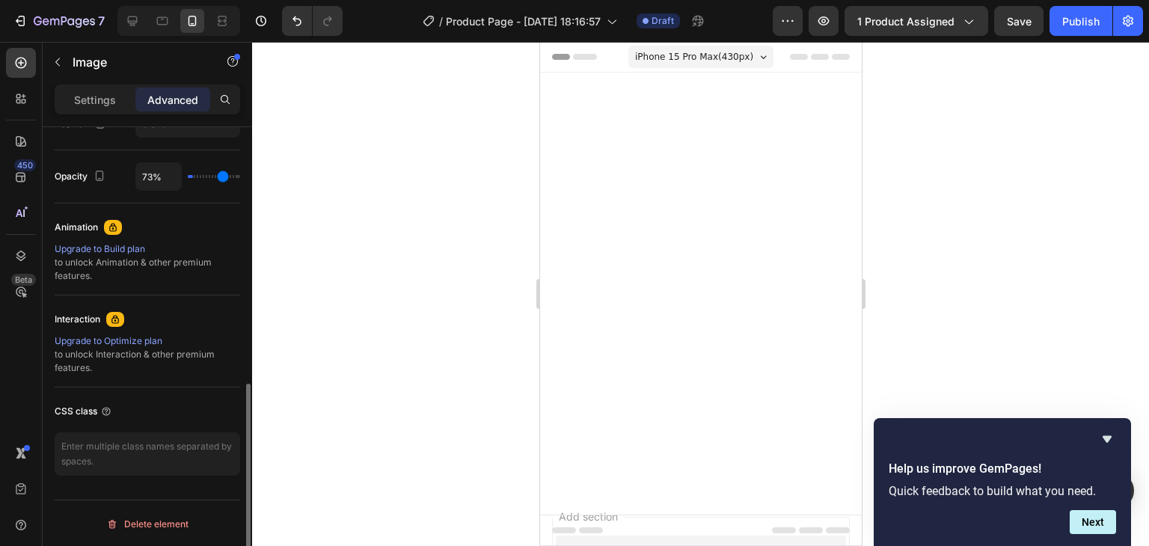
type input "79%"
type input "79"
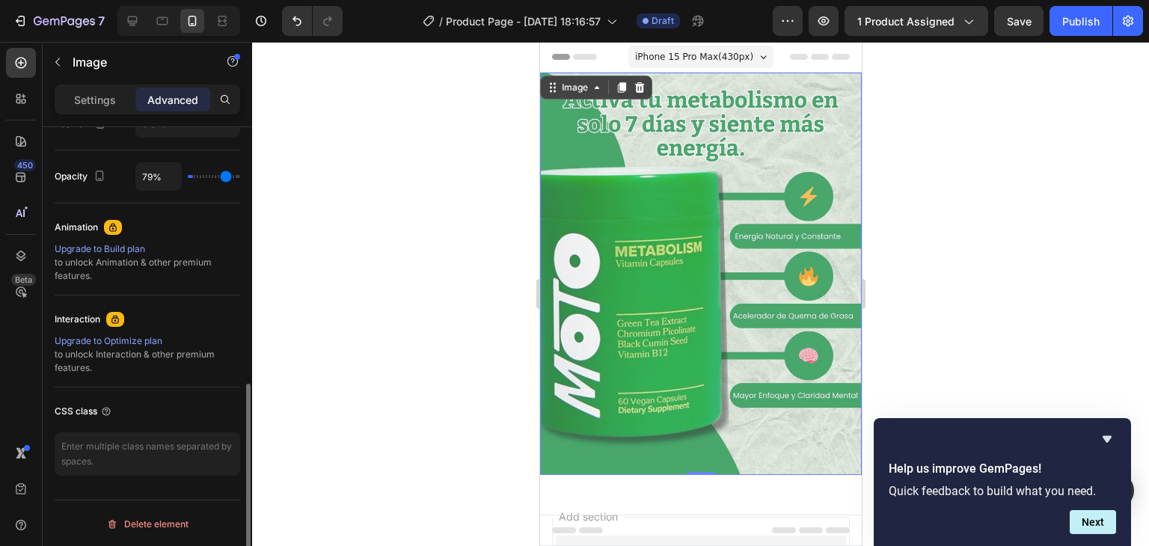
type input "80%"
type input "80"
type input "85%"
type input "85"
type input "86%"
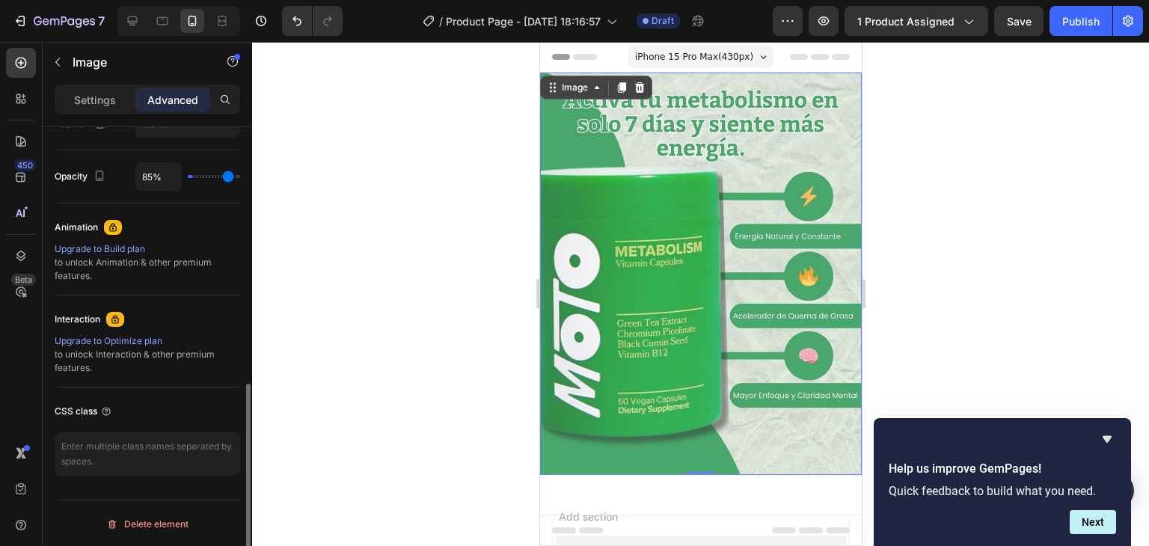
type input "86"
type input "88%"
type input "88"
type input "91%"
type input "91"
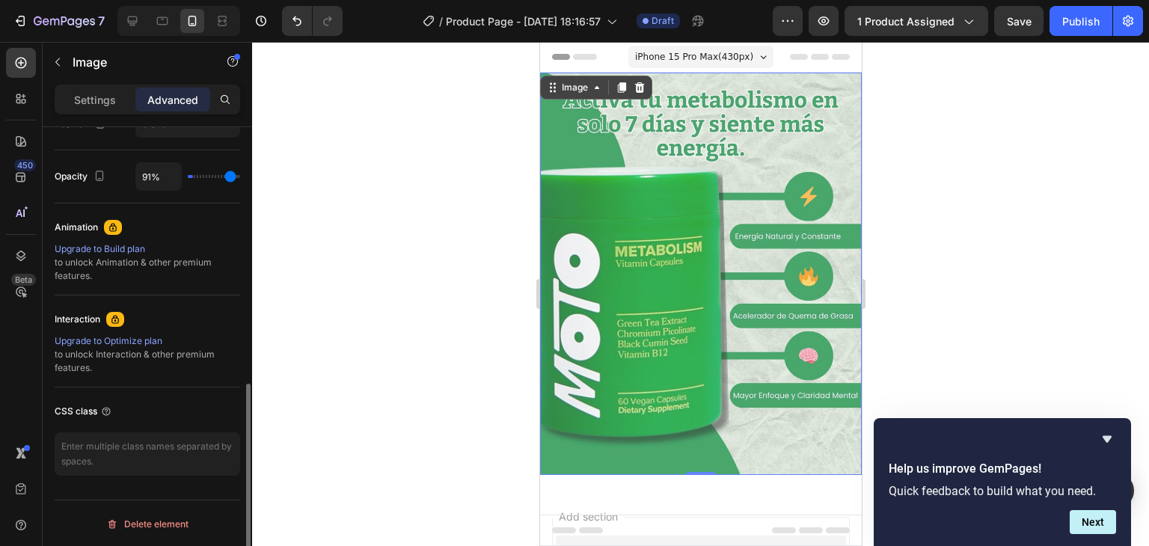
type input "94%"
type input "94"
type input "100%"
type input "100"
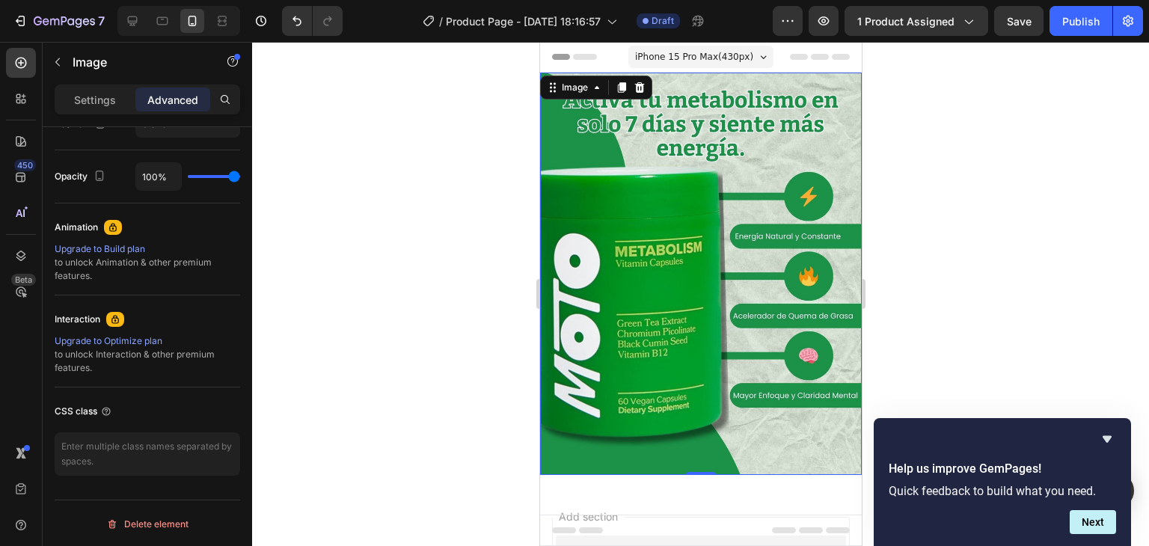
drag, startPoint x: 238, startPoint y: 176, endPoint x: 275, endPoint y: 184, distance: 37.6
click at [240, 178] on input "range" at bounding box center [214, 176] width 52 height 3
click at [326, 179] on div at bounding box center [700, 294] width 897 height 504
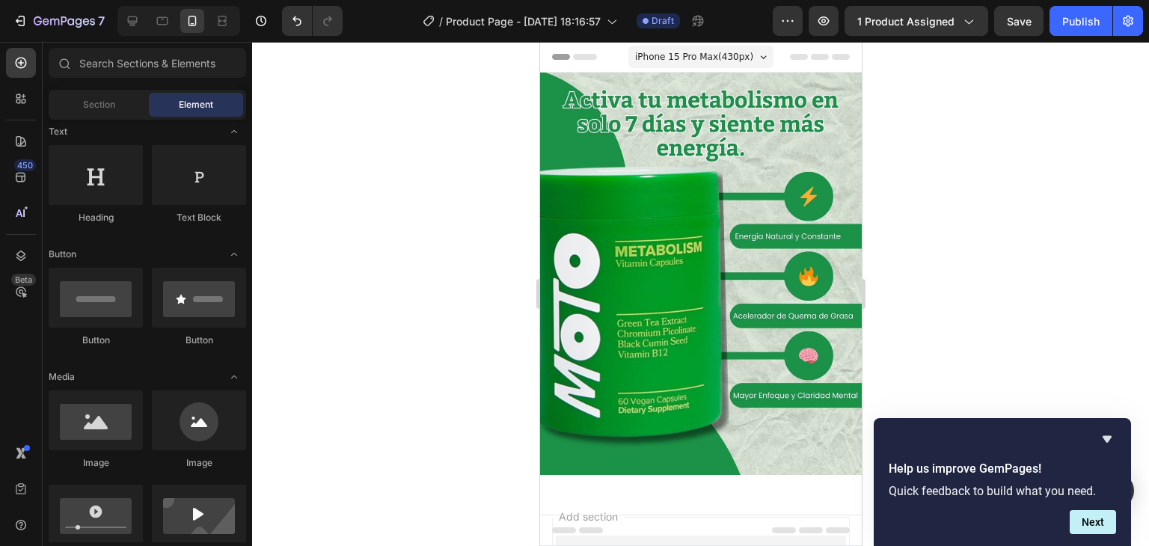
click at [1038, 289] on div at bounding box center [700, 294] width 897 height 504
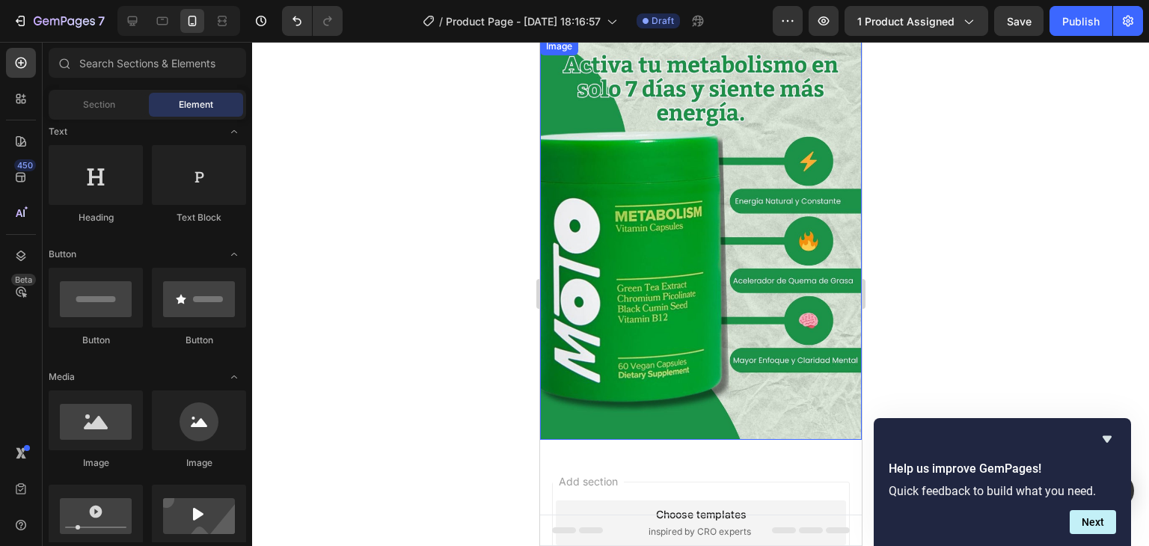
scroll to position [212, 0]
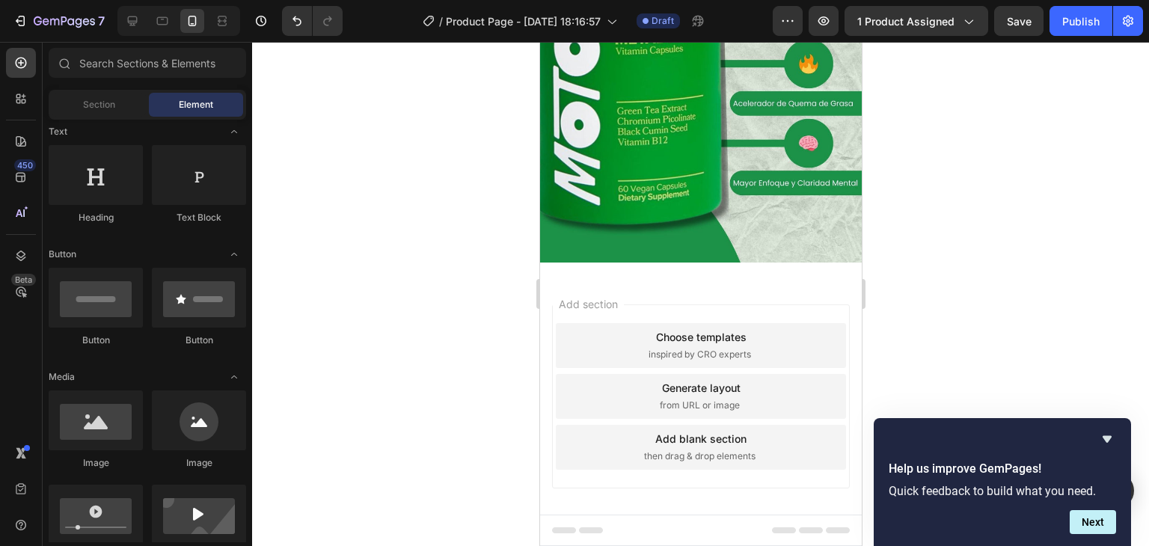
drag, startPoint x: 712, startPoint y: 264, endPoint x: 698, endPoint y: 267, distance: 14.5
click at [712, 275] on div "Add section Choose templates inspired by CRO experts Generate layout from URL o…" at bounding box center [700, 418] width 322 height 286
click at [97, 99] on span "Section" at bounding box center [99, 104] width 32 height 13
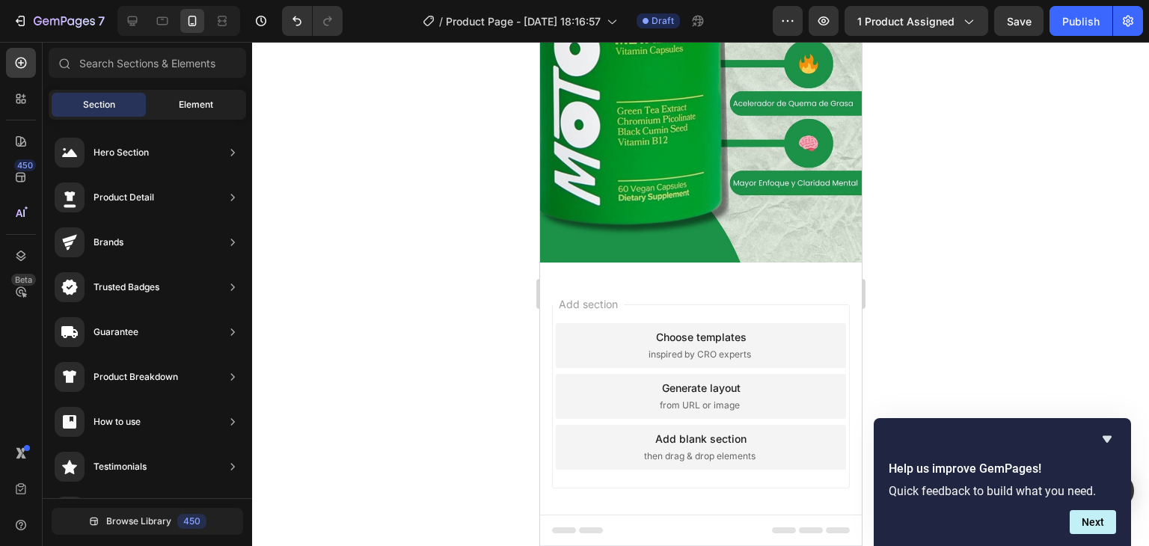
click at [198, 99] on span "Element" at bounding box center [196, 104] width 34 height 13
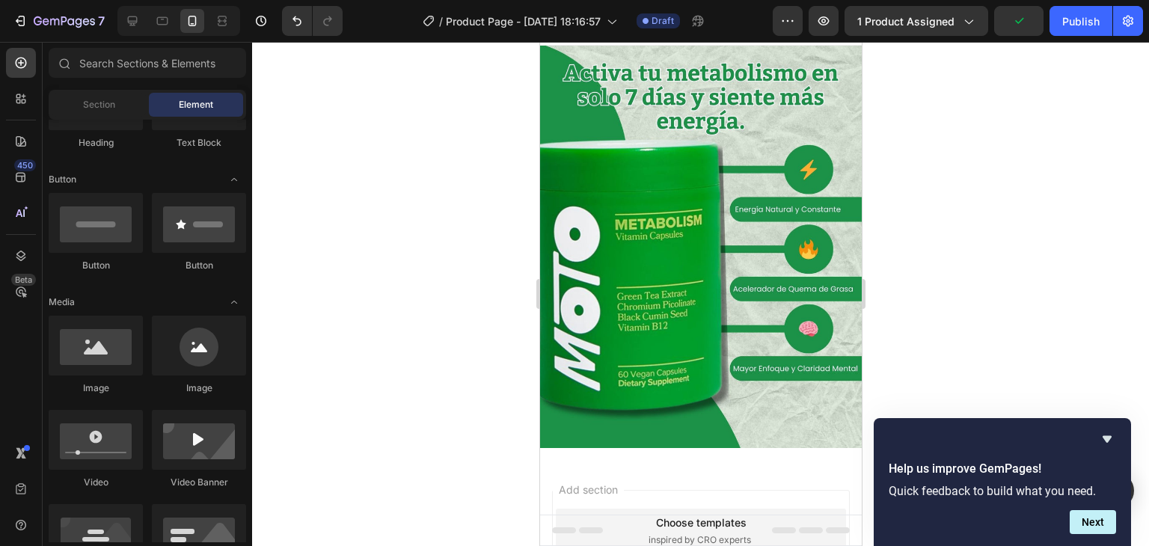
scroll to position [0, 0]
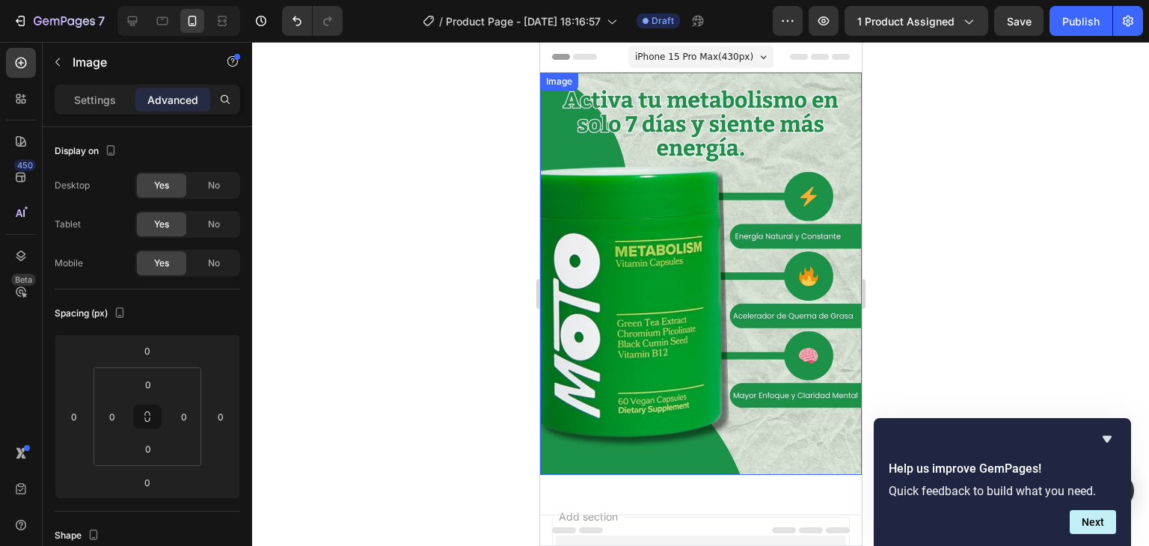
click at [677, 330] on img at bounding box center [700, 274] width 322 height 402
click at [1054, 305] on div at bounding box center [700, 294] width 897 height 504
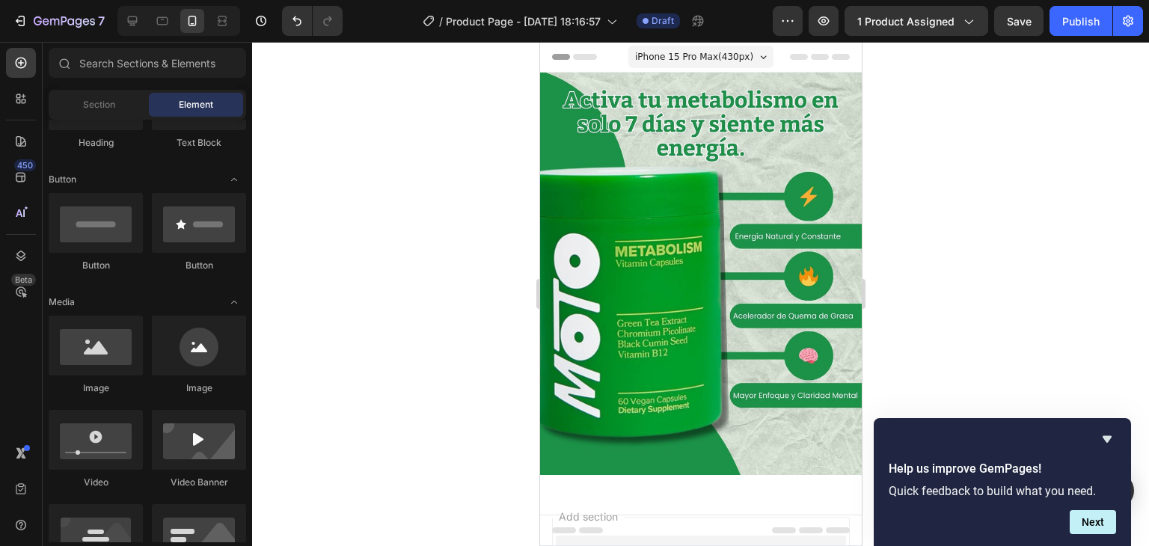
click at [1056, 328] on div at bounding box center [700, 294] width 897 height 504
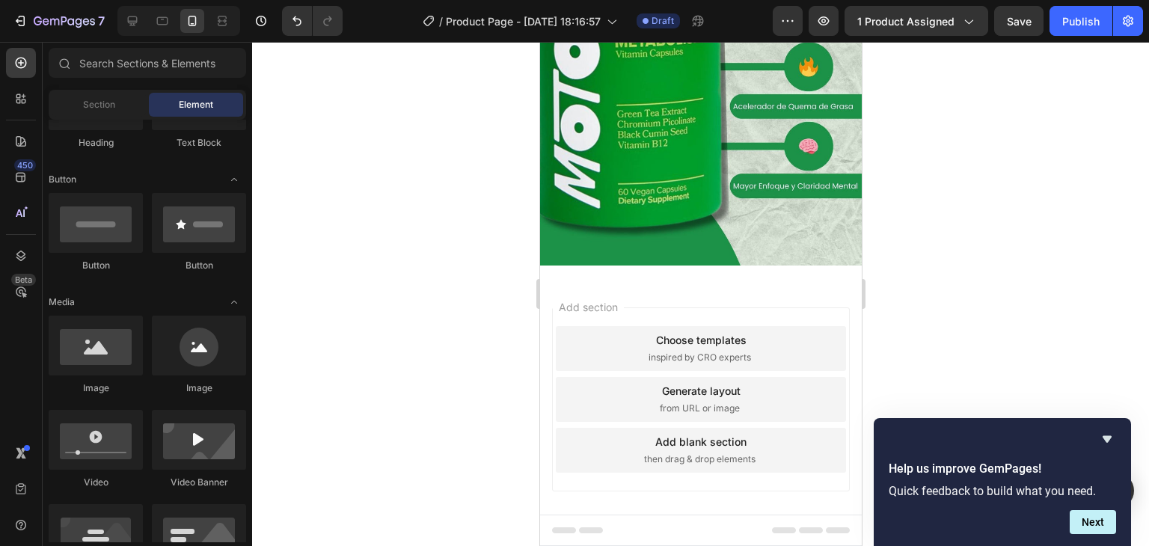
scroll to position [212, 0]
